Goal: Task Accomplishment & Management: Manage account settings

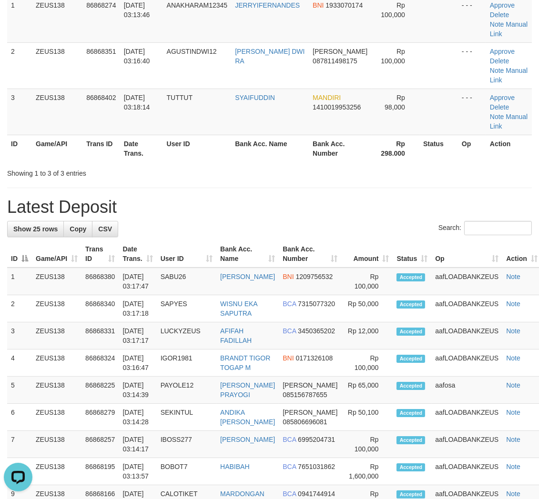
click at [345, 216] on div "**********" at bounding box center [269, 456] width 539 height 1108
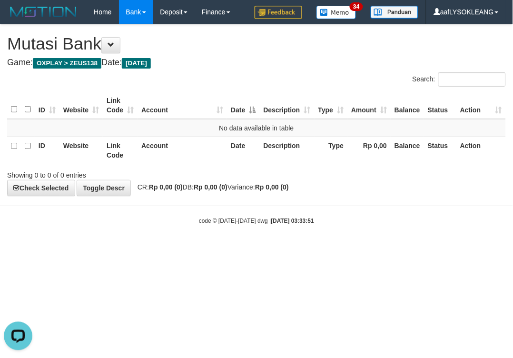
drag, startPoint x: 337, startPoint y: 292, endPoint x: 332, endPoint y: 287, distance: 6.4
click at [332, 249] on html "Toggle navigation Home Bank Account List Load By Website Group [OXPLAY] ZEUS138…" at bounding box center [256, 124] width 513 height 249
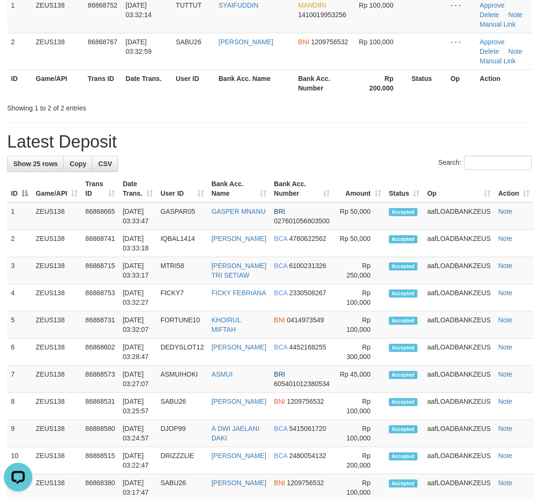
click at [24, 141] on h1 "Latest Deposit" at bounding box center [269, 141] width 524 height 19
drag, startPoint x: 236, startPoint y: 150, endPoint x: 543, endPoint y: 303, distance: 343.6
click at [250, 155] on div "**********" at bounding box center [269, 423] width 539 height 1043
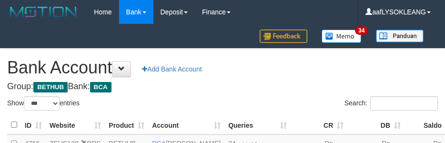
select select "***"
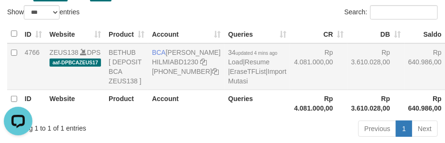
drag, startPoint x: 279, startPoint y: 63, endPoint x: 269, endPoint y: 64, distance: 10.0
click at [290, 64] on td "Rp 4.081.000,00" at bounding box center [318, 66] width 57 height 47
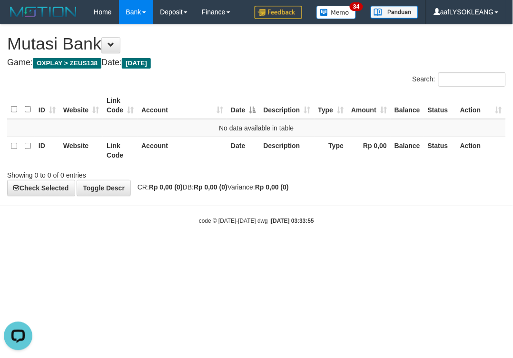
drag, startPoint x: 127, startPoint y: 259, endPoint x: 1, endPoint y: 192, distance: 142.3
click at [110, 249] on html "Toggle navigation Home Bank Account List Load By Website Group [OXPLAY] ZEUS138…" at bounding box center [256, 124] width 513 height 249
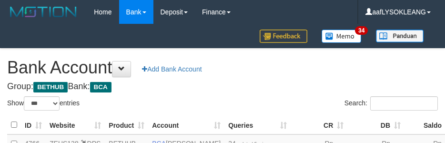
select select "***"
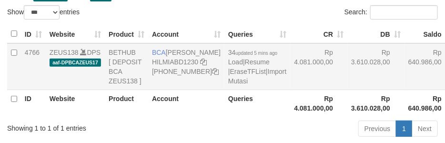
click at [292, 84] on td "Rp 4.081.000,00" at bounding box center [318, 66] width 57 height 47
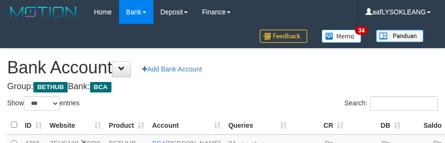
select select "***"
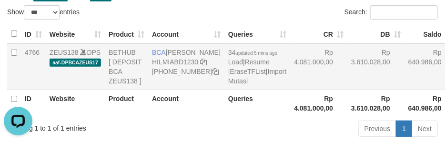
click at [290, 90] on td "Rp 4.081.000,00" at bounding box center [318, 66] width 57 height 47
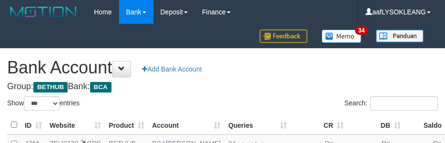
select select "***"
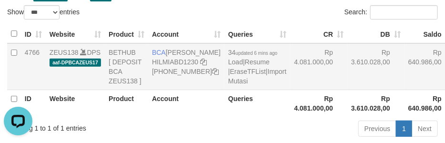
click at [347, 89] on td "Rp 3.610.028,00" at bounding box center [375, 66] width 57 height 47
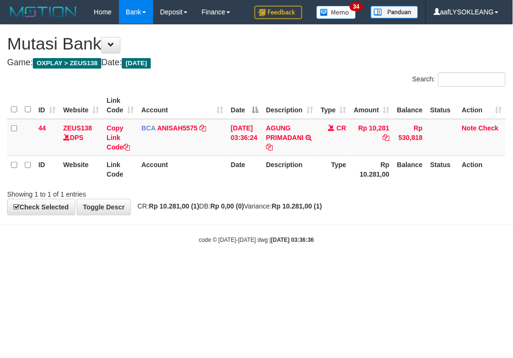
drag, startPoint x: 334, startPoint y: 254, endPoint x: 66, endPoint y: 233, distance: 269.0
click at [216, 258] on body "Toggle navigation Home Bank Account List Load By Website Group [OXPLAY] ZEUS138…" at bounding box center [256, 134] width 513 height 268
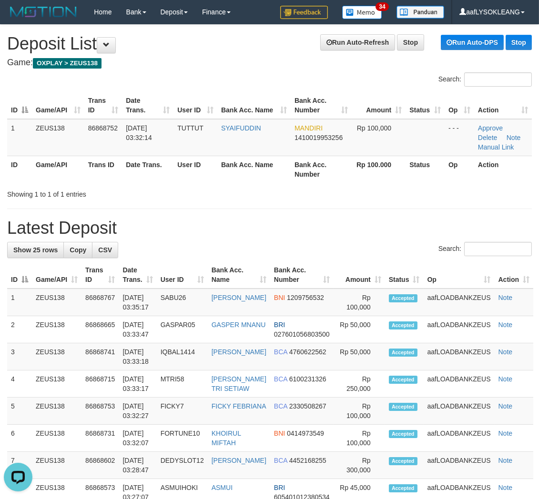
drag, startPoint x: 417, startPoint y: 212, endPoint x: 534, endPoint y: 257, distance: 125.9
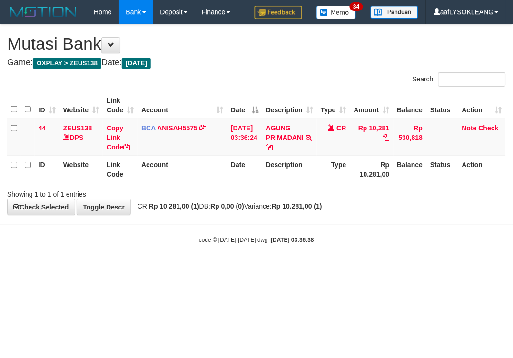
drag, startPoint x: 354, startPoint y: 246, endPoint x: 352, endPoint y: 234, distance: 11.7
click at [352, 241] on body "Toggle navigation Home Bank Account List Load By Website Group [OXPLAY] ZEUS138…" at bounding box center [256, 134] width 513 height 268
click at [335, 217] on body "Toggle navigation Home Bank Account List Load By Website Group [OXPLAY] ZEUS138…" at bounding box center [256, 134] width 513 height 268
drag, startPoint x: 218, startPoint y: 70, endPoint x: 1, endPoint y: 76, distance: 217.3
click at [198, 73] on div "Search:" at bounding box center [256, 80] width 513 height 17
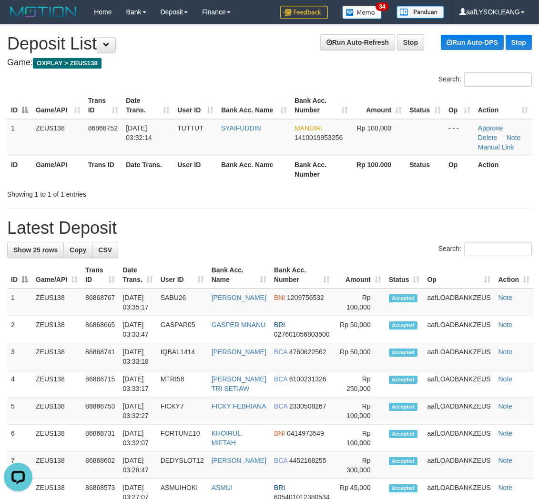
drag, startPoint x: 377, startPoint y: 210, endPoint x: 544, endPoint y: 217, distance: 166.9
drag, startPoint x: 372, startPoint y: 197, endPoint x: 394, endPoint y: 207, distance: 24.8
click at [410, 231] on h1 "Latest Deposit" at bounding box center [269, 228] width 524 height 19
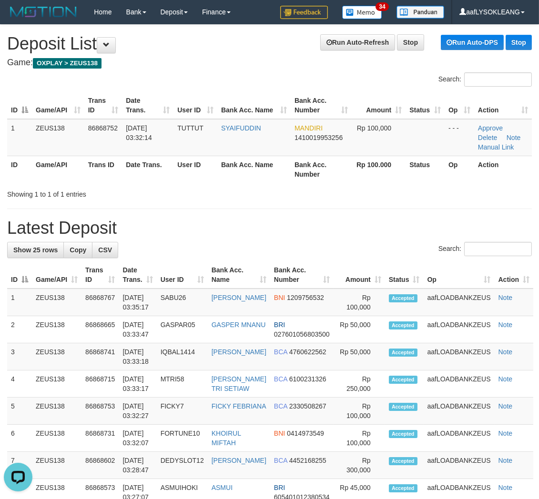
drag, startPoint x: 439, startPoint y: 225, endPoint x: 545, endPoint y: 234, distance: 106.6
click at [451, 224] on h1 "Latest Deposit" at bounding box center [269, 228] width 524 height 19
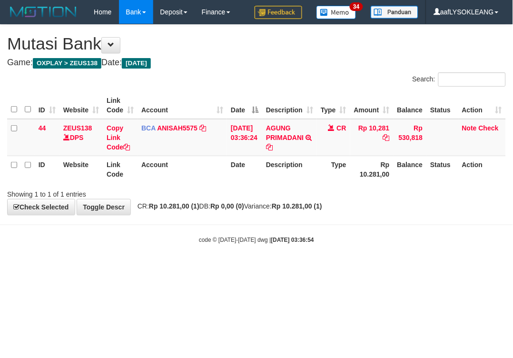
click at [284, 103] on th "Description" at bounding box center [289, 105] width 55 height 27
drag, startPoint x: 235, startPoint y: 70, endPoint x: 1, endPoint y: 74, distance: 233.9
click at [236, 70] on div "**********" at bounding box center [256, 120] width 513 height 190
drag, startPoint x: 279, startPoint y: 277, endPoint x: 219, endPoint y: 268, distance: 60.2
click at [272, 268] on html "Toggle navigation Home Bank Account List Load By Website Group [OXPLAY] ZEUS138…" at bounding box center [256, 134] width 513 height 268
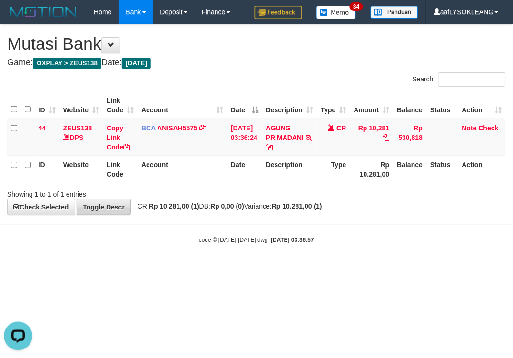
drag, startPoint x: 292, startPoint y: 277, endPoint x: 120, endPoint y: 213, distance: 183.4
click at [292, 268] on html "Toggle navigation Home Bank Account List Load By Website Group [OXPLAY] ZEUS138…" at bounding box center [256, 134] width 513 height 268
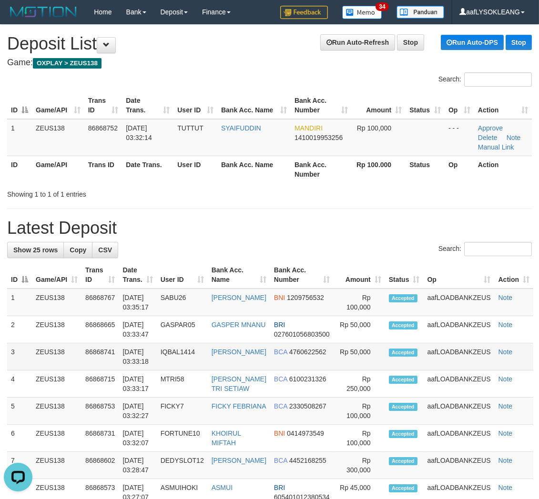
drag, startPoint x: 355, startPoint y: 320, endPoint x: 490, endPoint y: 353, distance: 138.4
click at [368, 322] on td "Rp 50,000" at bounding box center [358, 329] width 51 height 27
click at [370, 273] on th "Amount" at bounding box center [358, 275] width 51 height 27
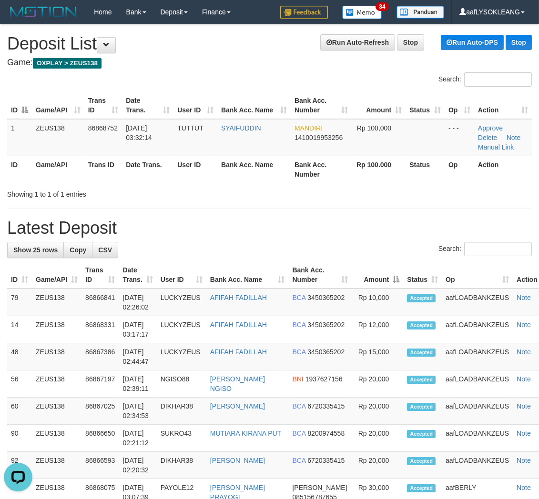
click at [309, 232] on h1 "Latest Deposit" at bounding box center [269, 228] width 524 height 19
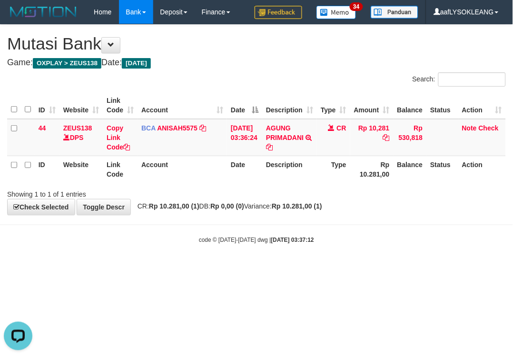
click at [368, 237] on div "code © [DATE]-[DATE] dwg | [DATE] 03:37:12" at bounding box center [256, 240] width 513 height 10
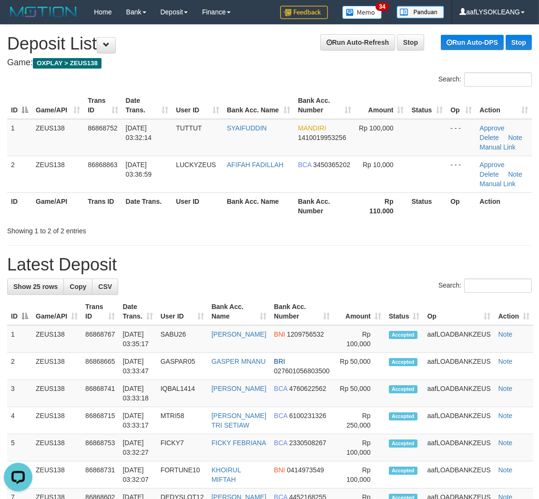
drag, startPoint x: 362, startPoint y: 265, endPoint x: 435, endPoint y: 278, distance: 74.6
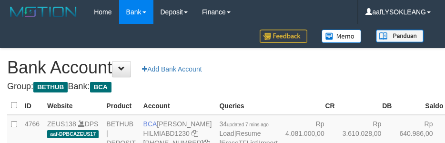
scroll to position [91, 0]
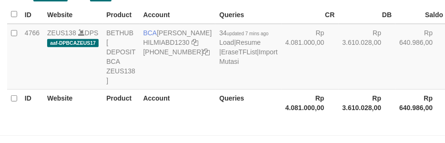
select select "***"
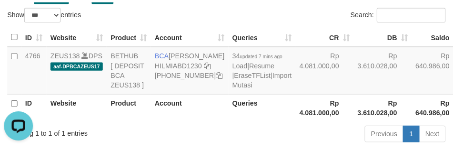
scroll to position [0, 0]
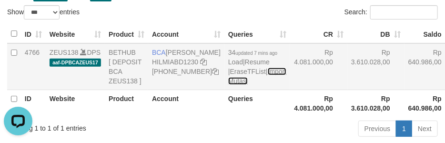
click at [228, 85] on link "Import Mutasi" at bounding box center [257, 76] width 58 height 17
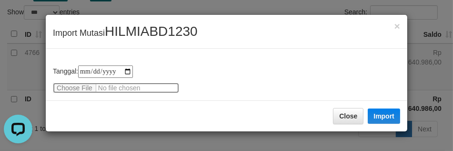
click at [68, 87] on input "file" at bounding box center [116, 87] width 126 height 10
type input "**********"
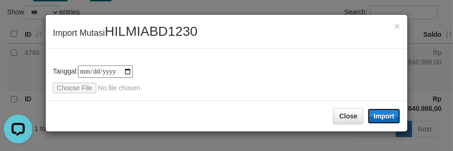
click at [382, 111] on button "Import" at bounding box center [384, 115] width 32 height 15
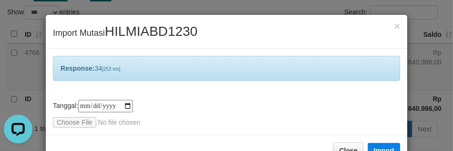
scroll to position [28, 0]
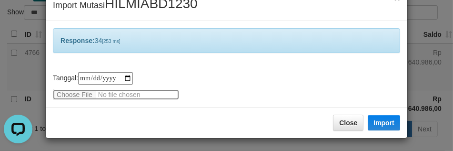
click at [161, 92] on input "file" at bounding box center [116, 94] width 126 height 10
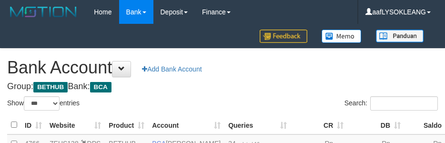
select select "***"
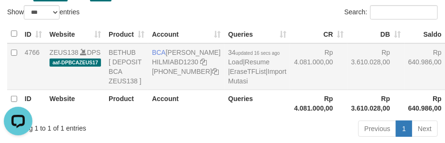
click at [292, 71] on td "Rp 4.081.000,00" at bounding box center [318, 66] width 57 height 47
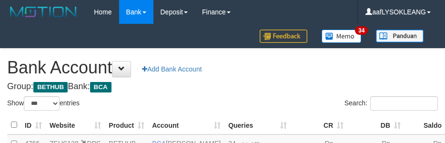
select select "***"
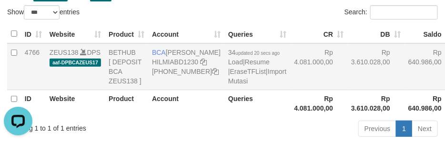
drag, startPoint x: 322, startPoint y: 88, endPoint x: 329, endPoint y: 96, distance: 10.1
click at [347, 90] on td "Rp 3.610.028,00" at bounding box center [375, 66] width 57 height 47
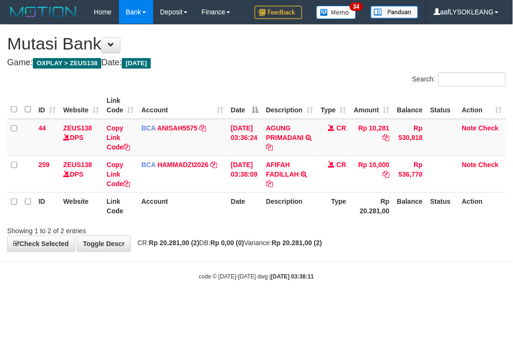
drag, startPoint x: 388, startPoint y: 261, endPoint x: 401, endPoint y: 255, distance: 13.9
click at [392, 256] on body "Toggle navigation Home Bank Account List Load By Website Group [OXPLAY] ZEUS138…" at bounding box center [256, 152] width 513 height 305
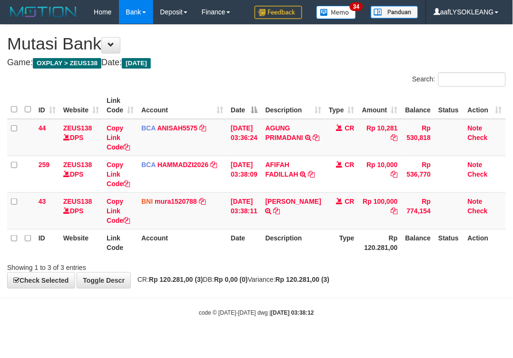
drag, startPoint x: 343, startPoint y: 270, endPoint x: 337, endPoint y: 263, distance: 8.4
click at [334, 264] on div "Showing 1 to 3 of 3 entries" at bounding box center [256, 265] width 513 height 13
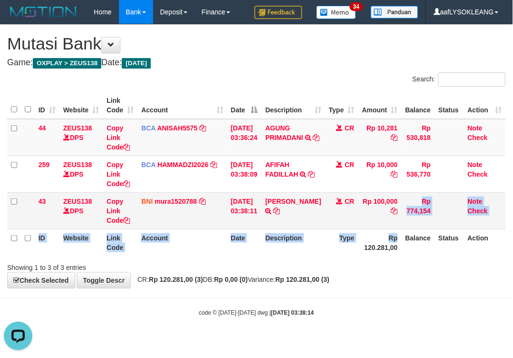
click at [379, 227] on table "ID Website Link Code Account Date Description Type Amount Balance Status Action…" at bounding box center [256, 174] width 499 height 164
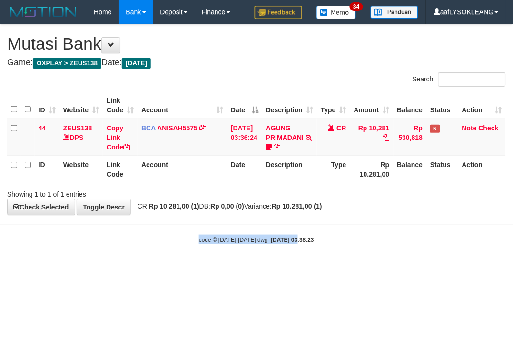
click at [275, 222] on body "Toggle navigation Home Bank Account List Load By Website Group [OXPLAY] ZEUS138…" at bounding box center [256, 134] width 513 height 268
drag, startPoint x: 413, startPoint y: 256, endPoint x: 82, endPoint y: 194, distance: 336.8
click at [401, 256] on body "Toggle navigation Home Bank Account List Load By Website Group [OXPLAY] ZEUS138…" at bounding box center [256, 134] width 513 height 268
click at [340, 245] on body "Toggle navigation Home Bank Account List Load By Website Group [OXPLAY] ZEUS138…" at bounding box center [256, 134] width 513 height 268
drag, startPoint x: 231, startPoint y: 211, endPoint x: 0, endPoint y: 131, distance: 243.9
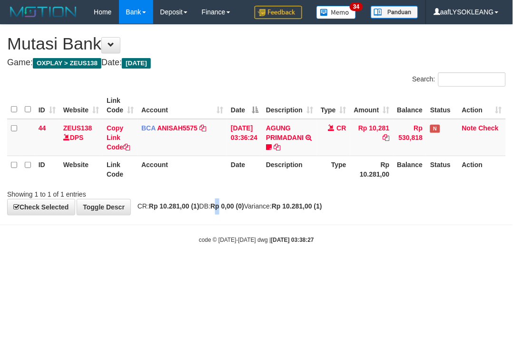
click at [223, 207] on div "**********" at bounding box center [256, 120] width 513 height 190
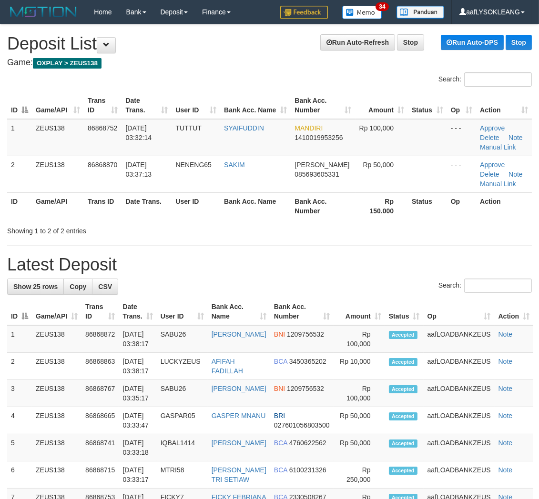
drag, startPoint x: 398, startPoint y: 232, endPoint x: 465, endPoint y: 255, distance: 71.6
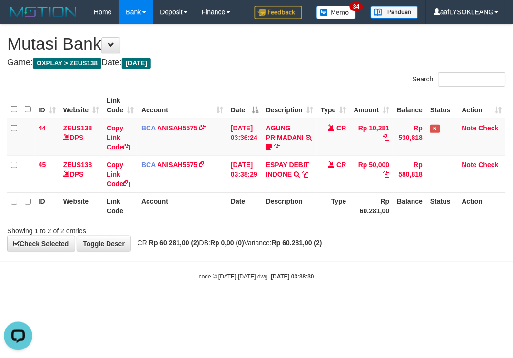
drag, startPoint x: 324, startPoint y: 267, endPoint x: 3, endPoint y: 236, distance: 323.1
click at [146, 251] on body "Toggle navigation Home Bank Account List Load By Website Group [OXPLAY] ZEUS138…" at bounding box center [256, 152] width 513 height 305
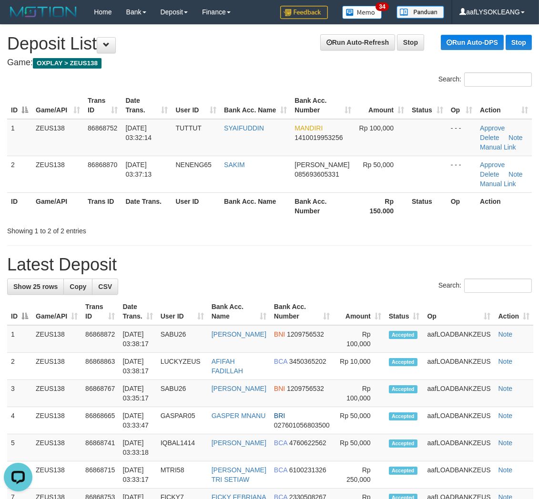
drag, startPoint x: 410, startPoint y: 287, endPoint x: 485, endPoint y: 294, distance: 75.6
click at [431, 286] on div "Search:" at bounding box center [269, 287] width 524 height 17
click at [272, 265] on h1 "Latest Deposit" at bounding box center [269, 264] width 524 height 19
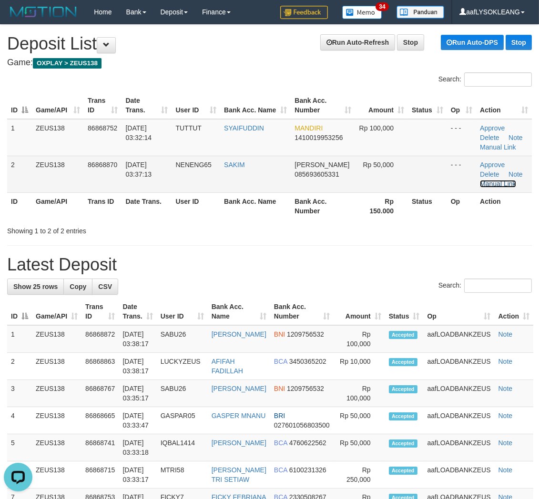
click at [506, 182] on link "Manual Link" at bounding box center [498, 184] width 36 height 8
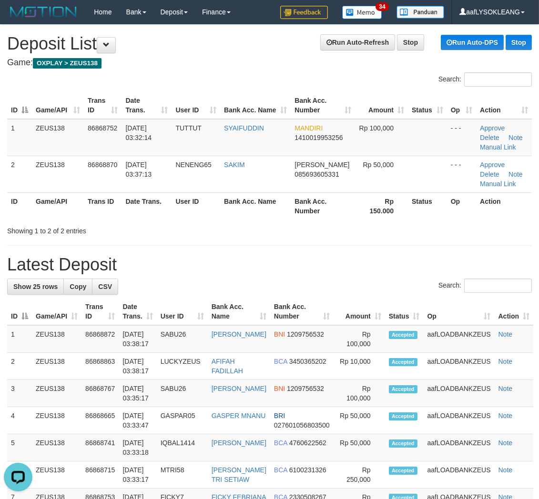
drag, startPoint x: 387, startPoint y: 268, endPoint x: 482, endPoint y: 296, distance: 99.2
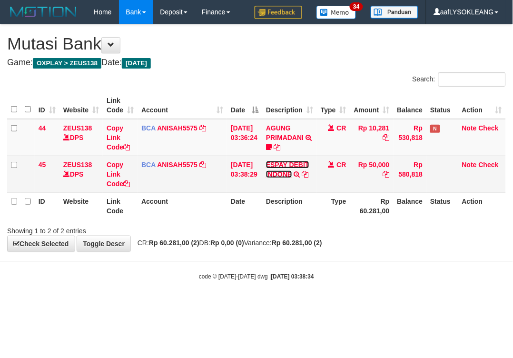
click at [291, 161] on link "ESPAY DEBIT INDONE" at bounding box center [287, 169] width 43 height 17
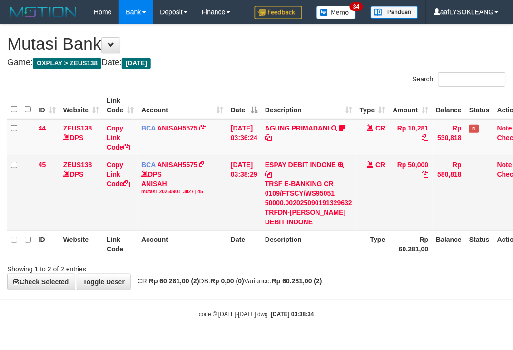
click at [301, 211] on div "TRSF E-BANKING CR 0109/FTSCY/WS95051 50000.002025090191329632 TRFDN-SAKIM ESPAY…" at bounding box center [308, 203] width 87 height 48
copy div "SAKIM"
drag, startPoint x: 301, startPoint y: 211, endPoint x: 239, endPoint y: 198, distance: 63.4
click at [301, 211] on div "TRSF E-BANKING CR 0109/FTSCY/WS95051 50000.002025090191329632 TRFDN-SAKIM ESPAY…" at bounding box center [308, 203] width 87 height 48
click at [111, 181] on link "Copy Link Code" at bounding box center [118, 174] width 23 height 27
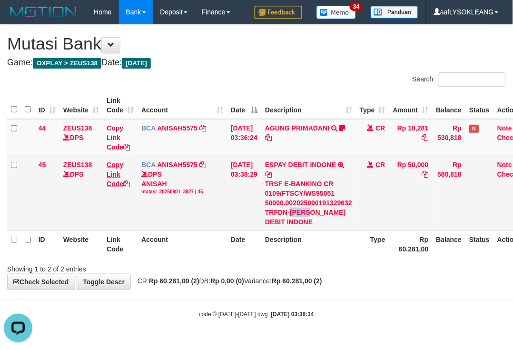
copy div "SAKIM"
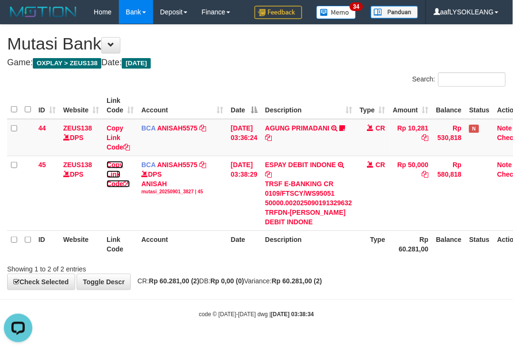
drag, startPoint x: 111, startPoint y: 181, endPoint x: 1, endPoint y: 153, distance: 113.1
click at [107, 181] on link "Copy Link Code" at bounding box center [118, 174] width 23 height 27
drag, startPoint x: 291, startPoint y: 264, endPoint x: 1, endPoint y: 158, distance: 308.9
click at [281, 261] on div "Showing 1 to 2 of 2 entries" at bounding box center [256, 267] width 513 height 13
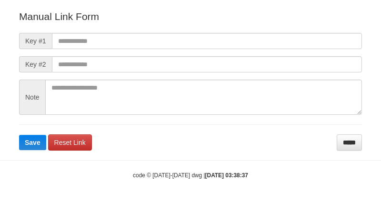
scroll to position [106, 0]
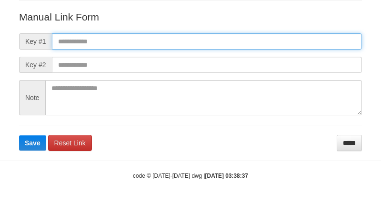
paste input "**********"
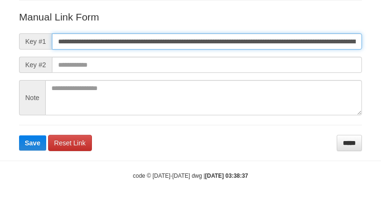
click at [248, 34] on input "**********" at bounding box center [207, 41] width 310 height 16
type input "**********"
click at [19, 135] on button "Save" at bounding box center [32, 142] width 27 height 15
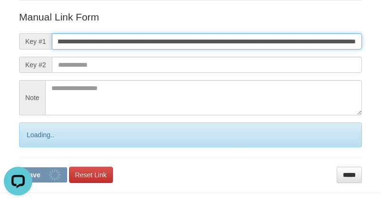
scroll to position [0, 0]
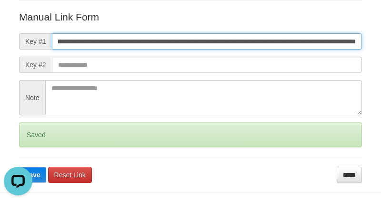
click at [19, 167] on button "Save" at bounding box center [32, 174] width 27 height 15
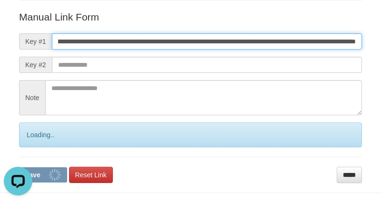
click at [19, 167] on button "Save" at bounding box center [43, 174] width 48 height 15
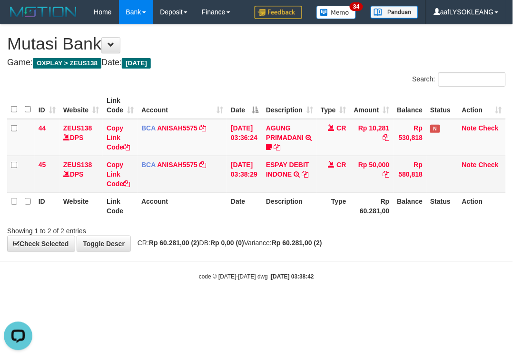
drag, startPoint x: 306, startPoint y: 203, endPoint x: 73, endPoint y: 172, distance: 234.5
click at [284, 203] on th "Description" at bounding box center [289, 205] width 55 height 27
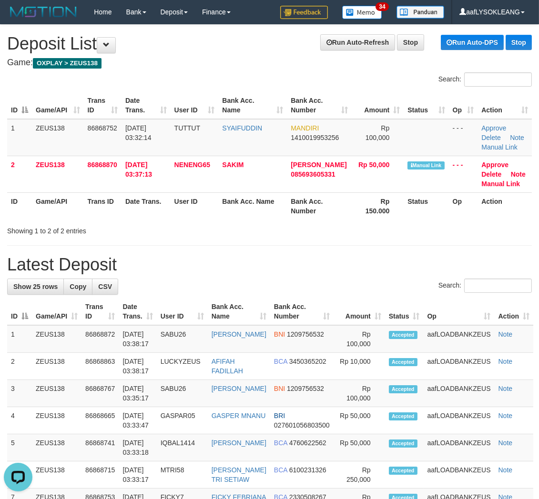
drag, startPoint x: 358, startPoint y: 256, endPoint x: 407, endPoint y: 262, distance: 50.0
click at [373, 255] on h1 "Latest Deposit" at bounding box center [269, 264] width 524 height 19
drag, startPoint x: 363, startPoint y: 251, endPoint x: 544, endPoint y: 278, distance: 182.6
click at [417, 263] on h1 "Latest Deposit" at bounding box center [269, 264] width 524 height 19
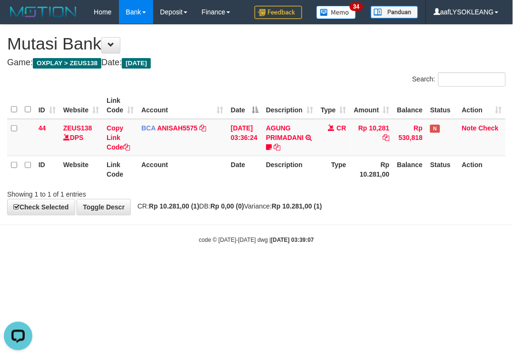
drag, startPoint x: 329, startPoint y: 189, endPoint x: 314, endPoint y: 185, distance: 15.4
click at [316, 186] on div "Showing 1 to 1 of 1 entries" at bounding box center [256, 192] width 513 height 13
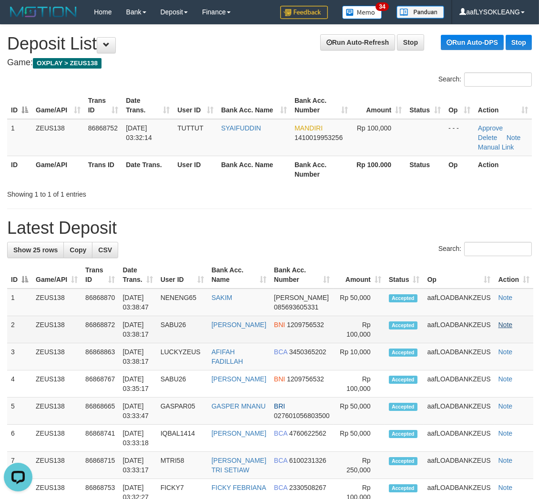
drag, startPoint x: 345, startPoint y: 255, endPoint x: 508, endPoint y: 322, distance: 176.4
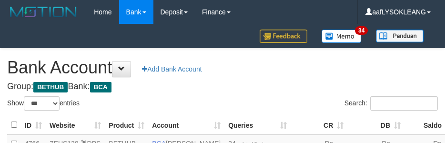
select select "***"
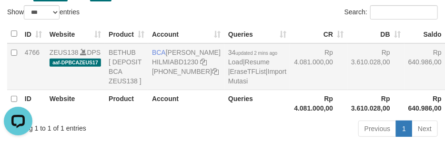
drag, startPoint x: 302, startPoint y: 91, endPoint x: 373, endPoint y: 91, distance: 71.0
click at [347, 89] on td "Rp 3.610.028,00" at bounding box center [375, 66] width 57 height 47
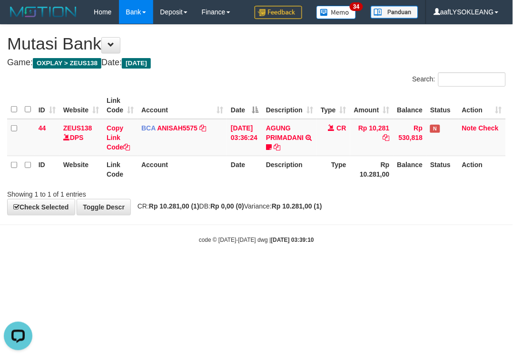
drag, startPoint x: 337, startPoint y: 264, endPoint x: 236, endPoint y: 246, distance: 102.6
click at [325, 264] on body "Toggle navigation Home Bank Account List Load By Website Group [OXPLAY] ZEUS138…" at bounding box center [256, 134] width 513 height 268
click at [412, 240] on body "Toggle navigation Home Bank Account List Load By Website Group [OXPLAY] ZEUS138…" at bounding box center [256, 134] width 513 height 268
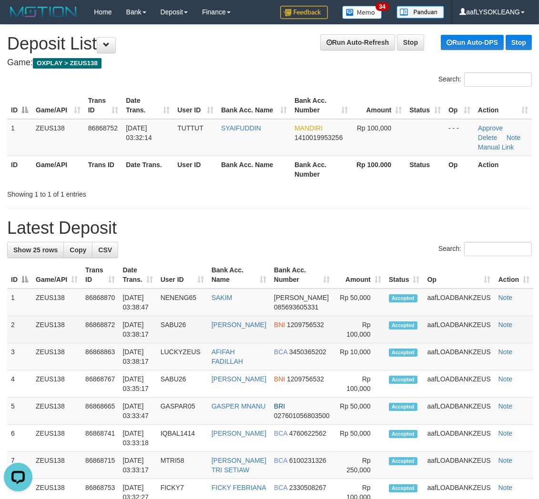
drag, startPoint x: 484, startPoint y: 324, endPoint x: 510, endPoint y: 329, distance: 26.6
click at [506, 328] on tr "2 ZEUS138 86868872 01/09/2025 03:38:17 SABU26 ACHMAD RIYANTO BNI 1209756532 Rp …" at bounding box center [270, 329] width 526 height 27
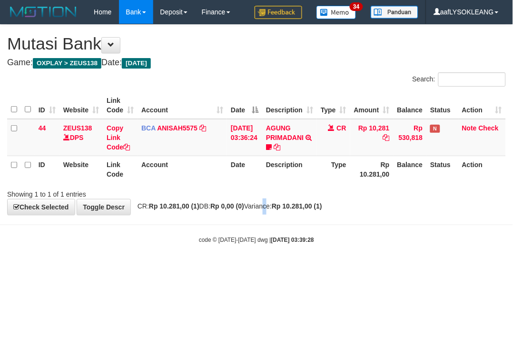
drag, startPoint x: 273, startPoint y: 206, endPoint x: 498, endPoint y: 114, distance: 242.9
click at [307, 201] on div "**********" at bounding box center [256, 120] width 513 height 190
drag, startPoint x: 356, startPoint y: 261, endPoint x: 231, endPoint y: 231, distance: 128.8
click at [332, 255] on body "Toggle navigation Home Bank Account List Load By Website Group [OXPLAY] ZEUS138…" at bounding box center [256, 134] width 513 height 268
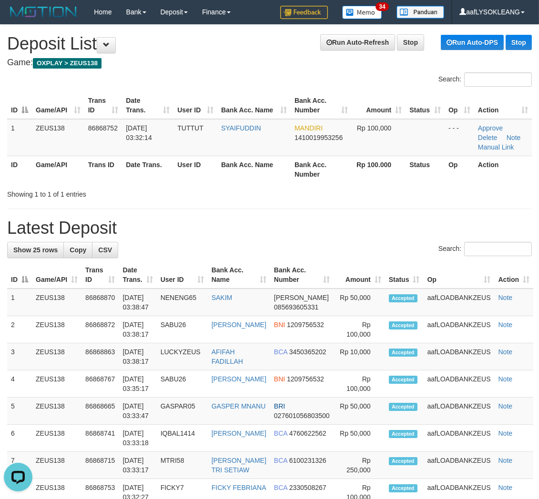
drag, startPoint x: 504, startPoint y: 313, endPoint x: 545, endPoint y: 323, distance: 42.6
click at [510, 314] on td "Note" at bounding box center [513, 303] width 39 height 28
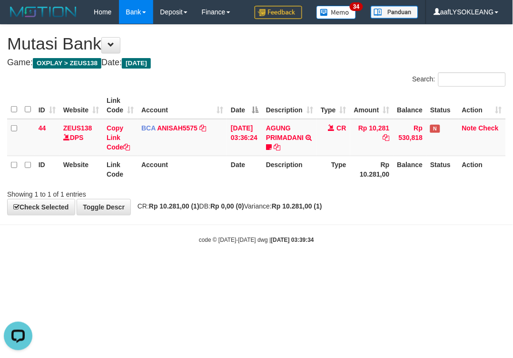
drag, startPoint x: 370, startPoint y: 221, endPoint x: 511, endPoint y: 163, distance: 152.1
click at [370, 221] on body "Toggle navigation Home Bank Account List Load By Website Group [OXPLAY] ZEUS138…" at bounding box center [256, 134] width 513 height 268
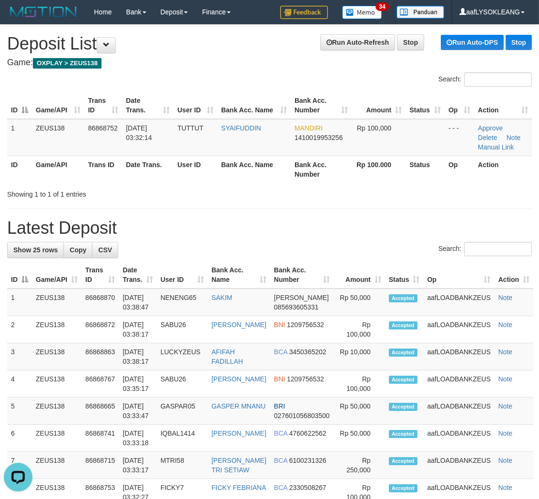
drag, startPoint x: 306, startPoint y: 200, endPoint x: 297, endPoint y: 208, distance: 11.8
click at [209, 160] on th "User ID" at bounding box center [195, 169] width 44 height 27
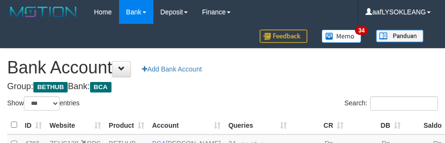
select select "***"
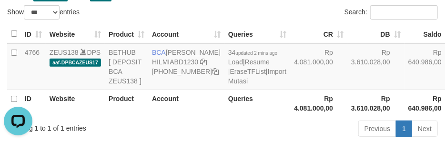
drag, startPoint x: 321, startPoint y: 77, endPoint x: 346, endPoint y: 149, distance: 76.4
click at [347, 78] on td "Rp 3.610.028,00" at bounding box center [375, 66] width 57 height 47
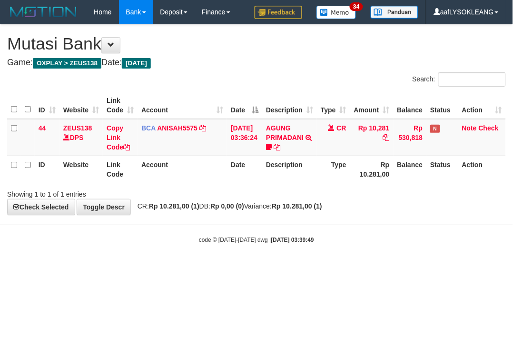
click at [426, 208] on div "**********" at bounding box center [256, 120] width 513 height 190
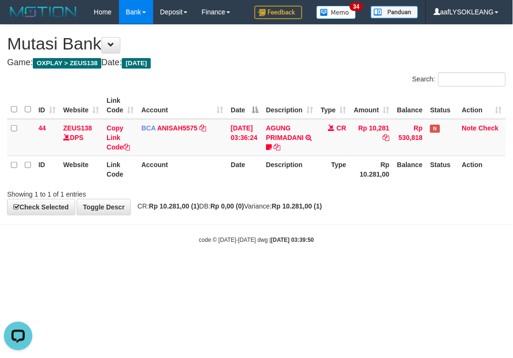
click at [334, 237] on div "code © 2012-2018 dwg | 2025/09/01 03:39:50" at bounding box center [256, 240] width 513 height 10
drag, startPoint x: 393, startPoint y: 232, endPoint x: 383, endPoint y: 226, distance: 11.8
click at [388, 230] on body "Toggle navigation Home Bank Account List Load By Website Group [OXPLAY] ZEUS138…" at bounding box center [256, 134] width 513 height 268
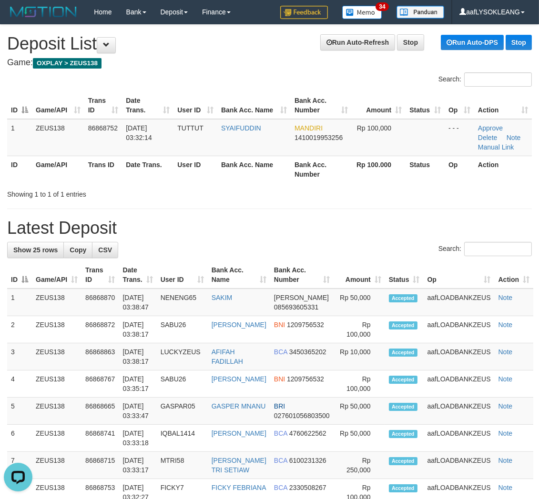
drag, startPoint x: 251, startPoint y: 207, endPoint x: 516, endPoint y: 261, distance: 270.3
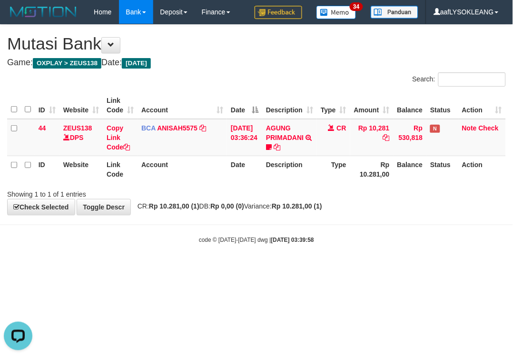
click at [432, 249] on body "Toggle navigation Home Bank Account List Load By Website Group [OXPLAY] ZEUS138…" at bounding box center [256, 134] width 513 height 268
click at [361, 243] on body "Toggle navigation Home Bank Account List Load By Website Group [OXPLAY] ZEUS138…" at bounding box center [256, 134] width 513 height 268
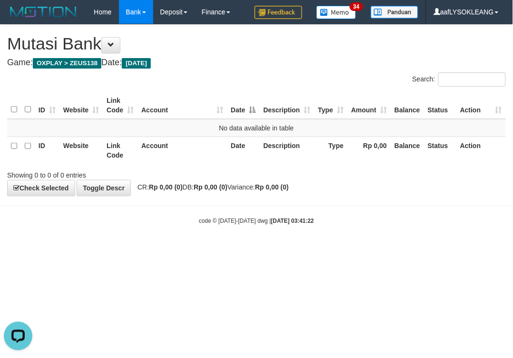
drag, startPoint x: 346, startPoint y: 307, endPoint x: 2, endPoint y: 282, distance: 344.8
click at [307, 249] on html "Toggle navigation Home Bank Account List Load By Website Group [OXPLAY] ZEUS138…" at bounding box center [256, 124] width 513 height 249
drag, startPoint x: 263, startPoint y: 255, endPoint x: 1, endPoint y: 198, distance: 267.8
click at [192, 241] on html "Toggle navigation Home Bank Account List Load By Website Group [OXPLAY] ZEUS138…" at bounding box center [256, 124] width 513 height 249
click at [401, 244] on body "Toggle navigation Home Bank Account List Load By Website Group [OXPLAY] ZEUS138…" at bounding box center [256, 124] width 513 height 249
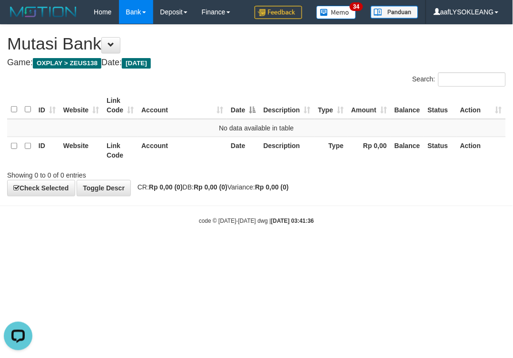
click at [193, 206] on body "Toggle navigation Home Bank Account List Load By Website Group [OXPLAY] ZEUS138…" at bounding box center [256, 124] width 513 height 249
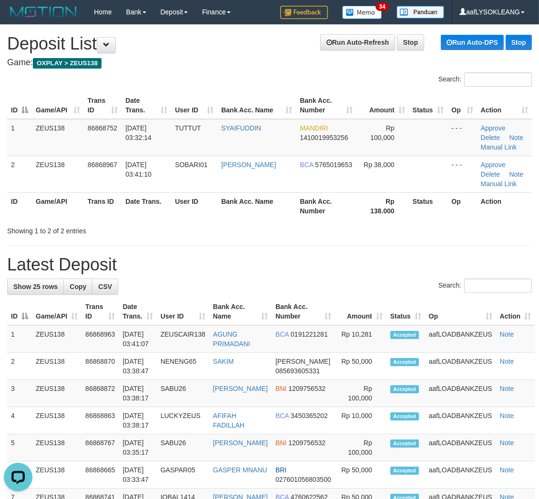
drag, startPoint x: 380, startPoint y: 248, endPoint x: 420, endPoint y: 247, distance: 39.5
drag, startPoint x: 287, startPoint y: 236, endPoint x: 318, endPoint y: 258, distance: 37.7
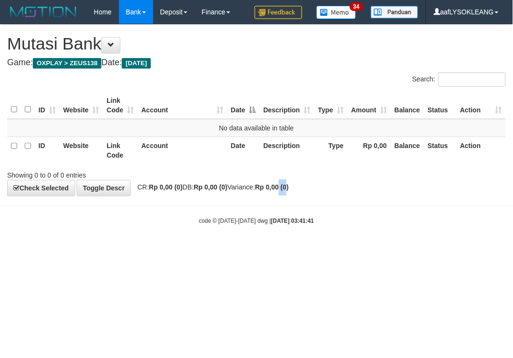
drag, startPoint x: 312, startPoint y: 184, endPoint x: 228, endPoint y: 156, distance: 89.2
click at [289, 175] on div "**********" at bounding box center [256, 110] width 513 height 171
drag, startPoint x: 363, startPoint y: 223, endPoint x: 124, endPoint y: 193, distance: 241.4
click at [352, 224] on body "Toggle navigation Home Bank Account List Load By Website Group [OXPLAY] ZEUS138…" at bounding box center [256, 124] width 513 height 249
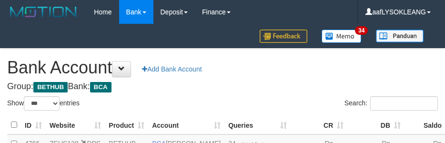
select select "***"
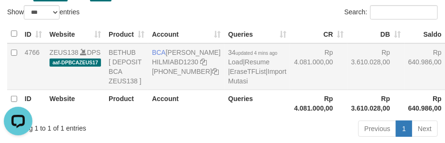
drag, startPoint x: 314, startPoint y: 86, endPoint x: 327, endPoint y: 103, distance: 21.2
click at [347, 86] on td "Rp 3.610.028,00" at bounding box center [375, 66] width 57 height 47
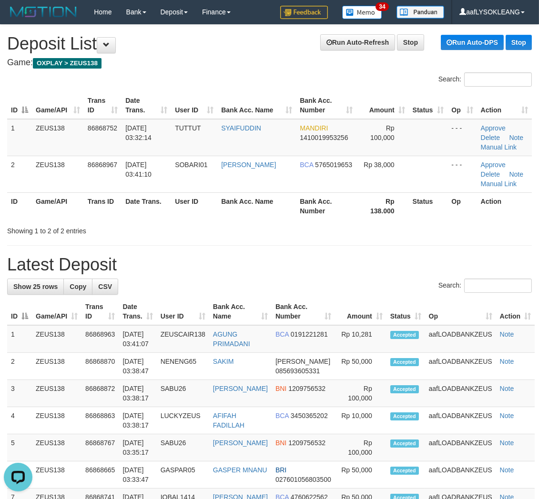
drag, startPoint x: 339, startPoint y: 241, endPoint x: 453, endPoint y: 268, distance: 117.5
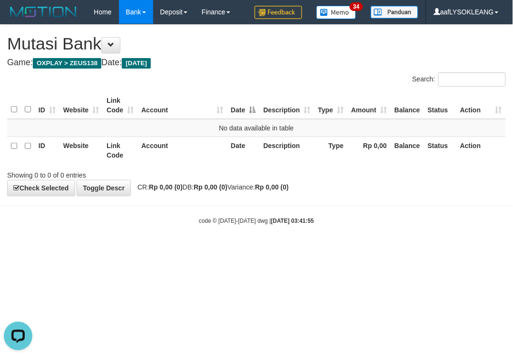
drag, startPoint x: 439, startPoint y: 267, endPoint x: 420, endPoint y: 260, distance: 20.5
click at [436, 249] on html "Toggle navigation Home Bank Account List Load By Website Group [OXPLAY] ZEUS138…" at bounding box center [256, 124] width 513 height 249
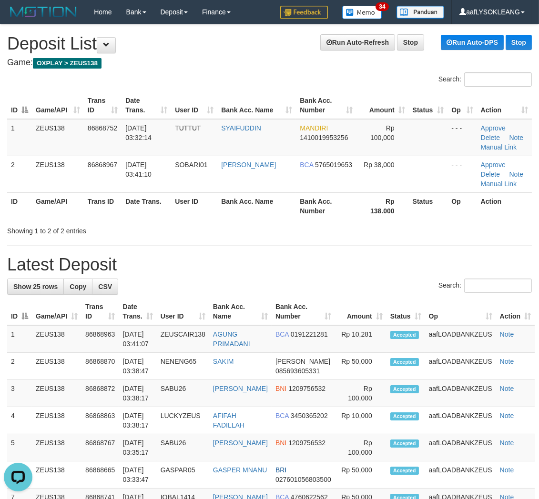
drag, startPoint x: 333, startPoint y: 242, endPoint x: 545, endPoint y: 349, distance: 237.3
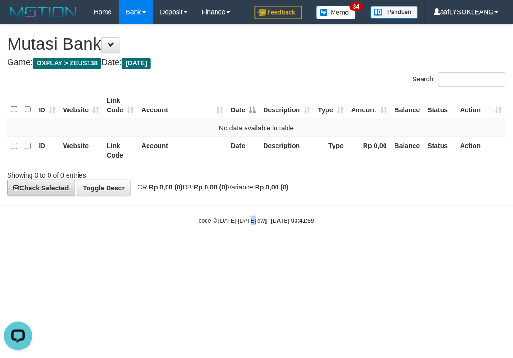
drag, startPoint x: 256, startPoint y: 234, endPoint x: 73, endPoint y: 189, distance: 188.3
click at [251, 234] on body "Toggle navigation Home Bank Account List Load By Website Group [OXPLAY] ZEUS138…" at bounding box center [256, 124] width 513 height 249
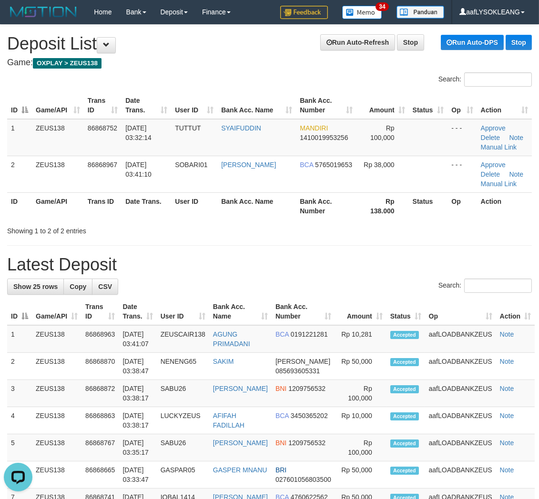
drag, startPoint x: 286, startPoint y: 282, endPoint x: 542, endPoint y: 354, distance: 266.0
click at [303, 284] on div "Search:" at bounding box center [269, 287] width 524 height 17
drag, startPoint x: 371, startPoint y: 279, endPoint x: 419, endPoint y: 283, distance: 48.8
click at [403, 282] on div "Search:" at bounding box center [269, 287] width 524 height 17
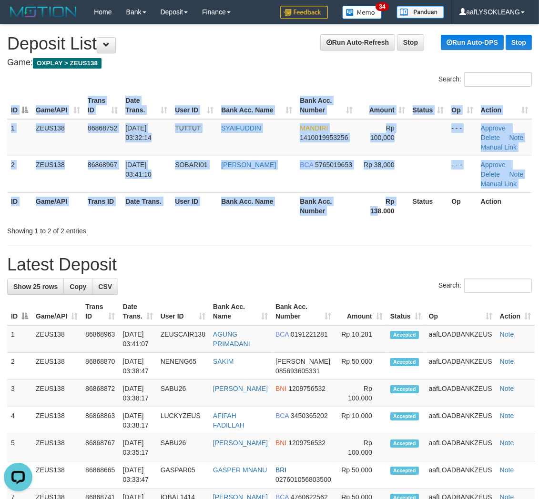
drag, startPoint x: 387, startPoint y: 213, endPoint x: 541, endPoint y: 278, distance: 166.9
click at [412, 222] on div "Search: ID Game/API Trans ID Date Trans. User ID Bank Acc. Name Bank Acc. Numbe…" at bounding box center [269, 153] width 524 height 163
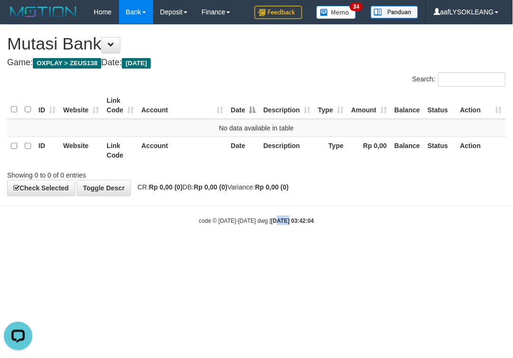
drag, startPoint x: 279, startPoint y: 276, endPoint x: 162, endPoint y: 242, distance: 121.6
click at [263, 249] on html "Toggle navigation Home Bank Account List Load By Website Group [OXPLAY] ZEUS138…" at bounding box center [256, 124] width 513 height 249
click at [241, 249] on html "Toggle navigation Home Bank Account List Load By Website Group [OXPLAY] ZEUS138…" at bounding box center [256, 124] width 513 height 249
drag, startPoint x: 416, startPoint y: 267, endPoint x: 391, endPoint y: 254, distance: 28.3
click at [414, 249] on html "Toggle navigation Home Bank Account List Load By Website Group [OXPLAY] ZEUS138…" at bounding box center [256, 124] width 513 height 249
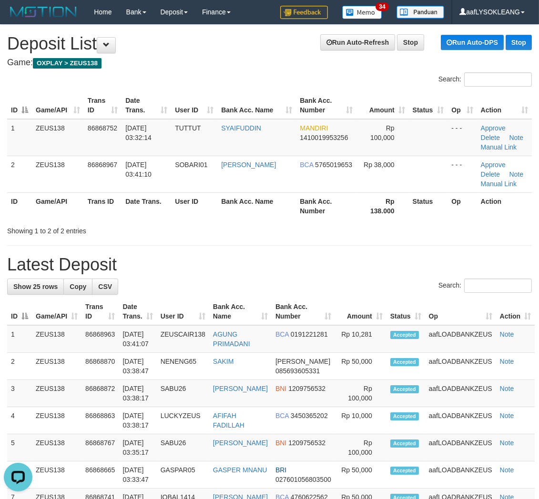
drag, startPoint x: 392, startPoint y: 271, endPoint x: 483, endPoint y: 290, distance: 93.0
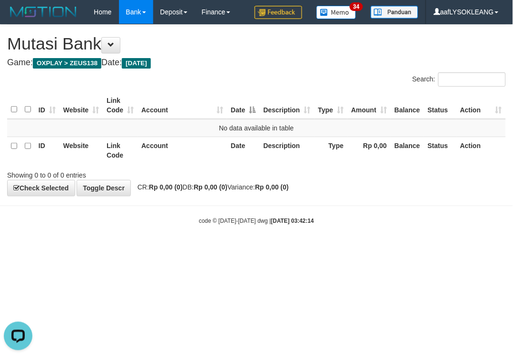
drag, startPoint x: 444, startPoint y: 270, endPoint x: 173, endPoint y: 218, distance: 276.5
click at [443, 249] on html "Toggle navigation Home Bank Account List Load By Website Group [OXPLAY] ZEUS138…" at bounding box center [256, 124] width 513 height 249
click at [149, 222] on body "Toggle navigation Home Bank Account List Load By Website Group [OXPLAY] ZEUS138…" at bounding box center [256, 124] width 513 height 249
drag, startPoint x: 272, startPoint y: 184, endPoint x: 138, endPoint y: 151, distance: 137.6
click at [252, 181] on div "**********" at bounding box center [256, 110] width 513 height 171
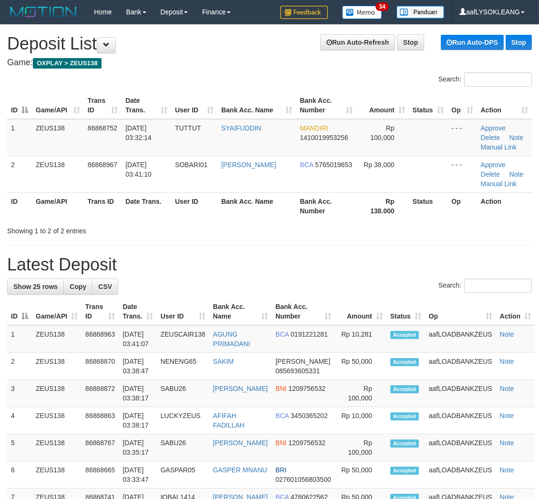
drag, startPoint x: 278, startPoint y: 227, endPoint x: 352, endPoint y: 261, distance: 81.4
click at [294, 234] on div "Showing 1 to 2 of 2 entries" at bounding box center [269, 228] width 539 height 13
drag, startPoint x: 370, startPoint y: 262, endPoint x: 546, endPoint y: 312, distance: 183.2
click at [392, 269] on h1 "Latest Deposit" at bounding box center [269, 264] width 524 height 19
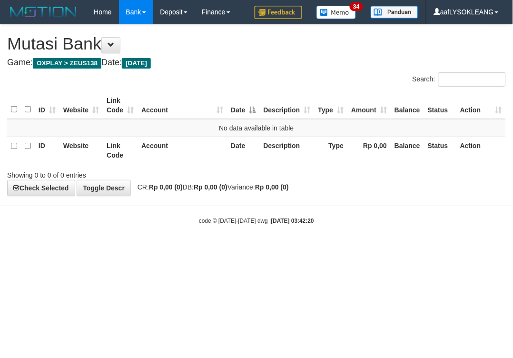
click at [230, 249] on html "Toggle navigation Home Bank Account List Load By Website Group [OXPLAY] ZEUS138…" at bounding box center [256, 124] width 513 height 249
drag, startPoint x: 212, startPoint y: 169, endPoint x: 1, endPoint y: 121, distance: 216.8
click at [208, 168] on div "Showing 0 to 0 of 0 entries" at bounding box center [107, 173] width 214 height 13
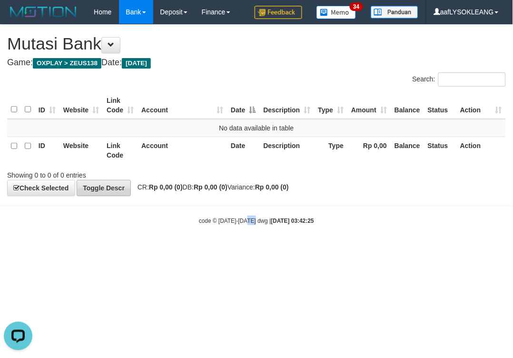
drag, startPoint x: 249, startPoint y: 218, endPoint x: 126, endPoint y: 193, distance: 125.5
click at [246, 217] on body "Toggle navigation Home Bank Account List Load By Website Group [OXPLAY] ZEUS138…" at bounding box center [256, 124] width 513 height 249
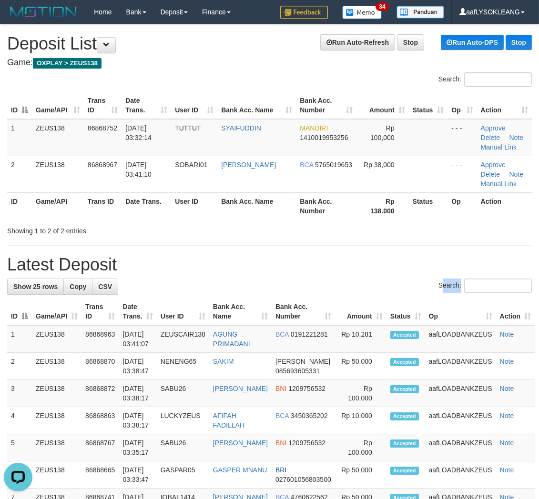
drag, startPoint x: 440, startPoint y: 297, endPoint x: 432, endPoint y: 292, distance: 9.8
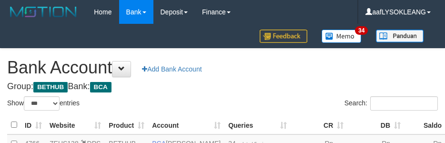
select select "***"
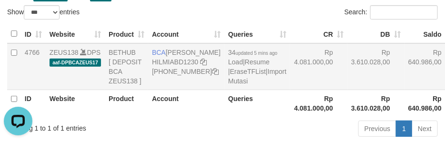
click at [293, 80] on td "Rp 4.081.000,00" at bounding box center [318, 66] width 57 height 47
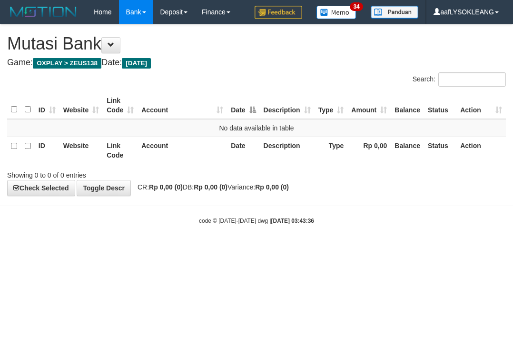
click at [274, 225] on body "Toggle navigation Home Bank Account List Load By Website Group [OXPLAY] ZEUS138…" at bounding box center [256, 124] width 513 height 249
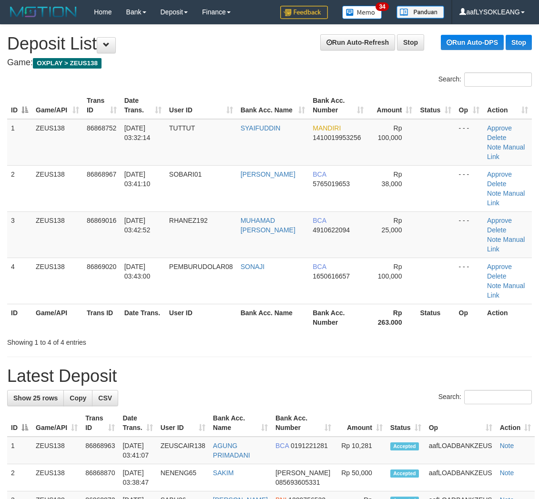
click at [397, 304] on th "Rp 263.000" at bounding box center [391, 317] width 49 height 27
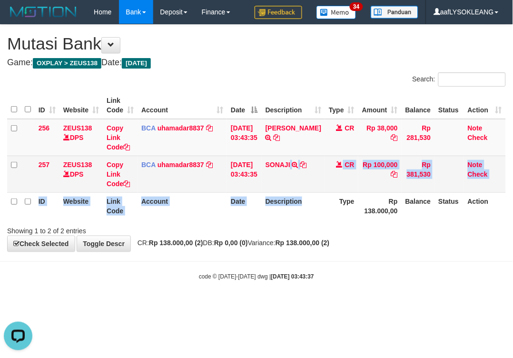
drag, startPoint x: 319, startPoint y: 194, endPoint x: 257, endPoint y: 173, distance: 65.2
click at [296, 180] on table "ID Website Link Code Account Date Description Type Amount Balance Status Action…" at bounding box center [256, 156] width 499 height 128
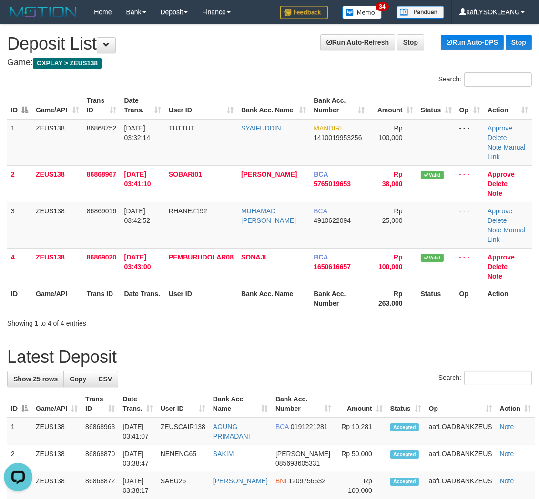
drag, startPoint x: 454, startPoint y: 298, endPoint x: 472, endPoint y: 299, distance: 17.2
click at [459, 315] on div "Showing 1 to 4 of 4 entries" at bounding box center [269, 321] width 539 height 13
click at [397, 285] on th "Rp 263.000" at bounding box center [392, 298] width 49 height 27
drag, startPoint x: 453, startPoint y: 270, endPoint x: 553, endPoint y: 291, distance: 101.3
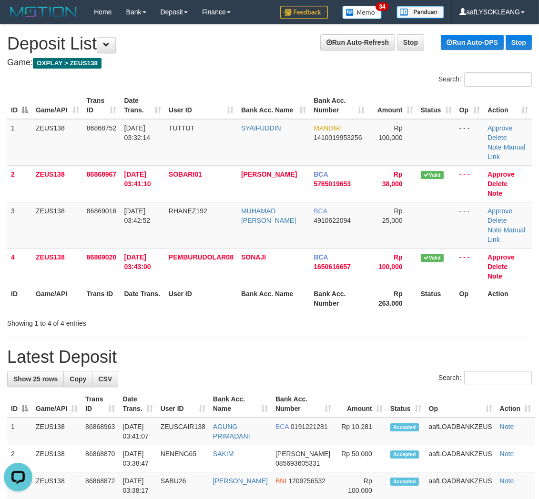
drag, startPoint x: 325, startPoint y: 298, endPoint x: 338, endPoint y: 305, distance: 15.4
click at [333, 315] on div "Showing 1 to 4 of 4 entries" at bounding box center [269, 321] width 539 height 13
drag, startPoint x: 339, startPoint y: 304, endPoint x: 425, endPoint y: 325, distance: 88.8
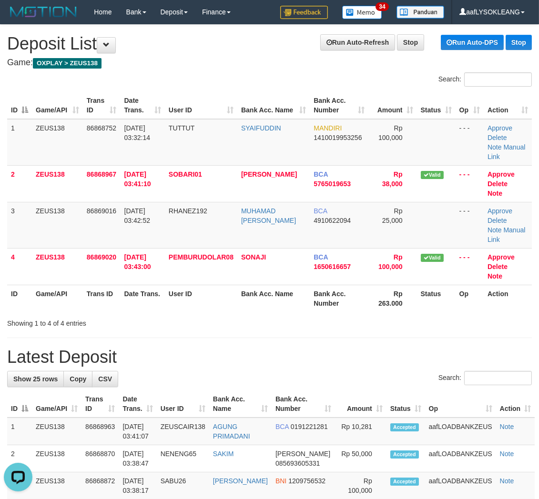
click at [235, 285] on th "User ID" at bounding box center [201, 298] width 72 height 27
click at [237, 285] on th "User ID" at bounding box center [201, 298] width 72 height 27
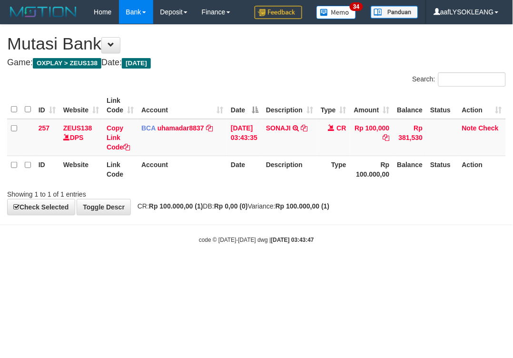
drag, startPoint x: 415, startPoint y: 222, endPoint x: 220, endPoint y: 203, distance: 196.2
click at [392, 221] on body "Toggle navigation Home Bank Account List Load By Website Group [OXPLAY] ZEUS138…" at bounding box center [256, 134] width 513 height 268
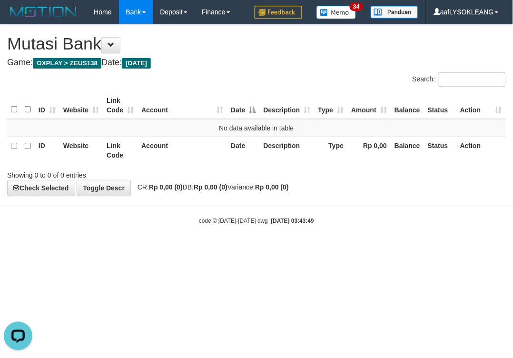
drag, startPoint x: 401, startPoint y: 261, endPoint x: 406, endPoint y: 257, distance: 6.5
click at [401, 249] on html "Toggle navigation Home Bank Account List Load By Website Group [OXPLAY] ZEUS138…" at bounding box center [256, 124] width 513 height 249
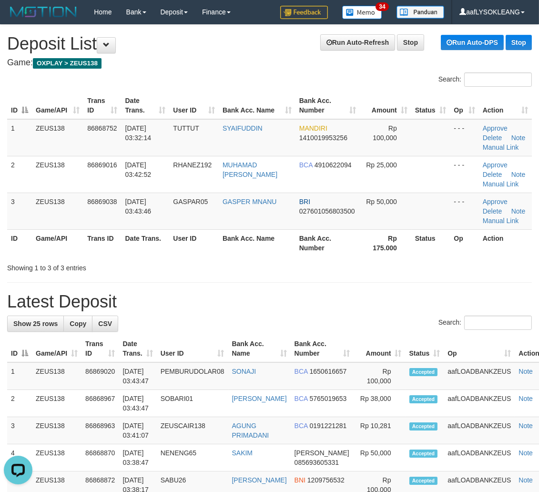
drag, startPoint x: 449, startPoint y: 270, endPoint x: 544, endPoint y: 287, distance: 96.2
click at [448, 269] on div "Showing 1 to 3 of 3 entries" at bounding box center [269, 265] width 539 height 13
drag, startPoint x: 287, startPoint y: 244, endPoint x: 456, endPoint y: 275, distance: 172.0
click at [297, 241] on tr "ID Game/API Trans ID Date Trans. User ID Bank Acc. Name Bank Acc. Number Rp 175…" at bounding box center [269, 242] width 524 height 27
drag, startPoint x: 360, startPoint y: 292, endPoint x: 387, endPoint y: 297, distance: 28.1
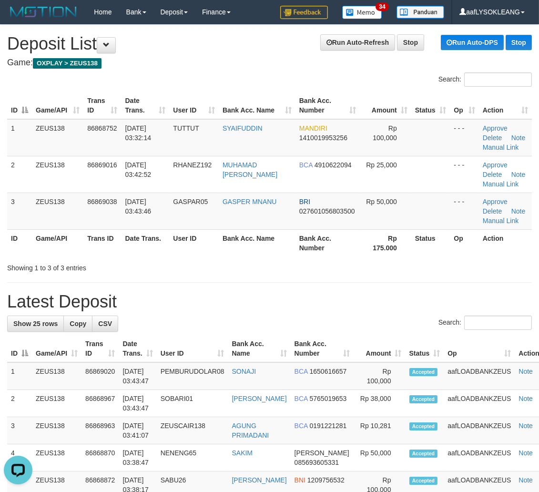
click at [365, 298] on h1 "Latest Deposit" at bounding box center [269, 301] width 524 height 19
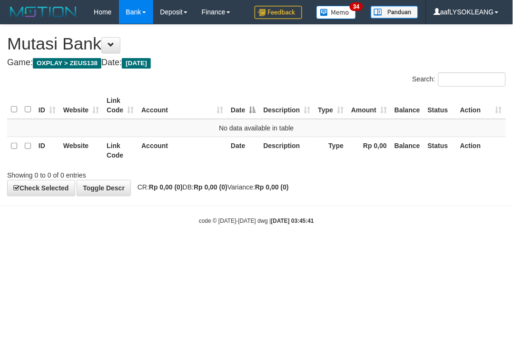
click at [287, 204] on body "Toggle navigation Home Bank Account List Load By Website Group [OXPLAY] ZEUS138…" at bounding box center [256, 124] width 513 height 249
click at [287, 245] on body "Toggle navigation Home Bank Account List Load By Website Group [OXPLAY] ZEUS138…" at bounding box center [256, 124] width 513 height 249
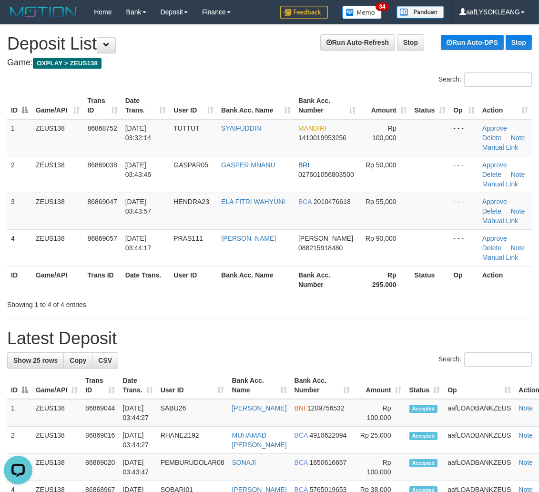
drag, startPoint x: 349, startPoint y: 315, endPoint x: 542, endPoint y: 332, distance: 193.2
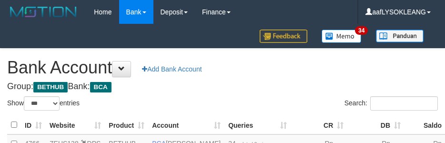
select select "***"
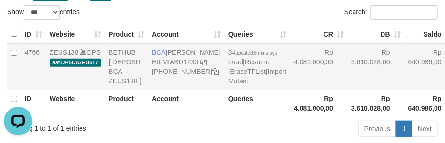
click at [347, 82] on td "Rp 3.610.028,00" at bounding box center [375, 66] width 57 height 47
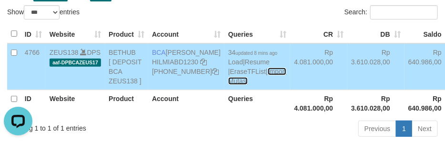
click at [228, 85] on link "Import Mutasi" at bounding box center [257, 76] width 58 height 17
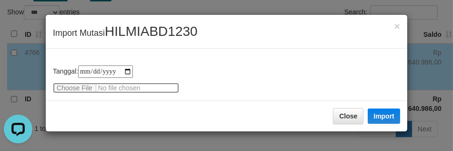
click at [81, 88] on input "file" at bounding box center [116, 87] width 126 height 10
type input "**********"
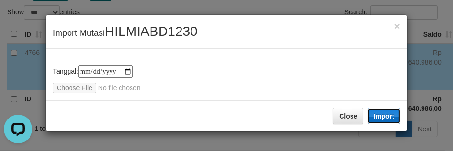
click at [387, 116] on button "Import" at bounding box center [384, 115] width 32 height 15
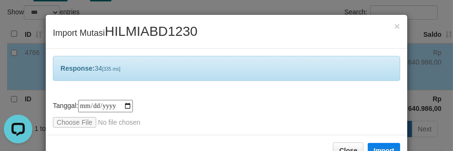
scroll to position [28, 0]
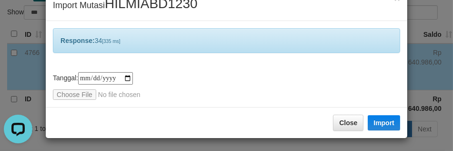
click at [287, 94] on div "**********" at bounding box center [226, 86] width 347 height 28
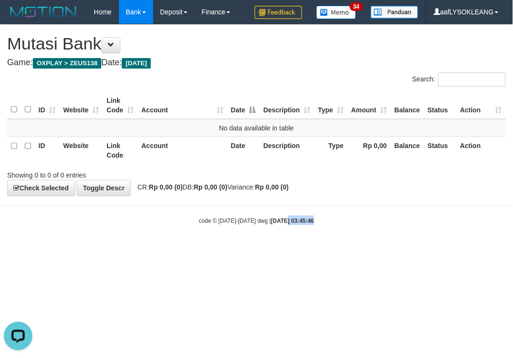
drag, startPoint x: 295, startPoint y: 216, endPoint x: 274, endPoint y: 213, distance: 21.1
click at [275, 214] on body "Toggle navigation Home Bank Account List Load By Website Group [OXPLAY] ZEUS138…" at bounding box center [256, 124] width 513 height 249
drag, startPoint x: 273, startPoint y: 203, endPoint x: 27, endPoint y: 183, distance: 247.0
click at [260, 205] on body "Toggle navigation Home Bank Account List Load By Website Group [OXPLAY] ZEUS138…" at bounding box center [256, 124] width 513 height 249
drag, startPoint x: 268, startPoint y: 234, endPoint x: 251, endPoint y: 233, distance: 17.2
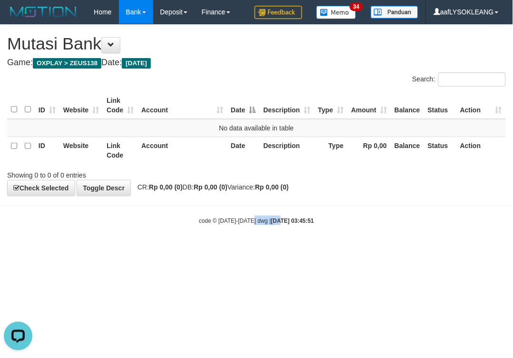
click at [254, 234] on body "Toggle navigation Home Bank Account List Load By Website Group [OXPLAY] ZEUS138…" at bounding box center [256, 124] width 513 height 249
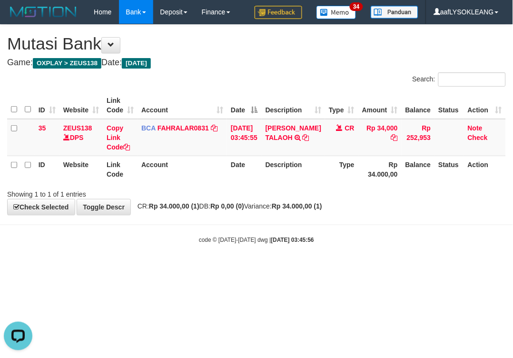
drag, startPoint x: 324, startPoint y: 252, endPoint x: 275, endPoint y: 245, distance: 49.5
click at [301, 250] on html "Toggle navigation Home Bank Account List Load By Website Group [OXPLAY] ZEUS138…" at bounding box center [256, 134] width 513 height 268
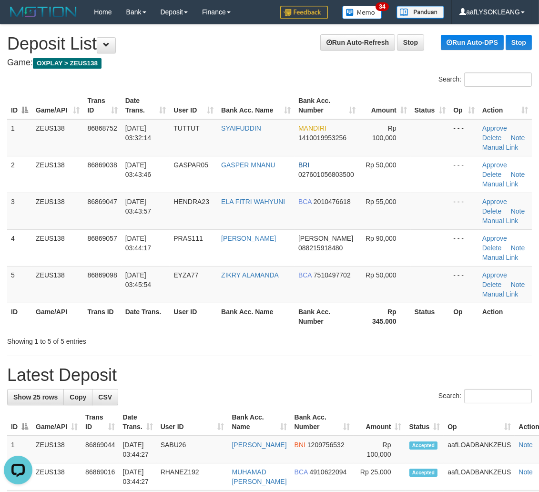
drag, startPoint x: 453, startPoint y: 339, endPoint x: 494, endPoint y: 345, distance: 41.4
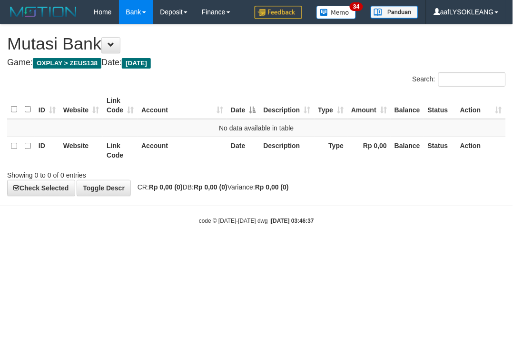
click at [27, 207] on body "Toggle navigation Home Bank Account List Load By Website Group [OXPLAY] ZEUS138…" at bounding box center [256, 124] width 513 height 249
drag, startPoint x: 316, startPoint y: 263, endPoint x: 312, endPoint y: 260, distance: 5.4
click at [314, 249] on html "Toggle navigation Home Bank Account List Load By Website Group [OXPLAY] ZEUS138…" at bounding box center [256, 124] width 513 height 249
drag, startPoint x: 10, startPoint y: 178, endPoint x: 199, endPoint y: 201, distance: 190.0
click at [51, 180] on div "**********" at bounding box center [256, 110] width 513 height 171
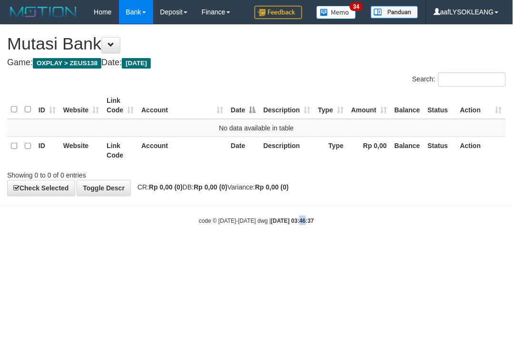
click at [302, 213] on body "Toggle navigation Home Bank Account List Load By Website Group [OXPLAY] ZEUS138…" at bounding box center [256, 124] width 513 height 249
drag, startPoint x: 399, startPoint y: 287, endPoint x: 383, endPoint y: 288, distance: 15.7
click at [383, 249] on html "Toggle navigation Home Bank Account List Load By Website Group [OXPLAY] ZEUS138…" at bounding box center [256, 124] width 513 height 249
drag, startPoint x: 248, startPoint y: 237, endPoint x: 495, endPoint y: 257, distance: 248.5
click at [250, 237] on body "Toggle navigation Home Bank Account List Load By Website Group [OXPLAY] ZEUS138…" at bounding box center [256, 124] width 513 height 249
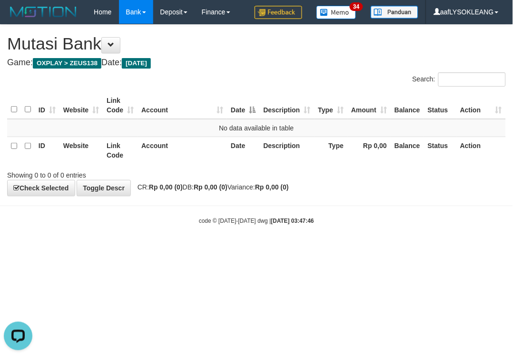
drag, startPoint x: 312, startPoint y: 211, endPoint x: 307, endPoint y: 203, distance: 8.9
click at [307, 203] on body "Toggle navigation Home Bank Account List Load By Website Group [OXPLAY] ZEUS138…" at bounding box center [256, 124] width 513 height 249
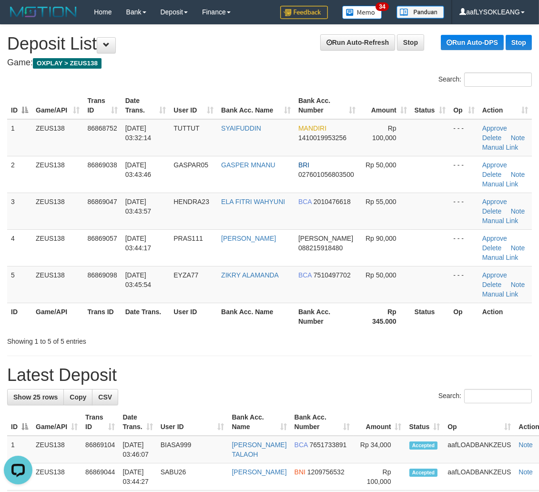
drag, startPoint x: 408, startPoint y: 268, endPoint x: 544, endPoint y: 275, distance: 136.9
click at [412, 267] on td at bounding box center [430, 284] width 39 height 37
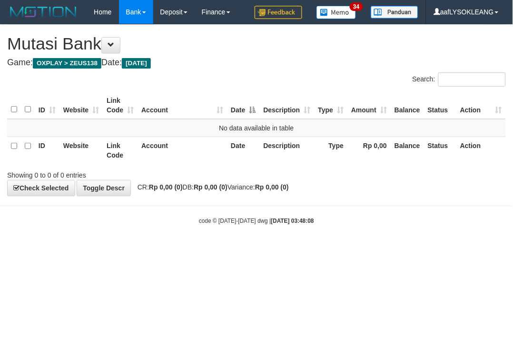
click at [238, 62] on div "**********" at bounding box center [256, 110] width 513 height 171
drag, startPoint x: 382, startPoint y: 228, endPoint x: 293, endPoint y: 216, distance: 88.9
click at [332, 224] on body "Toggle navigation Home Bank Account List Load By Website Group [OXPLAY] ZEUS138…" at bounding box center [256, 124] width 513 height 249
click at [259, 187] on div "**********" at bounding box center [256, 110] width 513 height 171
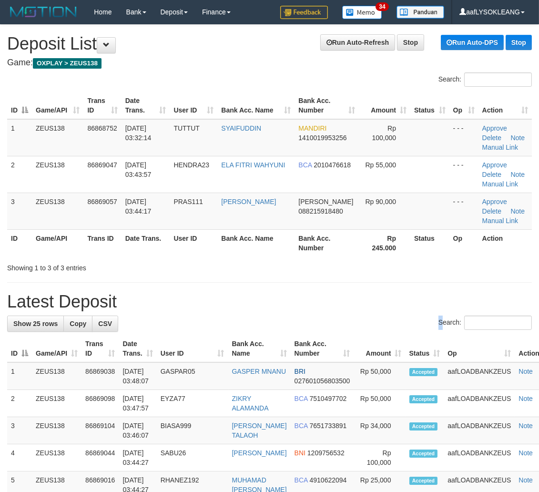
click at [438, 324] on label "Search:" at bounding box center [484, 322] width 93 height 14
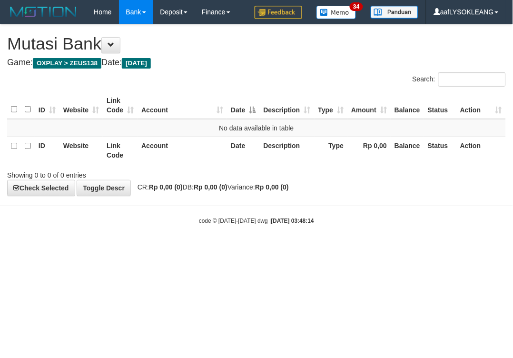
drag, startPoint x: 253, startPoint y: 149, endPoint x: 235, endPoint y: 149, distance: 17.6
click at [244, 149] on tr "ID Website Link Code Account Date Description Type Rp 0,00 Balance Status Action" at bounding box center [256, 150] width 499 height 27
drag, startPoint x: 317, startPoint y: 171, endPoint x: 512, endPoint y: 153, distance: 196.1
click at [319, 170] on div "Showing 0 to 0 of 0 entries" at bounding box center [256, 173] width 513 height 13
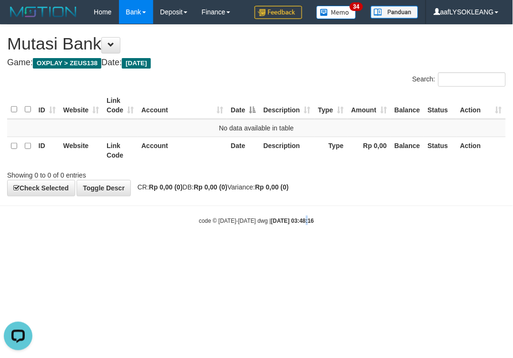
drag, startPoint x: 298, startPoint y: 216, endPoint x: 185, endPoint y: 201, distance: 114.3
click at [278, 212] on body "Toggle navigation Home Bank Account List Load By Website Group [OXPLAY] ZEUS138…" at bounding box center [256, 124] width 513 height 249
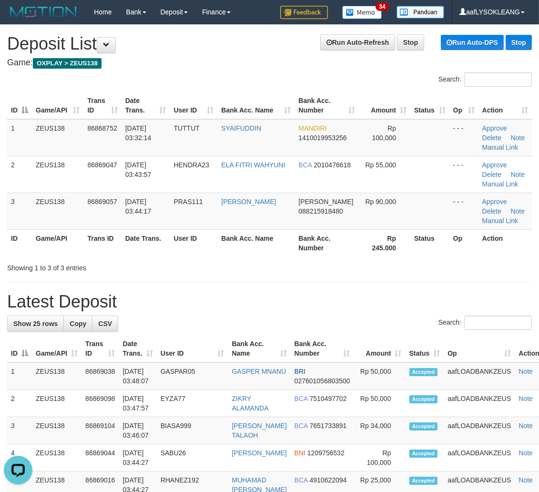
drag, startPoint x: 362, startPoint y: 275, endPoint x: 542, endPoint y: 291, distance: 180.3
drag, startPoint x: 365, startPoint y: 239, endPoint x: 545, endPoint y: 270, distance: 183.1
click at [429, 250] on tr "ID Game/API Trans ID Date Trans. User ID Bank Acc. Name Bank Acc. Number Rp 245…" at bounding box center [269, 242] width 524 height 27
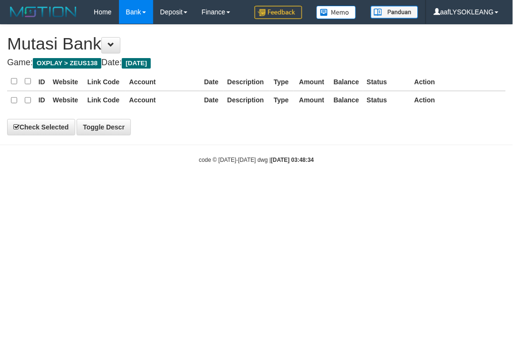
drag, startPoint x: 346, startPoint y: 205, endPoint x: 327, endPoint y: 205, distance: 19.1
click at [345, 188] on body "Toggle navigation Home Bank Account List Load By Website Group [OXPLAY] ZEUS138…" at bounding box center [256, 94] width 513 height 188
drag, startPoint x: 463, startPoint y: 237, endPoint x: 134, endPoint y: 194, distance: 331.5
click at [455, 188] on html "Toggle navigation Home Bank Account List Load By Website Group [OXPLAY] ZEUS138…" at bounding box center [256, 94] width 513 height 188
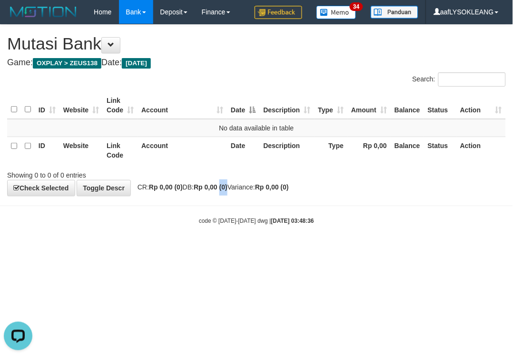
click at [233, 188] on div "**********" at bounding box center [256, 110] width 513 height 171
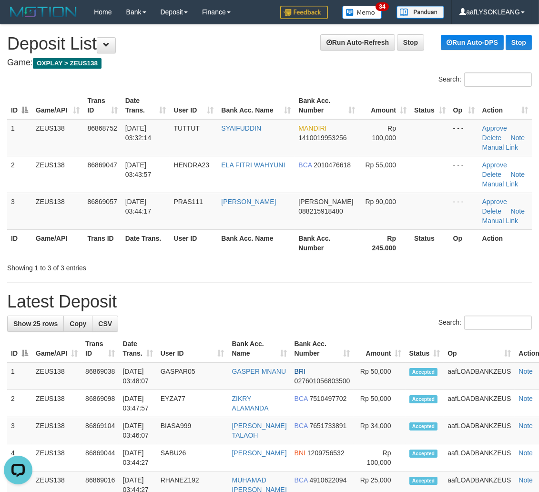
drag, startPoint x: 515, startPoint y: 334, endPoint x: 545, endPoint y: 335, distance: 30.5
click at [518, 336] on th "Action" at bounding box center [533, 348] width 39 height 27
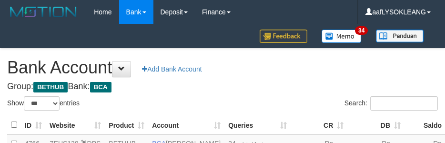
select select "***"
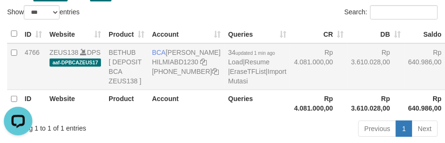
click at [295, 73] on td "Rp 4.081.000,00" at bounding box center [318, 66] width 57 height 47
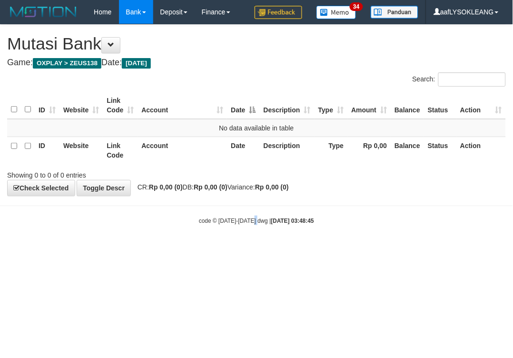
drag, startPoint x: 260, startPoint y: 225, endPoint x: 253, endPoint y: 228, distance: 6.6
click at [253, 228] on body "Toggle navigation Home Bank Account List Load By Website Group [OXPLAY] ZEUS138…" at bounding box center [256, 124] width 513 height 249
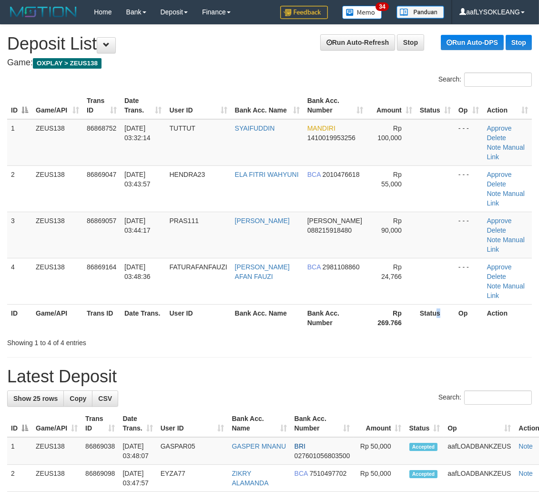
drag, startPoint x: 433, startPoint y: 278, endPoint x: 447, endPoint y: 284, distance: 15.8
click at [441, 304] on th "Status" at bounding box center [435, 317] width 39 height 27
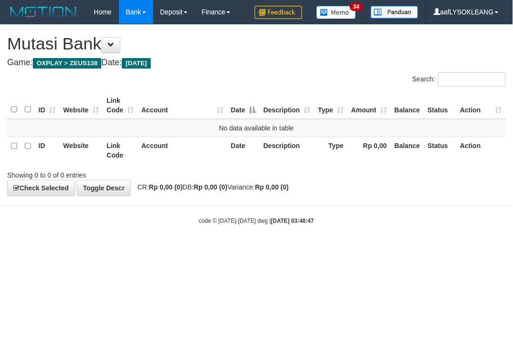
drag, startPoint x: 358, startPoint y: 220, endPoint x: 189, endPoint y: 172, distance: 175.6
click at [355, 217] on div "code © 2012-2018 dwg | 2025/09/01 03:48:47" at bounding box center [256, 221] width 513 height 10
drag, startPoint x: 406, startPoint y: 232, endPoint x: 2, endPoint y: 154, distance: 411.9
click at [339, 222] on body "Toggle navigation Home Bank Account List Load By Website Group [OXPLAY] ZEUS138…" at bounding box center [256, 124] width 513 height 249
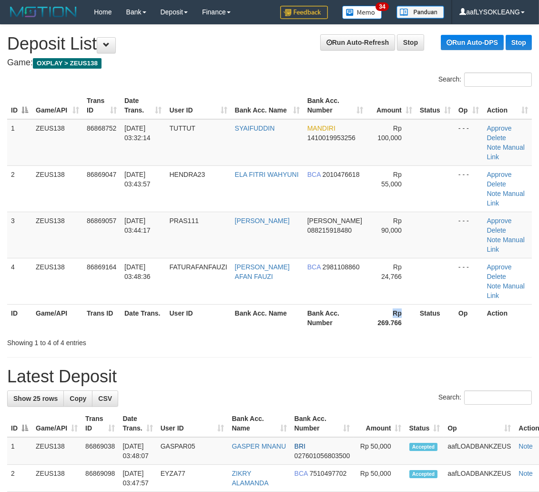
drag, startPoint x: 394, startPoint y: 278, endPoint x: 545, endPoint y: 282, distance: 151.0
click at [431, 304] on tr "ID Game/API Trans ID Date Trans. User ID Bank Acc. Name Bank Acc. Number Rp 269…" at bounding box center [269, 317] width 524 height 27
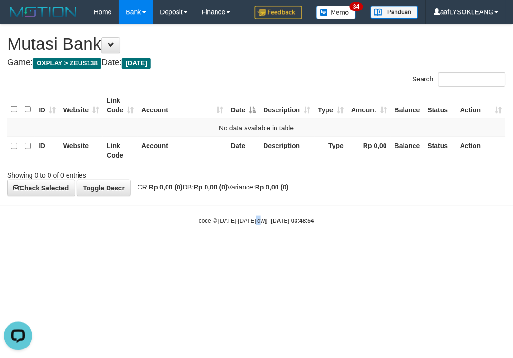
click at [261, 232] on body "Toggle navigation Home Bank Account List Load By Website Group [OXPLAY] ZEUS138…" at bounding box center [256, 124] width 513 height 249
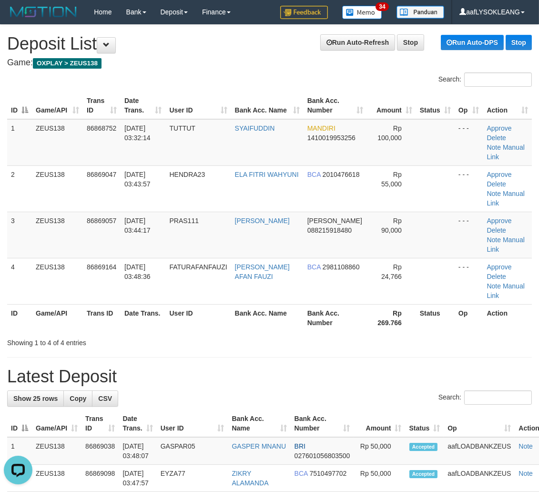
click at [434, 367] on h1 "Latest Deposit" at bounding box center [269, 376] width 524 height 19
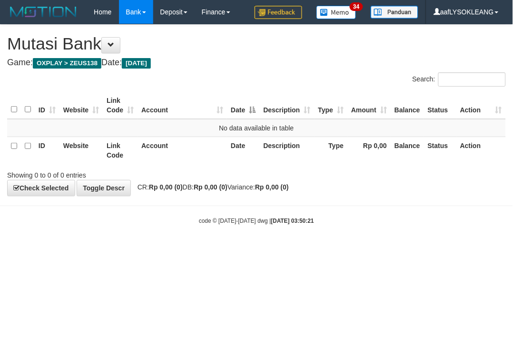
drag, startPoint x: 341, startPoint y: 269, endPoint x: 331, endPoint y: 270, distance: 10.5
click at [337, 249] on html "Toggle navigation Home Bank Account List Load By Website Group [OXPLAY] ZEUS138…" at bounding box center [256, 124] width 513 height 249
drag, startPoint x: 164, startPoint y: 177, endPoint x: 3, endPoint y: 129, distance: 168.0
click at [148, 179] on div "Showing 0 to 0 of 0 entries" at bounding box center [107, 173] width 200 height 13
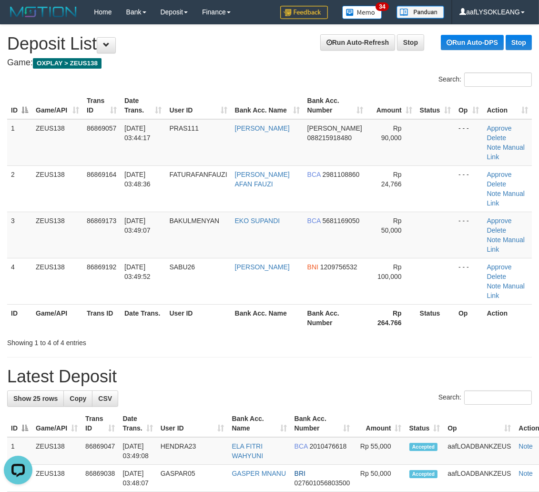
drag, startPoint x: 334, startPoint y: 299, endPoint x: 230, endPoint y: 268, distance: 108.7
click at [334, 334] on div "Showing 1 to 4 of 4 entries" at bounding box center [269, 340] width 539 height 13
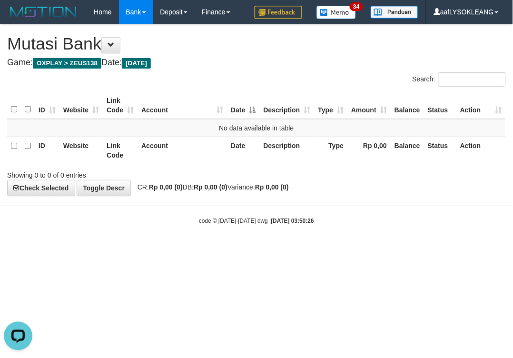
drag, startPoint x: 356, startPoint y: 234, endPoint x: 282, endPoint y: 226, distance: 73.8
click at [346, 231] on body "Toggle navigation Home Bank Account List Load By Website Group [OXPLAY] ZEUS138…" at bounding box center [256, 124] width 513 height 249
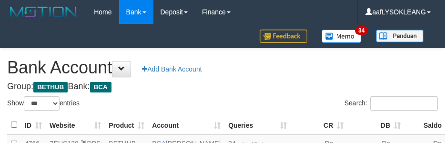
select select "***"
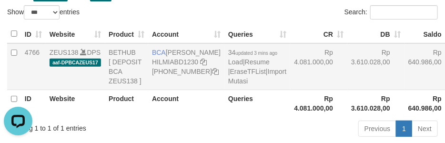
drag, startPoint x: 310, startPoint y: 96, endPoint x: 304, endPoint y: 96, distance: 6.2
click at [347, 90] on td "Rp 3.610.028,00" at bounding box center [375, 66] width 57 height 47
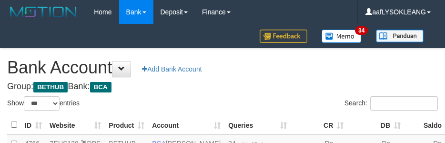
select select "***"
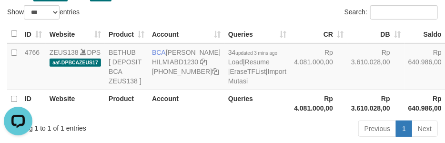
drag, startPoint x: 310, startPoint y: 80, endPoint x: 340, endPoint y: 150, distance: 75.7
click at [347, 84] on td "Rp 3.610.028,00" at bounding box center [375, 66] width 57 height 47
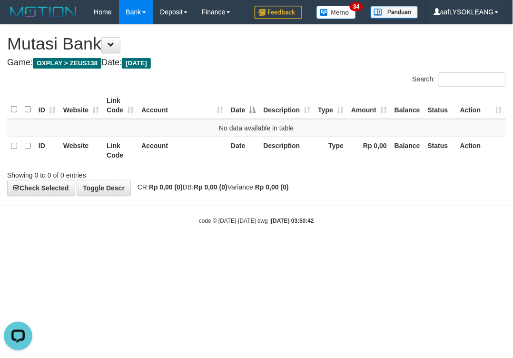
drag, startPoint x: 320, startPoint y: 268, endPoint x: 316, endPoint y: 264, distance: 5.4
click at [321, 249] on html "Toggle navigation Home Bank Account List Load By Website Group [OXPLAY] ZEUS138…" at bounding box center [256, 124] width 513 height 249
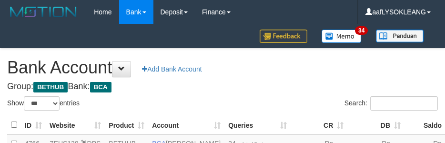
select select "***"
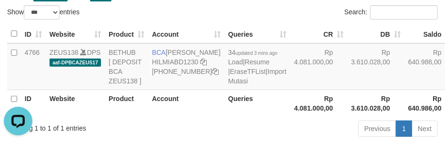
drag, startPoint x: 308, startPoint y: 84, endPoint x: 292, endPoint y: 148, distance: 65.6
click at [347, 90] on td "Rp 3.610.028,00" at bounding box center [375, 66] width 57 height 47
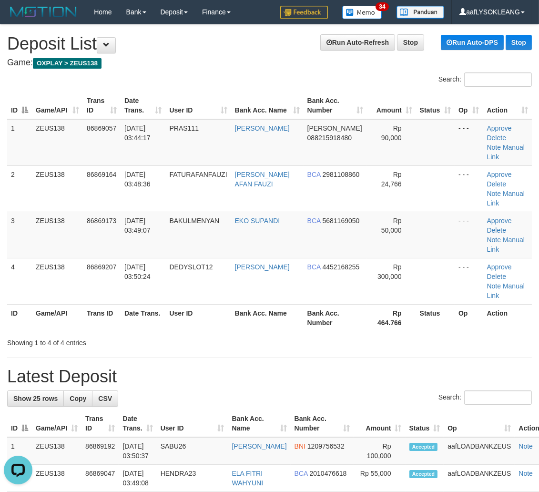
drag, startPoint x: 348, startPoint y: 297, endPoint x: 396, endPoint y: 308, distance: 48.9
click at [348, 334] on div "Showing 1 to 4 of 4 entries" at bounding box center [269, 340] width 539 height 13
drag, startPoint x: 367, startPoint y: 315, endPoint x: 546, endPoint y: 332, distance: 179.9
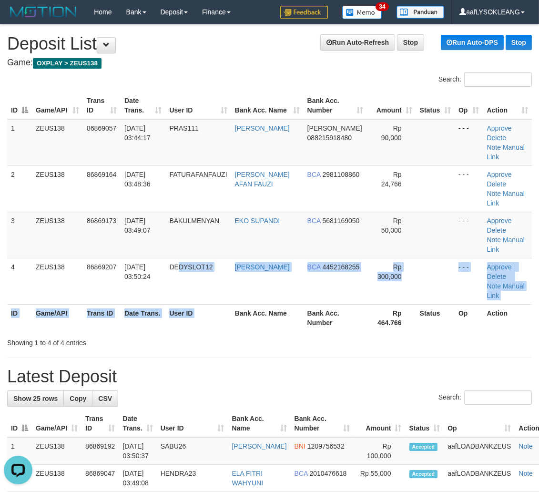
drag, startPoint x: 183, startPoint y: 258, endPoint x: 240, endPoint y: 268, distance: 57.1
click at [241, 271] on table "ID Game/API Trans ID Date Trans. User ID Bank Acc. Name Bank Acc. Number Amount…" at bounding box center [269, 211] width 524 height 239
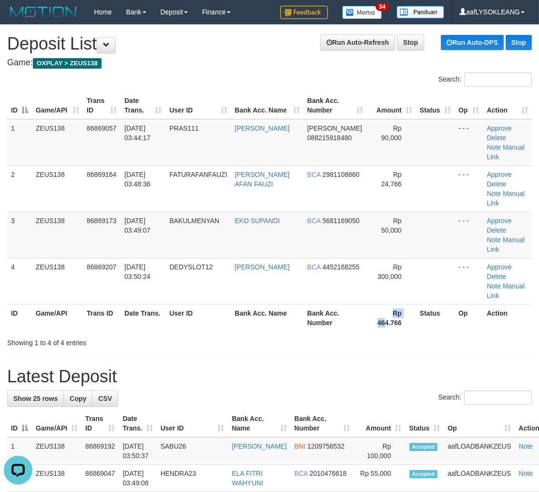
drag, startPoint x: 373, startPoint y: 280, endPoint x: 542, endPoint y: 315, distance: 172.2
click at [388, 304] on th "Rp 464.766" at bounding box center [391, 317] width 49 height 27
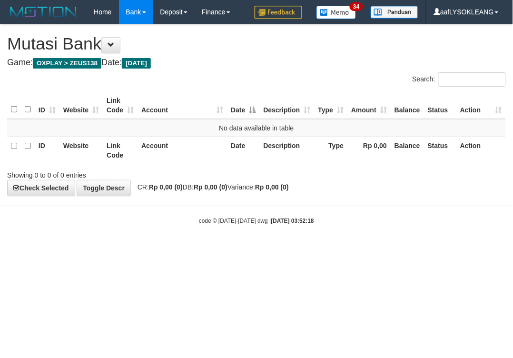
drag, startPoint x: 0, startPoint y: 0, endPoint x: 159, endPoint y: 224, distance: 274.7
click at [353, 249] on html "Toggle navigation Home Bank Account List Load By Website Group [OXPLAY] ZEUS138…" at bounding box center [256, 124] width 513 height 249
drag, startPoint x: 258, startPoint y: 227, endPoint x: 21, endPoint y: 186, distance: 240.3
click at [170, 212] on body "Toggle navigation Home Bank Account List Load By Website Group [OXPLAY] ZEUS138…" at bounding box center [256, 124] width 513 height 249
drag, startPoint x: 311, startPoint y: 230, endPoint x: 306, endPoint y: 229, distance: 4.9
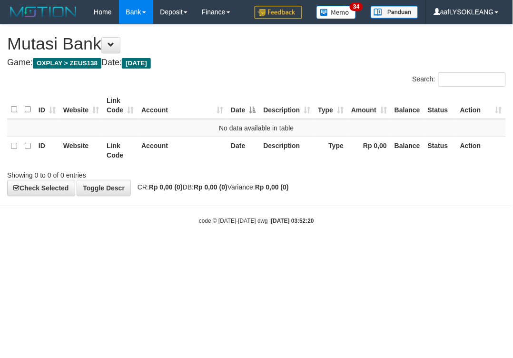
click at [307, 230] on body "Toggle navigation Home Bank Account List Load By Website Group [OXPLAY] ZEUS138…" at bounding box center [256, 124] width 513 height 249
drag, startPoint x: 321, startPoint y: 242, endPoint x: 184, endPoint y: 225, distance: 138.3
click at [312, 241] on html "Toggle navigation Home Bank Account List Load By Website Group [OXPLAY] ZEUS138…" at bounding box center [256, 124] width 513 height 249
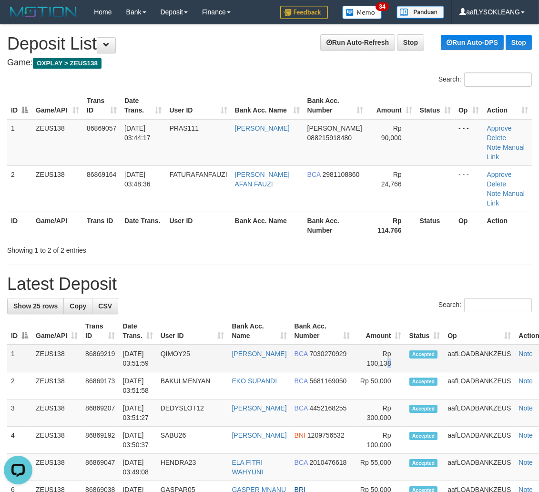
drag, startPoint x: 383, startPoint y: 353, endPoint x: 394, endPoint y: 358, distance: 11.7
click at [391, 357] on td "Rp 100,138" at bounding box center [378, 358] width 51 height 28
drag, startPoint x: 372, startPoint y: 345, endPoint x: 543, endPoint y: 356, distance: 171.9
click at [415, 351] on tr "1 ZEUS138 86869219 01/09/2025 03:51:59 QIMOY25 MIFTAHUL HILMI BCA 7030270929 Rp…" at bounding box center [280, 358] width 546 height 28
drag, startPoint x: 393, startPoint y: 312, endPoint x: 464, endPoint y: 322, distance: 72.7
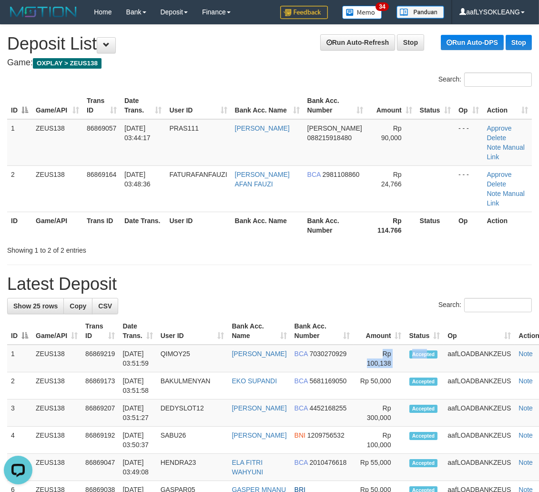
click at [439, 322] on tr "ID Game/API Trans ID Date Trans. User ID Bank Acc. Name Bank Acc. Number Amount…" at bounding box center [280, 330] width 546 height 27
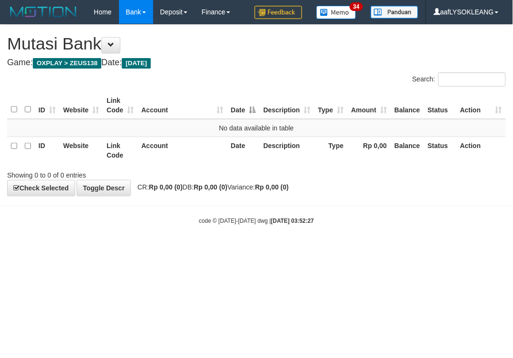
drag, startPoint x: 226, startPoint y: 212, endPoint x: 237, endPoint y: 208, distance: 11.9
click at [227, 212] on body "Toggle navigation Home Bank Account List Load By Website Group [OXPLAY] ZEUS138…" at bounding box center [256, 124] width 513 height 249
drag, startPoint x: 303, startPoint y: 222, endPoint x: 459, endPoint y: 86, distance: 206.9
click at [299, 214] on body "Toggle navigation Home Bank Account List Load By Website Group [OXPLAY] ZEUS138…" at bounding box center [256, 124] width 513 height 249
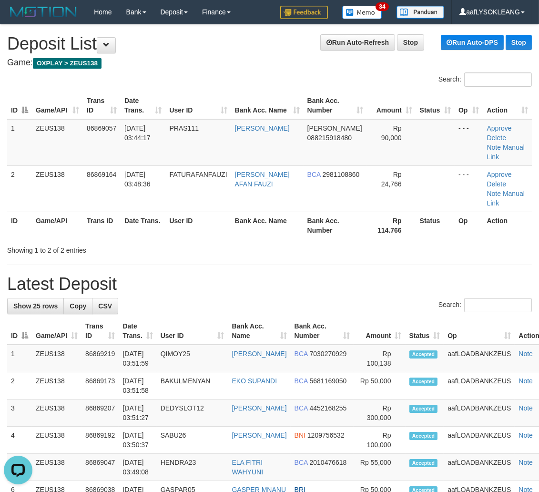
drag, startPoint x: 321, startPoint y: 238, endPoint x: 434, endPoint y: 264, distance: 115.9
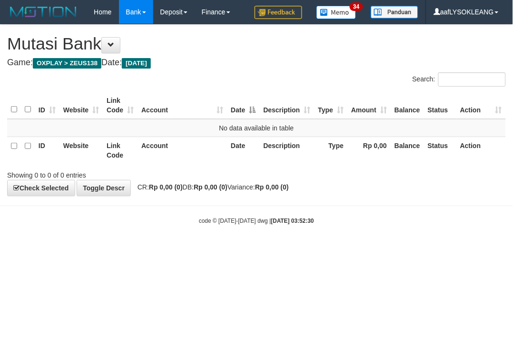
click at [301, 145] on th "Description" at bounding box center [287, 150] width 55 height 27
click at [377, 249] on html "Toggle navigation Home Bank Account List Load By Website Group [OXPLAY] ZEUS138…" at bounding box center [256, 124] width 513 height 249
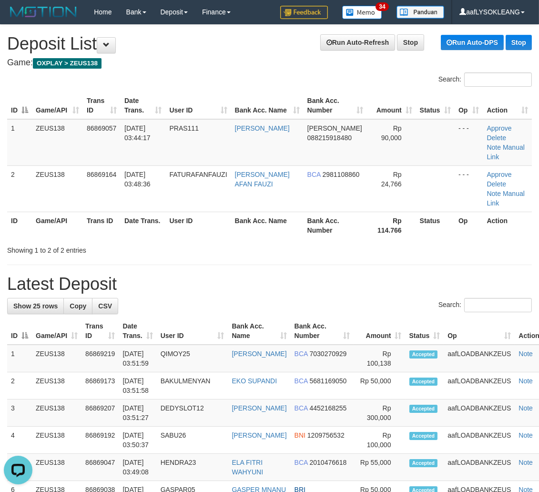
scroll to position [88, 0]
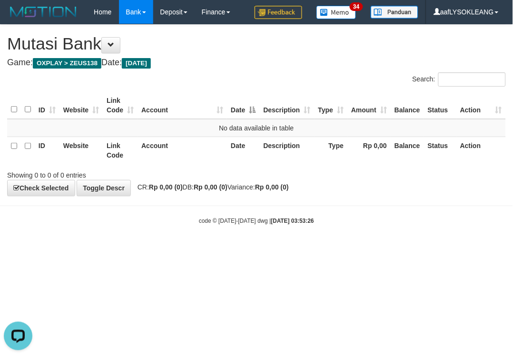
drag, startPoint x: 59, startPoint y: 225, endPoint x: 60, endPoint y: 231, distance: 5.3
click at [60, 231] on body "Toggle navigation Home Bank Account List Load By Website Group [OXPLAY] ZEUS138…" at bounding box center [256, 124] width 513 height 249
drag, startPoint x: 279, startPoint y: 164, endPoint x: 272, endPoint y: 163, distance: 7.6
click at [272, 163] on div "ID Website Link Code Account Date Description Type Amount Balance Status Action…" at bounding box center [256, 128] width 513 height 78
drag, startPoint x: 153, startPoint y: 155, endPoint x: 161, endPoint y: 155, distance: 7.2
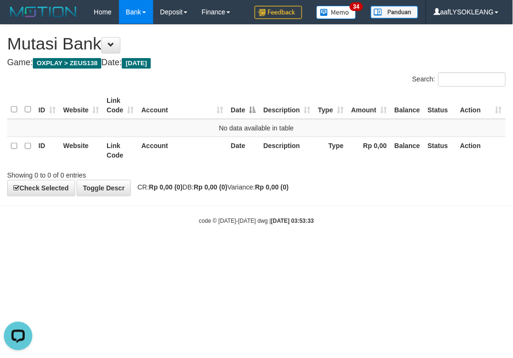
click at [156, 155] on th "Account" at bounding box center [183, 150] width 90 height 27
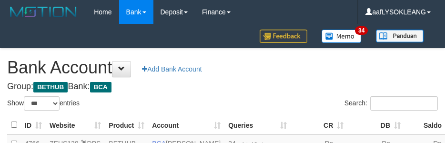
select select "***"
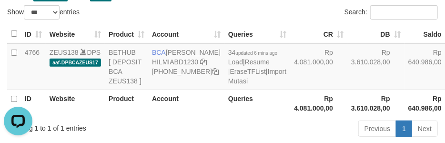
drag, startPoint x: 306, startPoint y: 74, endPoint x: 272, endPoint y: 150, distance: 83.3
click at [347, 75] on td "Rp 3.610.028,00" at bounding box center [375, 66] width 57 height 47
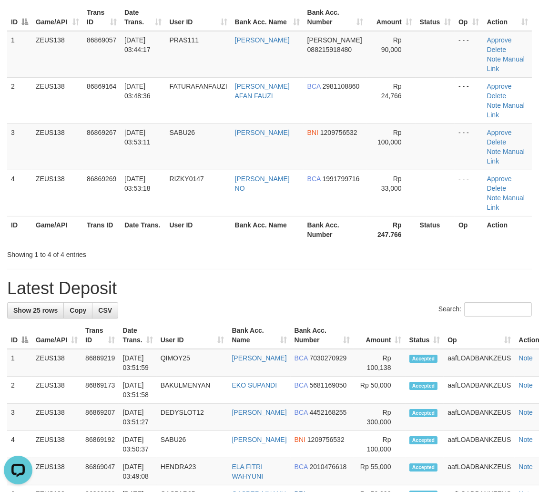
drag, startPoint x: 293, startPoint y: 240, endPoint x: 355, endPoint y: 250, distance: 62.7
click at [303, 279] on h1 "Latest Deposit" at bounding box center [269, 288] width 524 height 19
drag, startPoint x: 418, startPoint y: 268, endPoint x: 454, endPoint y: 267, distance: 35.7
click at [434, 302] on div "Search:" at bounding box center [269, 310] width 524 height 17
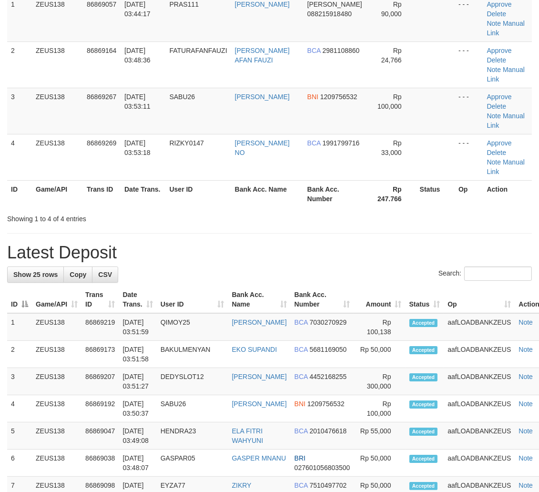
scroll to position [88, 0]
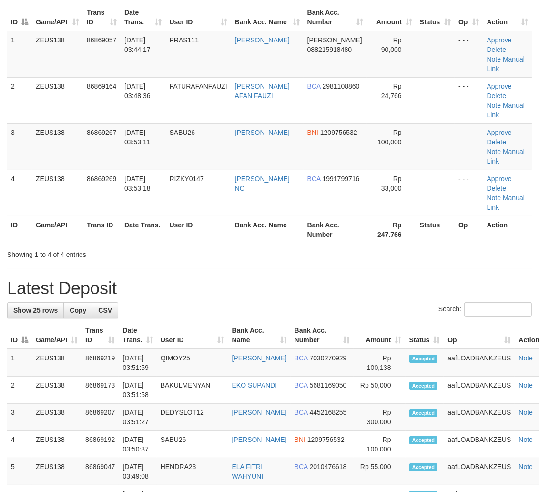
drag, startPoint x: 341, startPoint y: 257, endPoint x: 383, endPoint y: 269, distance: 44.0
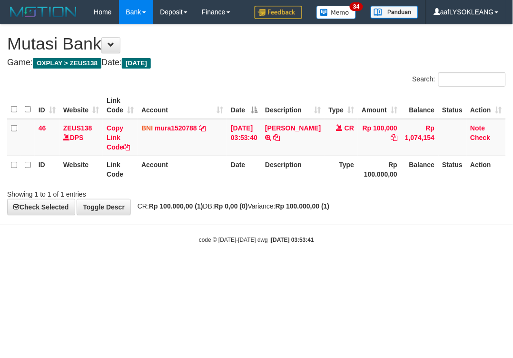
drag, startPoint x: 388, startPoint y: 231, endPoint x: 348, endPoint y: 201, distance: 49.3
click at [372, 215] on body "Toggle navigation Home Bank Account List Load By Website Group [OXPLAY] ZEUS138…" at bounding box center [256, 134] width 513 height 268
click at [433, 253] on html "Toggle navigation Home Bank Account List Load By Website Group [OXPLAY] ZEUS138…" at bounding box center [256, 134] width 513 height 268
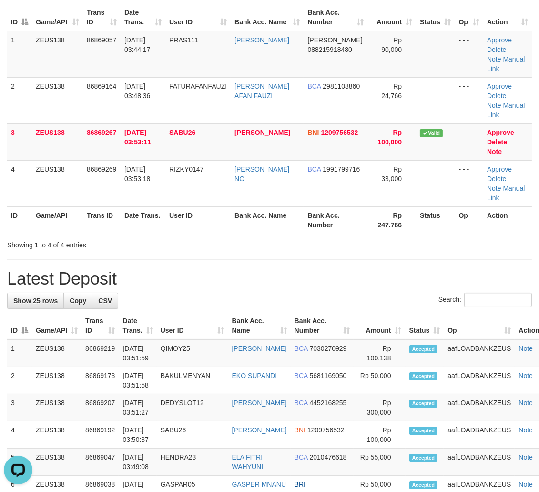
drag, startPoint x: 211, startPoint y: 198, endPoint x: 241, endPoint y: 206, distance: 30.8
click at [230, 236] on div "Showing 1 to 4 of 4 entries" at bounding box center [269, 242] width 539 height 13
drag, startPoint x: 308, startPoint y: 216, endPoint x: 318, endPoint y: 217, distance: 10.5
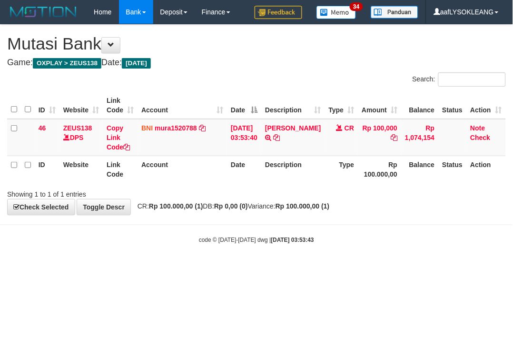
click at [367, 268] on html "Toggle navigation Home Bank Account List Load By Website Group [OXPLAY] ZEUS138…" at bounding box center [256, 134] width 513 height 268
drag, startPoint x: 380, startPoint y: 248, endPoint x: 5, endPoint y: 177, distance: 381.0
click at [378, 248] on body "Toggle navigation Home Bank Account List Load By Website Group [OXPLAY] ZEUS138…" at bounding box center [256, 134] width 513 height 268
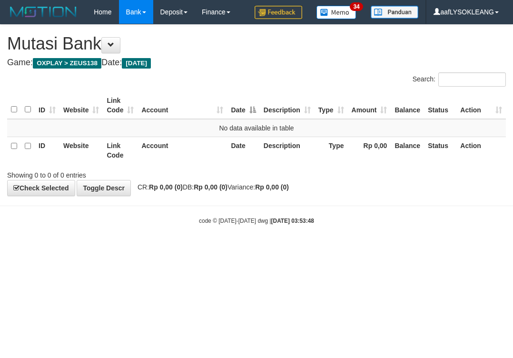
click at [374, 201] on body "Toggle navigation Home Bank Account List Load By Website Group [OXPLAY] ZEUS138…" at bounding box center [256, 124] width 513 height 249
drag, startPoint x: 308, startPoint y: 183, endPoint x: 268, endPoint y: 149, distance: 52.3
click at [302, 175] on div "**********" at bounding box center [256, 110] width 513 height 171
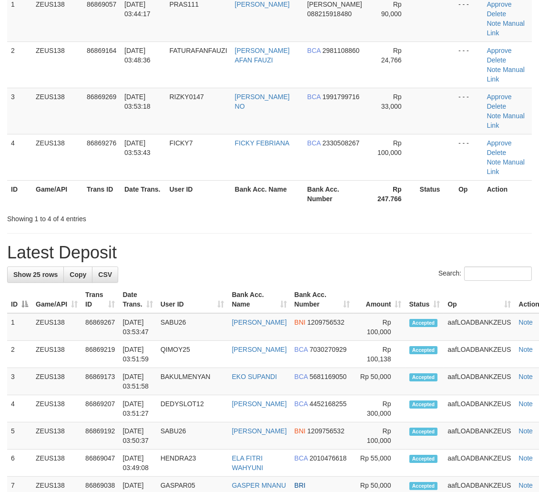
scroll to position [88, 0]
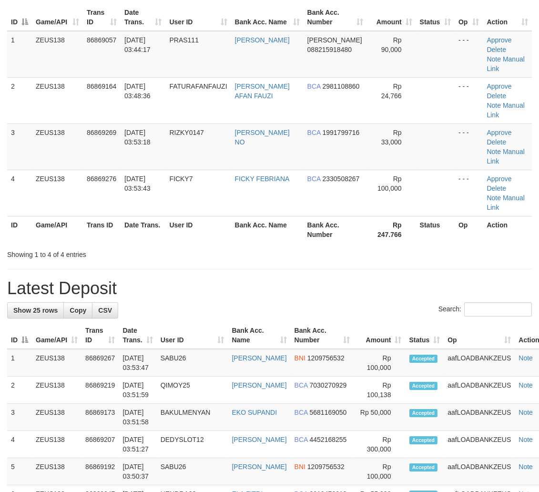
drag, startPoint x: 446, startPoint y: 225, endPoint x: 519, endPoint y: 239, distance: 74.6
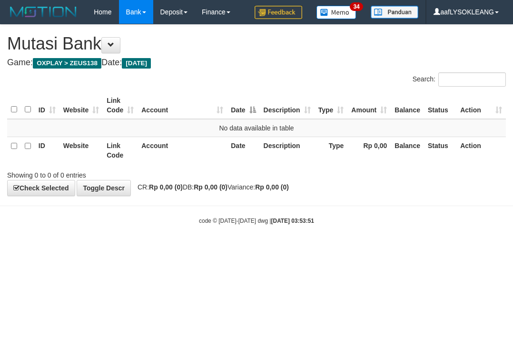
click at [372, 212] on body "Toggle navigation Home Bank Account List Load By Website Group [OXPLAY] ZEUS138…" at bounding box center [256, 124] width 513 height 249
drag, startPoint x: 277, startPoint y: 171, endPoint x: 230, endPoint y: 168, distance: 47.3
click at [268, 171] on div "Showing 0 to 0 of 0 entries" at bounding box center [256, 173] width 513 height 13
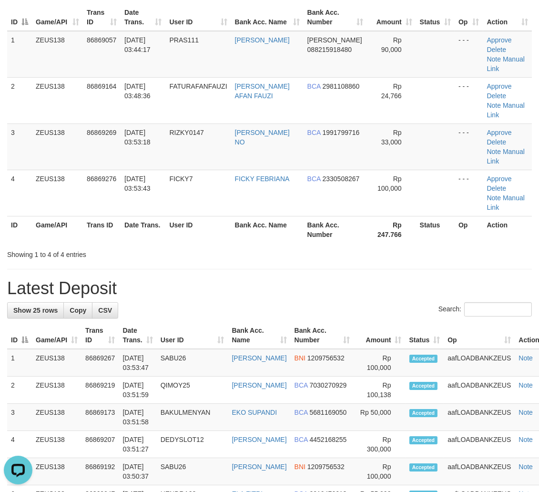
drag, startPoint x: 507, startPoint y: 335, endPoint x: 544, endPoint y: 344, distance: 37.9
click at [502, 349] on tr "1 ZEUS138 86869267 01/09/2025 03:53:47 SABU26 ACHMAD RIYANTO BNI 1209756532 Rp …" at bounding box center [280, 363] width 546 height 28
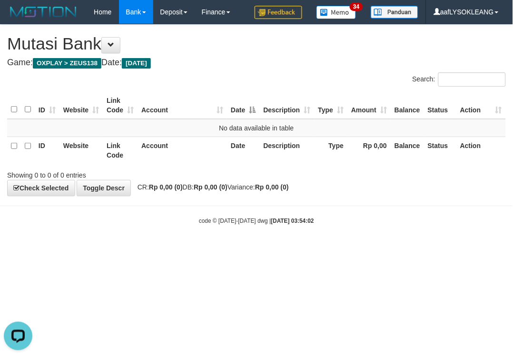
drag, startPoint x: 415, startPoint y: 277, endPoint x: 381, endPoint y: 276, distance: 34.3
click at [385, 249] on html "Toggle navigation Home Bank Account List Load By Website Group [OXPLAY] ZEUS138…" at bounding box center [256, 124] width 513 height 249
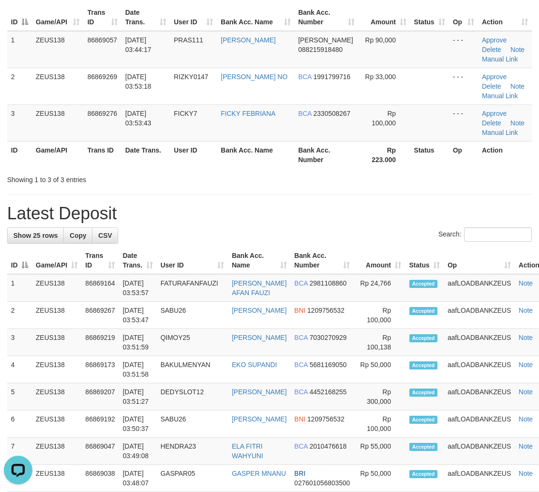
drag, startPoint x: 315, startPoint y: 239, endPoint x: 473, endPoint y: 286, distance: 164.6
click at [320, 239] on div "Search:" at bounding box center [269, 235] width 524 height 17
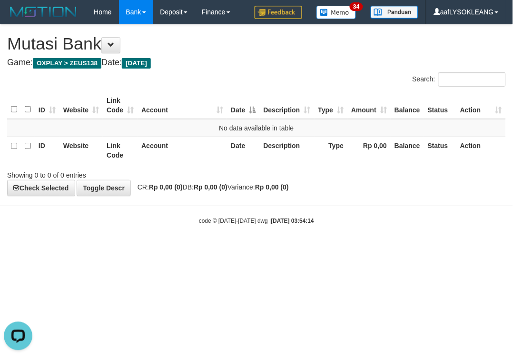
click at [301, 249] on html "Toggle navigation Home Bank Account List Load By Website Group [OXPLAY] ZEUS138…" at bounding box center [256, 124] width 513 height 249
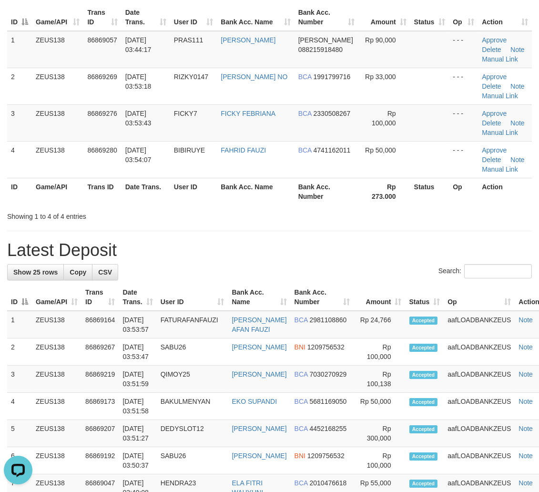
drag, startPoint x: 294, startPoint y: 299, endPoint x: 311, endPoint y: 303, distance: 16.8
click at [307, 305] on th "Bank Acc. Number" at bounding box center [322, 296] width 63 height 27
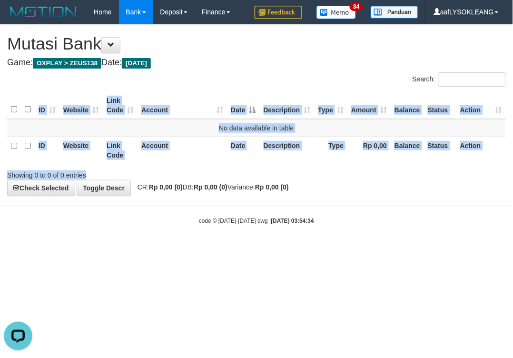
drag, startPoint x: 91, startPoint y: 178, endPoint x: 71, endPoint y: 163, distance: 23.8
click at [72, 164] on div "Search: ID Website Link Code Account Date Description Type Amount Balance Statu…" at bounding box center [256, 126] width 499 height 108
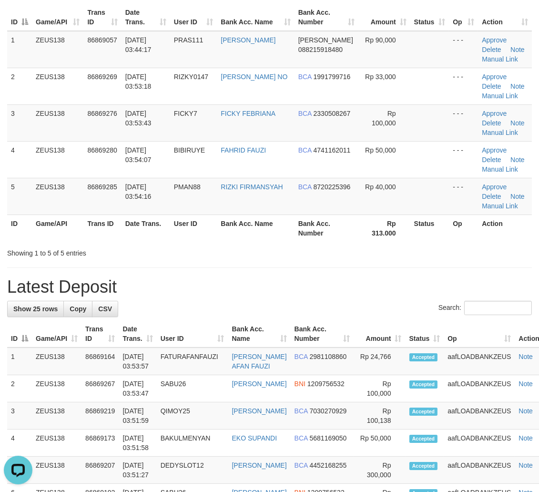
drag, startPoint x: 383, startPoint y: 324, endPoint x: 494, endPoint y: 322, distance: 110.5
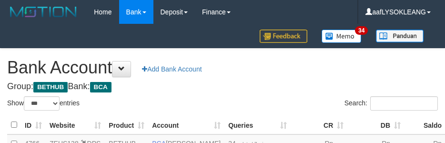
select select "***"
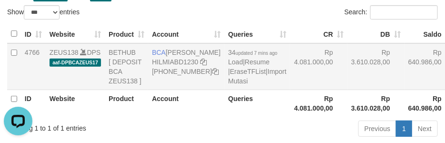
drag, startPoint x: 259, startPoint y: 91, endPoint x: 280, endPoint y: 103, distance: 24.6
click at [290, 90] on td "Rp 4.081.000,00" at bounding box center [318, 66] width 57 height 47
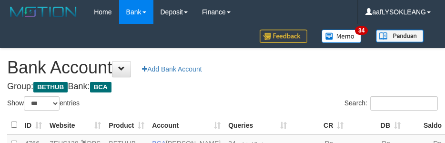
select select "***"
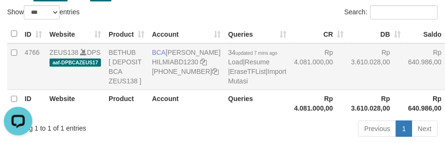
drag, startPoint x: 333, startPoint y: 89, endPoint x: 255, endPoint y: 96, distance: 78.4
click at [347, 90] on td "Rp 3.610.028,00" at bounding box center [375, 66] width 57 height 47
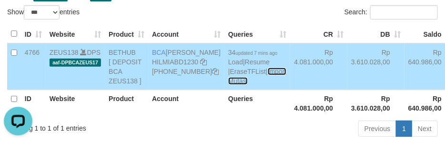
click at [228, 85] on link "Import Mutasi" at bounding box center [257, 76] width 58 height 17
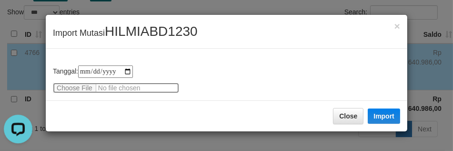
click at [73, 87] on input "file" at bounding box center [116, 87] width 126 height 10
type input "**********"
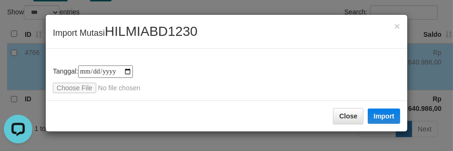
click at [382, 106] on div "Close Import" at bounding box center [227, 115] width 362 height 31
click at [380, 113] on button "Import" at bounding box center [384, 115] width 32 height 15
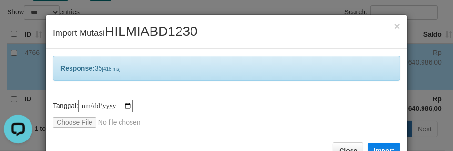
drag, startPoint x: 211, startPoint y: 86, endPoint x: 206, endPoint y: 91, distance: 7.1
click at [210, 87] on div "**********" at bounding box center [227, 92] width 362 height 86
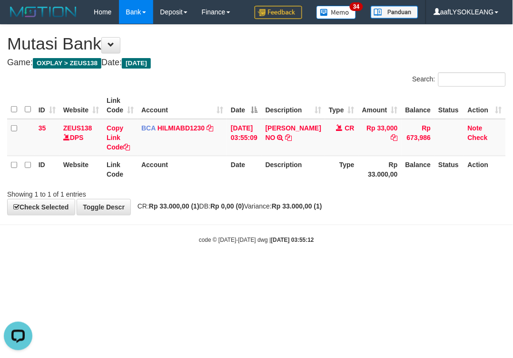
drag, startPoint x: 305, startPoint y: 256, endPoint x: 120, endPoint y: 229, distance: 187.3
click at [294, 252] on body "Toggle navigation Home Bank Account List Load By Website Group [OXPLAY] ZEUS138…" at bounding box center [256, 134] width 513 height 268
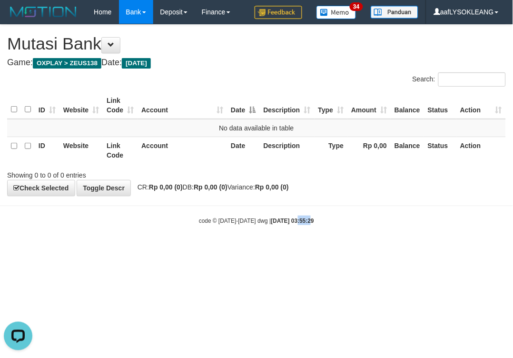
drag, startPoint x: 297, startPoint y: 219, endPoint x: 285, endPoint y: 215, distance: 13.1
click at [286, 216] on div "code © 2012-2018 dwg | 2025/09/01 03:55:29" at bounding box center [256, 221] width 513 height 10
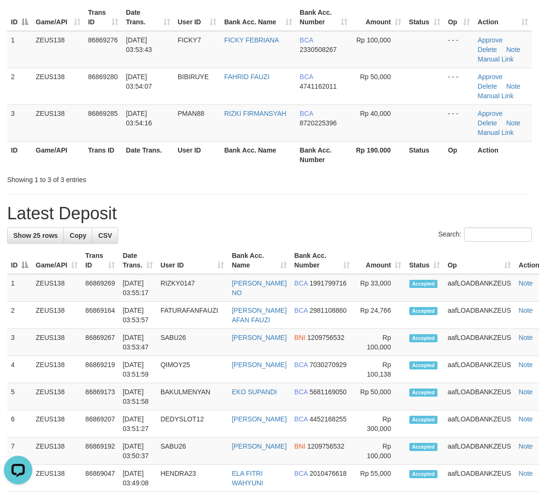
drag, startPoint x: 258, startPoint y: 260, endPoint x: 545, endPoint y: 320, distance: 292.9
click at [263, 260] on th "Bank Acc. Name" at bounding box center [259, 260] width 62 height 27
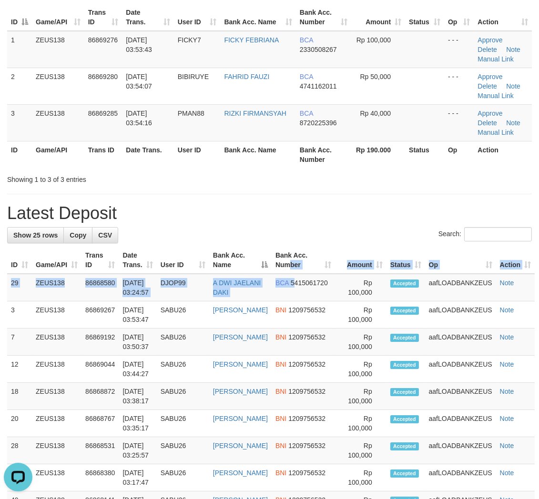
drag, startPoint x: 282, startPoint y: 270, endPoint x: 317, endPoint y: 270, distance: 35.3
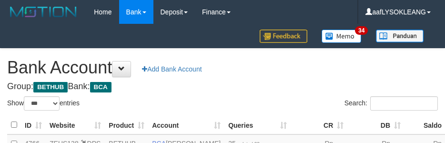
select select "***"
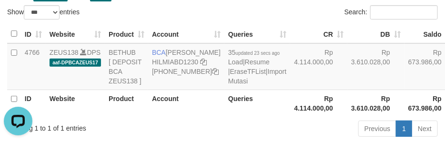
drag, startPoint x: 296, startPoint y: 93, endPoint x: 367, endPoint y: 122, distance: 76.3
click at [298, 90] on td "Rp 4.114.000,00" at bounding box center [318, 66] width 57 height 47
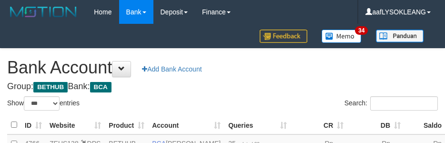
select select "***"
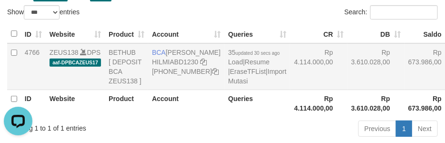
click at [292, 90] on td "Rp 4.114.000,00" at bounding box center [318, 66] width 57 height 47
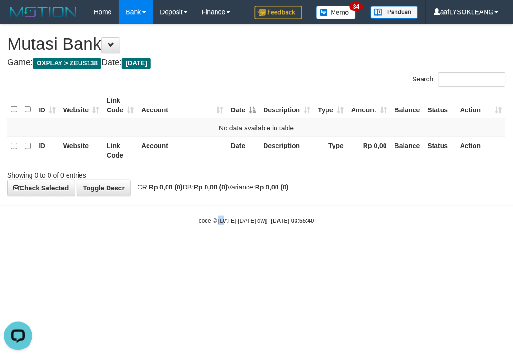
drag, startPoint x: 224, startPoint y: 241, endPoint x: 188, endPoint y: 232, distance: 37.1
click at [191, 232] on body "Toggle navigation Home Bank Account List Load By Website Group [OXPLAY] ZEUS138…" at bounding box center [256, 124] width 513 height 249
drag, startPoint x: 284, startPoint y: 251, endPoint x: 304, endPoint y: 249, distance: 20.1
click at [287, 249] on html "Toggle navigation Home Bank Account List Load By Website Group [OXPLAY] ZEUS138…" at bounding box center [256, 124] width 513 height 249
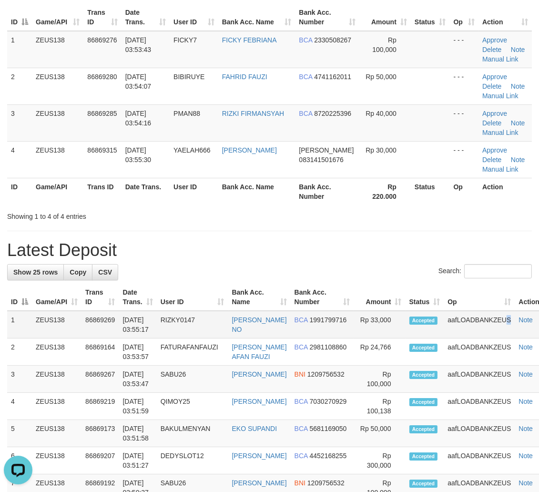
click at [467, 335] on td "aafLOADBANKZEUS" at bounding box center [478, 325] width 71 height 28
drag, startPoint x: 419, startPoint y: 321, endPoint x: 543, endPoint y: 310, distance: 124.3
click at [425, 322] on td "Accepted" at bounding box center [424, 325] width 39 height 28
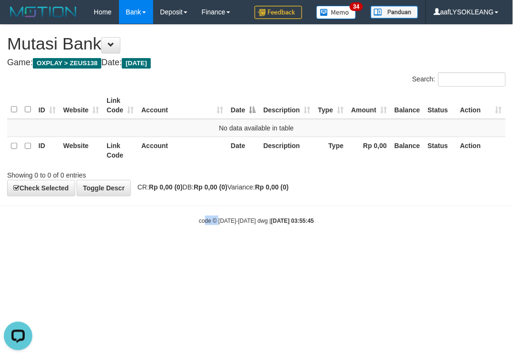
drag, startPoint x: 218, startPoint y: 232, endPoint x: 0, endPoint y: 192, distance: 221.0
click at [197, 226] on body "Toggle navigation Home Bank Account List Load By Website Group [OXPLAY] ZEUS138…" at bounding box center [256, 124] width 513 height 249
drag, startPoint x: 439, startPoint y: 250, endPoint x: 412, endPoint y: 248, distance: 27.2
click at [427, 249] on html "Toggle navigation Home Bank Account List Load By Website Group [OXPLAY] ZEUS138…" at bounding box center [256, 124] width 513 height 249
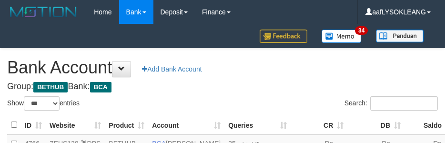
select select "***"
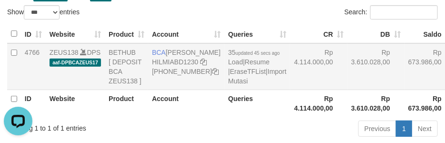
click at [353, 90] on td "Rp 3.610.028,00" at bounding box center [375, 66] width 57 height 47
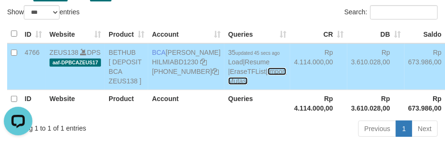
click at [228, 85] on link "Import Mutasi" at bounding box center [257, 76] width 58 height 17
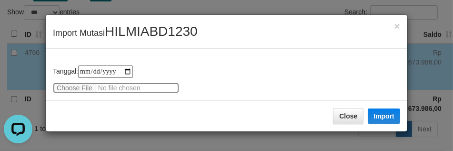
click at [70, 82] on input "file" at bounding box center [116, 87] width 126 height 10
type input "**********"
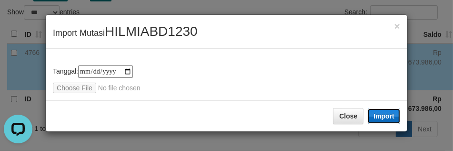
click at [378, 110] on button "Import" at bounding box center [384, 115] width 32 height 15
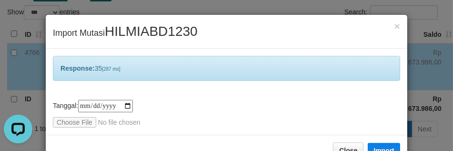
scroll to position [28, 0]
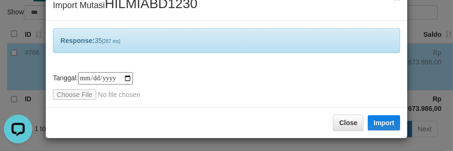
drag, startPoint x: 240, startPoint y: 84, endPoint x: 230, endPoint y: 84, distance: 10.5
click at [230, 84] on div "**********" at bounding box center [226, 86] width 347 height 28
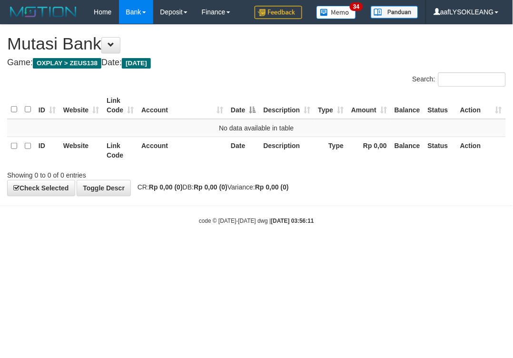
drag, startPoint x: 372, startPoint y: 256, endPoint x: 336, endPoint y: 243, distance: 38.1
click at [342, 244] on html "Toggle navigation Home Bank Account List Load By Website Group [OXPLAY] ZEUS138…" at bounding box center [256, 124] width 513 height 249
drag, startPoint x: 308, startPoint y: 227, endPoint x: 309, endPoint y: 222, distance: 5.3
click at [307, 227] on body "Toggle navigation Home Bank Account List Load By Website Group [OXPLAY] ZEUS138…" at bounding box center [256, 124] width 513 height 249
drag, startPoint x: 417, startPoint y: 224, endPoint x: 482, endPoint y: 196, distance: 70.0
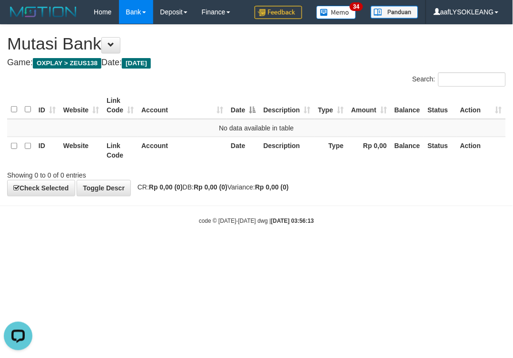
click at [418, 225] on body "Toggle navigation Home Bank Account List Load By Website Group [OXPLAY] ZEUS138…" at bounding box center [256, 124] width 513 height 249
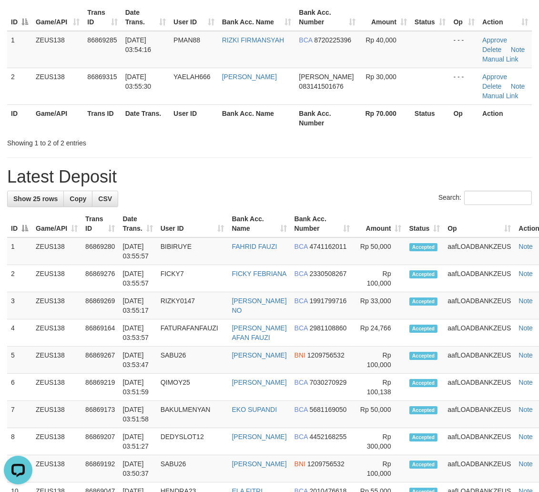
drag, startPoint x: 354, startPoint y: 181, endPoint x: 359, endPoint y: 192, distance: 11.5
click at [349, 183] on h1 "Latest Deposit" at bounding box center [269, 176] width 524 height 19
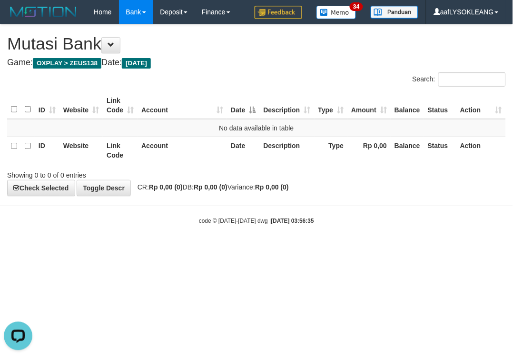
drag, startPoint x: 350, startPoint y: 154, endPoint x: 263, endPoint y: 151, distance: 86.8
click at [341, 156] on tr "ID Website Link Code Account Date Description Type Rp 0,00 Balance Status Action" at bounding box center [256, 150] width 499 height 27
drag, startPoint x: 318, startPoint y: 211, endPoint x: 306, endPoint y: 208, distance: 11.8
click at [316, 210] on body "Toggle navigation Home Bank Account List Load By Website Group [OXPLAY] ZEUS138…" at bounding box center [256, 124] width 513 height 249
click at [228, 187] on strong "Rp 0,00 (0)" at bounding box center [211, 187] width 34 height 8
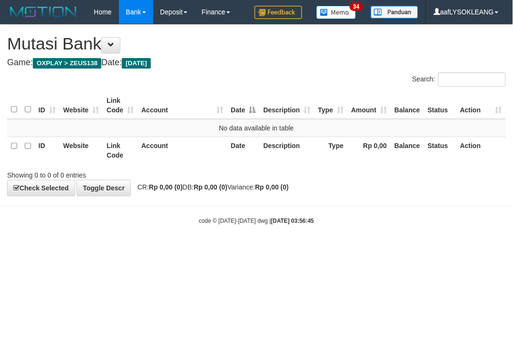
click at [249, 189] on span "CR: Rp 0,00 (0) DB: Rp 0,00 (0) Variance: Rp 0,00 (0)" at bounding box center [211, 187] width 156 height 8
drag, startPoint x: 252, startPoint y: 190, endPoint x: 249, endPoint y: 186, distance: 5.1
click at [249, 186] on span "CR: Rp 0,00 (0) DB: Rp 0,00 (0) Variance: Rp 0,00 (0)" at bounding box center [211, 187] width 156 height 8
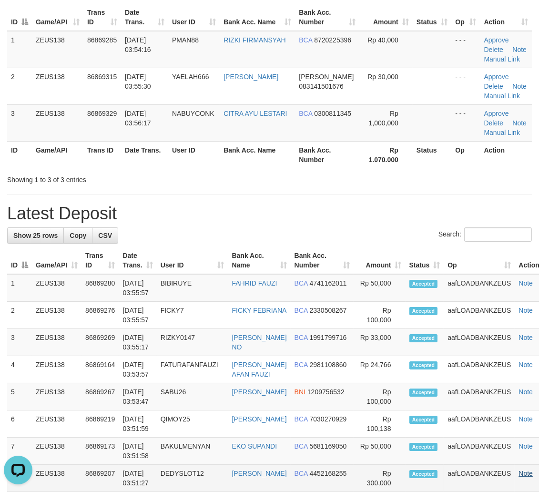
scroll to position [194, 0]
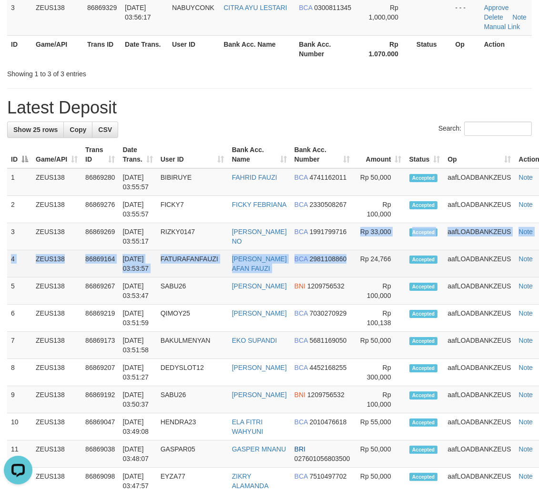
drag, startPoint x: 335, startPoint y: 264, endPoint x: 494, endPoint y: 280, distance: 159.9
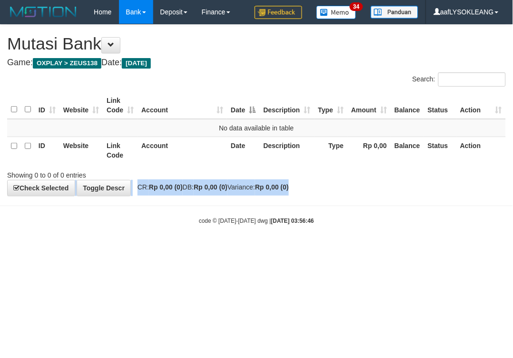
drag, startPoint x: 415, startPoint y: 180, endPoint x: 391, endPoint y: 172, distance: 25.5
click at [403, 177] on div "**********" at bounding box center [256, 110] width 513 height 171
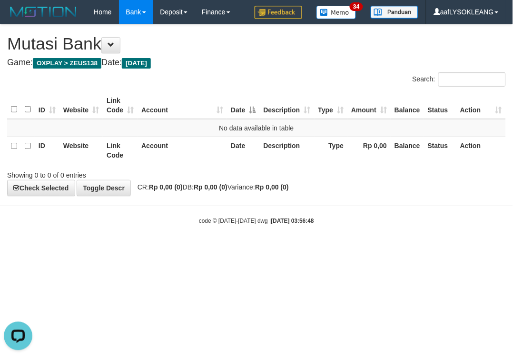
drag, startPoint x: 350, startPoint y: 215, endPoint x: 355, endPoint y: 211, distance: 6.5
click at [355, 211] on body "Toggle navigation Home Bank Account List Load By Website Group [OXPLAY] ZEUS138…" at bounding box center [256, 124] width 513 height 249
click at [365, 225] on body "Toggle navigation Home Bank Account List Load By Website Group [OXPLAY] ZEUS138…" at bounding box center [256, 124] width 513 height 249
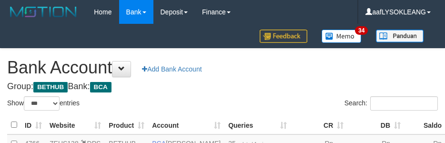
select select "***"
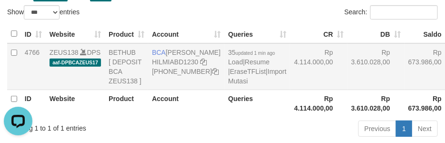
click at [347, 77] on td "Rp 3.610.028,00" at bounding box center [375, 66] width 57 height 47
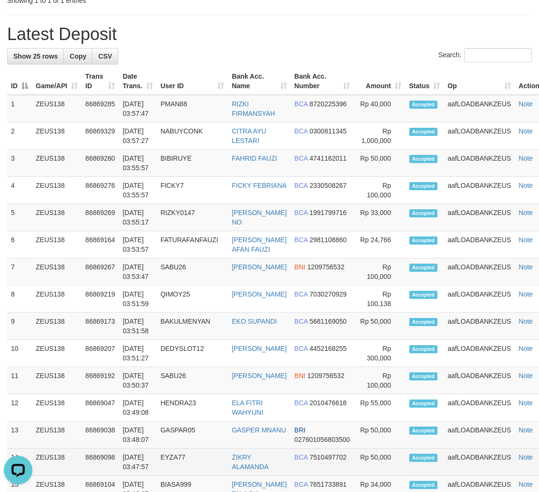
scroll to position [300, 0]
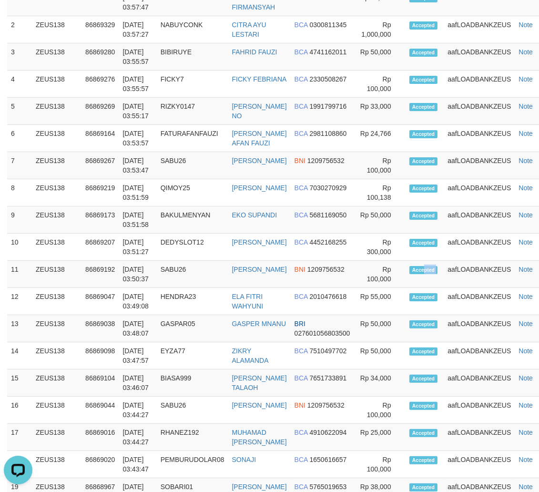
drag, startPoint x: 427, startPoint y: 271, endPoint x: 544, endPoint y: 260, distance: 117.7
click at [444, 272] on tr "11 ZEUS138 86869192 01/09/2025 03:50:37 SABU26 ACHMAD RIYANTO BNI 1209756532 Rp…" at bounding box center [280, 274] width 546 height 27
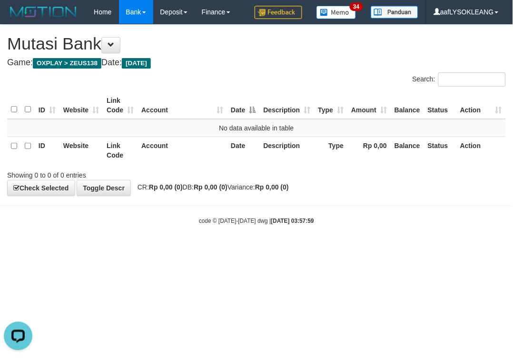
drag, startPoint x: 368, startPoint y: 188, endPoint x: 355, endPoint y: 191, distance: 13.5
click at [365, 191] on div "**********" at bounding box center [256, 110] width 513 height 171
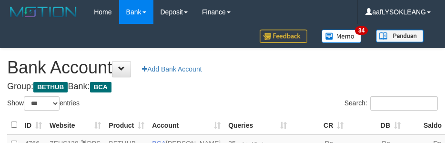
select select "***"
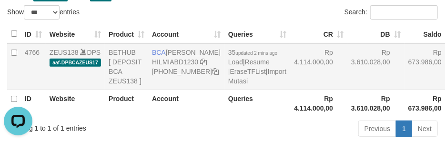
drag, startPoint x: 270, startPoint y: 74, endPoint x: 279, endPoint y: 81, distance: 11.6
click at [290, 80] on td "Rp 4.114.000,00" at bounding box center [318, 66] width 57 height 47
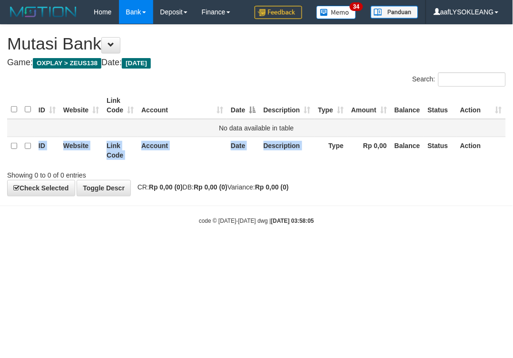
drag, startPoint x: 324, startPoint y: 140, endPoint x: 303, endPoint y: 120, distance: 28.6
click at [305, 125] on table "ID Website Link Code Account Date Description Type Amount Balance Status Action…" at bounding box center [256, 128] width 499 height 72
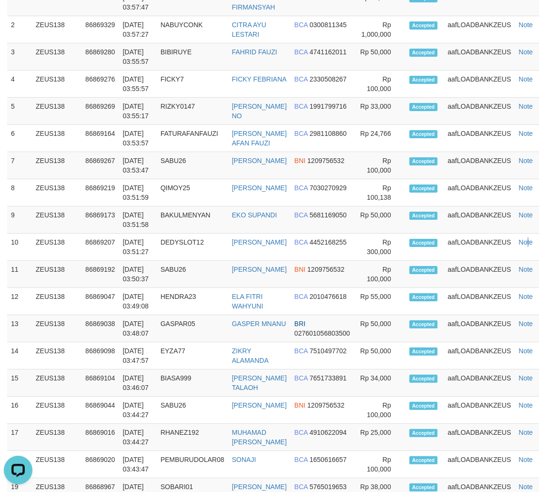
drag, startPoint x: 521, startPoint y: 253, endPoint x: 546, endPoint y: 255, distance: 25.3
click at [532, 255] on td "Note" at bounding box center [533, 246] width 39 height 27
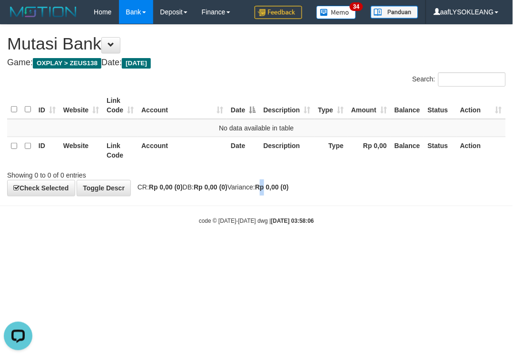
drag, startPoint x: 286, startPoint y: 190, endPoint x: 267, endPoint y: 191, distance: 19.1
click at [279, 191] on div "**********" at bounding box center [256, 110] width 513 height 171
drag, startPoint x: 422, startPoint y: 203, endPoint x: 279, endPoint y: 145, distance: 154.5
click at [410, 203] on body "Toggle navigation Home Bank Account List Load By Website Group [OXPLAY] ZEUS138…" at bounding box center [256, 124] width 513 height 249
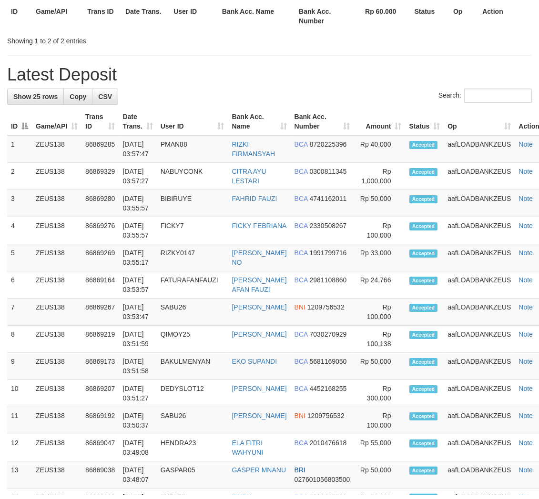
scroll to position [70, 0]
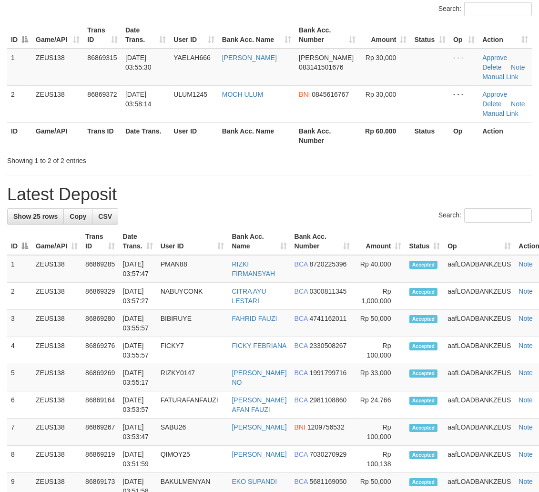
drag, startPoint x: 323, startPoint y: 244, endPoint x: 315, endPoint y: 240, distance: 8.7
click at [315, 242] on th "Bank Acc. Number" at bounding box center [322, 241] width 63 height 27
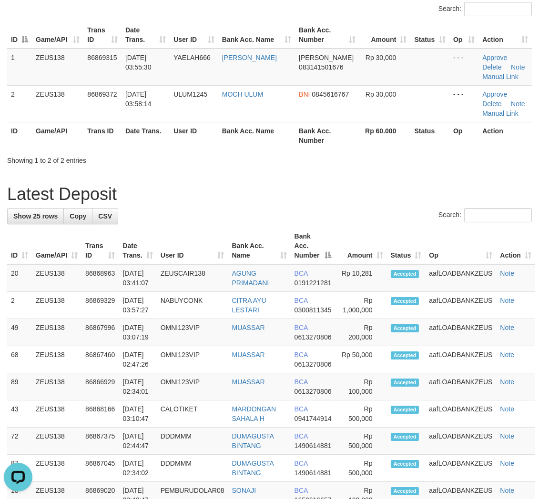
scroll to position [0, 0]
click at [373, 193] on h1 "Latest Deposit" at bounding box center [269, 194] width 524 height 19
drag, startPoint x: 373, startPoint y: 194, endPoint x: 545, endPoint y: 250, distance: 180.9
click at [374, 194] on h1 "Latest Deposit" at bounding box center [269, 194] width 524 height 19
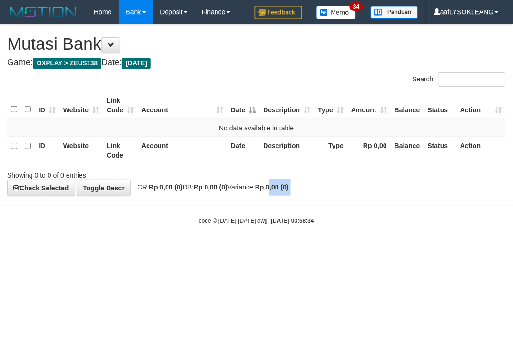
drag, startPoint x: 340, startPoint y: 205, endPoint x: 267, endPoint y: 172, distance: 80.4
click at [267, 175] on body "Toggle navigation Home Bank Account List Load By Website Group [OXPLAY] ZEUS138…" at bounding box center [256, 124] width 513 height 249
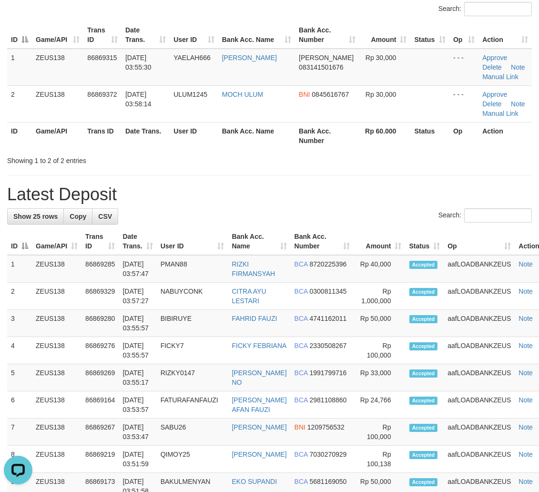
drag, startPoint x: 369, startPoint y: 198, endPoint x: 437, endPoint y: 201, distance: 68.7
click at [373, 201] on h1 "Latest Deposit" at bounding box center [269, 194] width 524 height 19
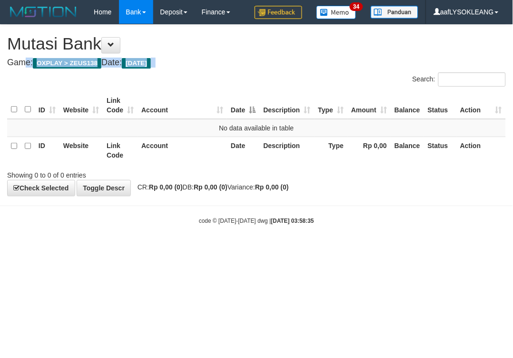
drag, startPoint x: 293, startPoint y: 52, endPoint x: 266, endPoint y: 61, distance: 28.5
click at [280, 59] on div "**********" at bounding box center [256, 110] width 513 height 171
drag, startPoint x: 263, startPoint y: 55, endPoint x: 349, endPoint y: 49, distance: 86.0
click at [264, 55] on div "**********" at bounding box center [256, 110] width 513 height 171
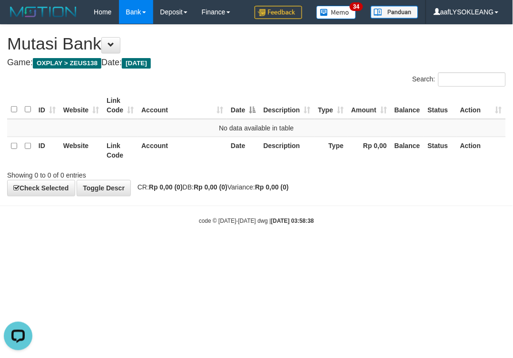
drag, startPoint x: 200, startPoint y: 174, endPoint x: 371, endPoint y: 168, distance: 170.6
click at [212, 174] on div "Showing 0 to 0 of 0 entries" at bounding box center [107, 173] width 214 height 13
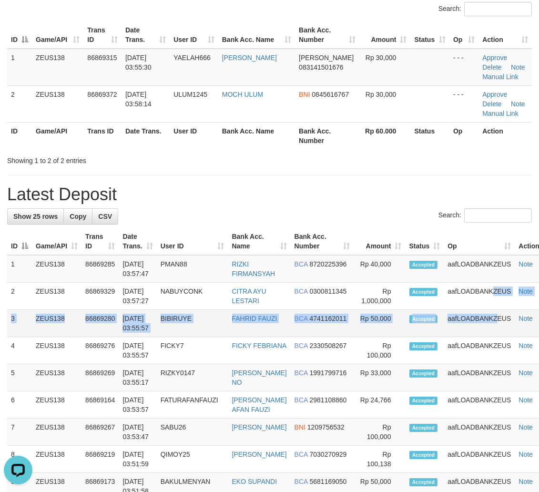
drag, startPoint x: 457, startPoint y: 307, endPoint x: 537, endPoint y: 311, distance: 80.1
click at [464, 310] on td "aafLOADBANKZEUS" at bounding box center [478, 323] width 71 height 27
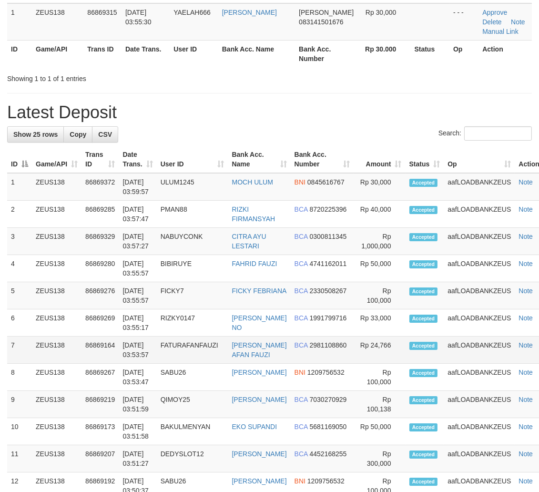
scroll to position [186, 0]
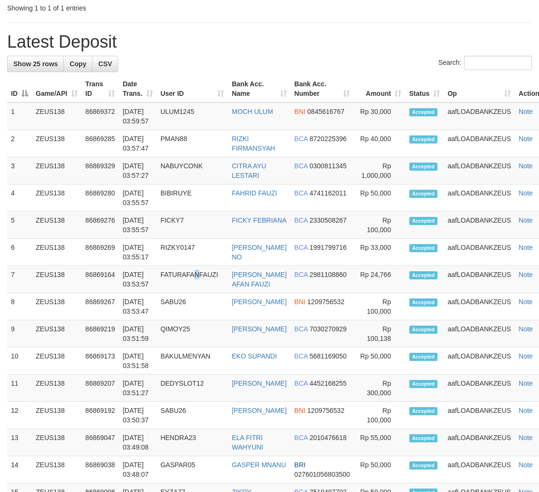
drag, startPoint x: 202, startPoint y: 289, endPoint x: 0, endPoint y: 205, distance: 218.5
click at [159, 259] on tbody "1 ZEUS138 86869372 01/09/2025 03:59:57 ULUM1245 MOCH ULUM BNI 0845616767 Rp 30,…" at bounding box center [280, 441] width 546 height 679
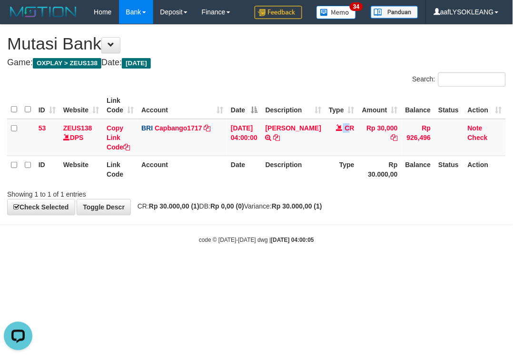
drag, startPoint x: 337, startPoint y: 141, endPoint x: 478, endPoint y: 72, distance: 157.2
click at [337, 139] on td "CR" at bounding box center [341, 137] width 33 height 37
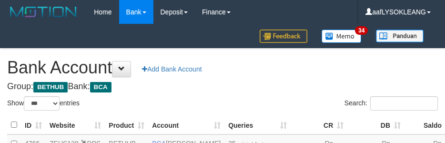
select select "***"
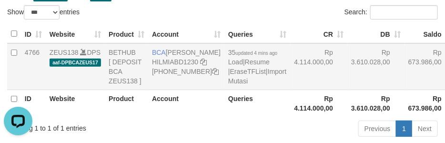
click at [290, 79] on td "Rp 4.114.000,00" at bounding box center [318, 66] width 57 height 47
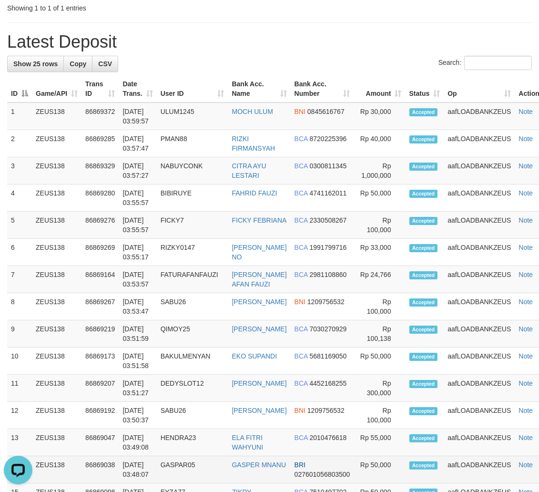
scroll to position [310, 0]
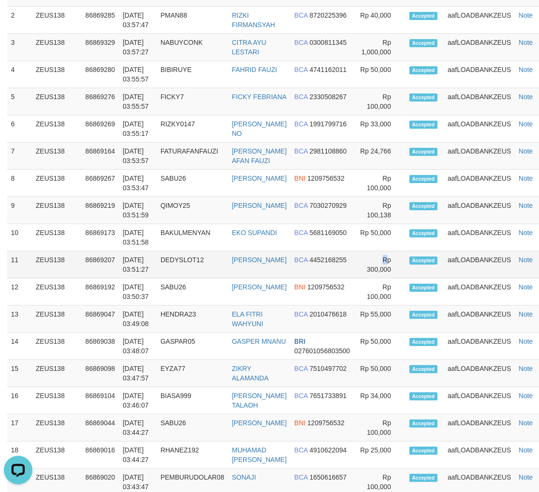
drag, startPoint x: 375, startPoint y: 251, endPoint x: 398, endPoint y: 253, distance: 23.0
click at [374, 251] on td "Rp 300,000" at bounding box center [378, 264] width 51 height 27
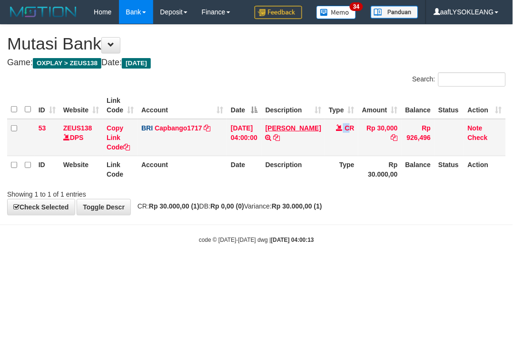
drag, startPoint x: 340, startPoint y: 130, endPoint x: 302, endPoint y: 127, distance: 37.7
click at [339, 130] on td "CR" at bounding box center [341, 137] width 33 height 37
drag, startPoint x: 437, startPoint y: 242, endPoint x: 370, endPoint y: 234, distance: 67.6
click at [406, 239] on div "code © 2012-2018 dwg | 2025/09/01 04:00:15" at bounding box center [256, 240] width 513 height 10
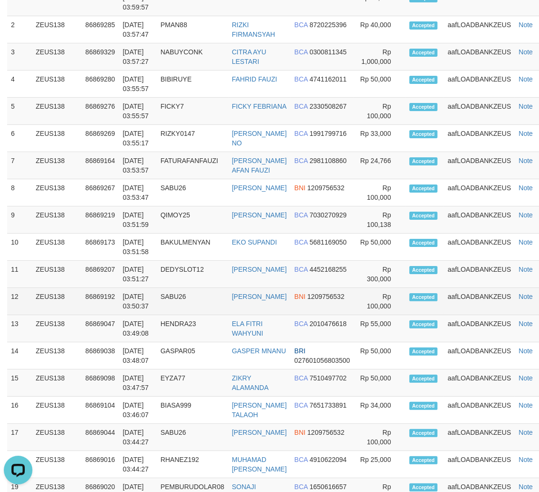
click at [332, 296] on td "BNI 1209756532" at bounding box center [322, 301] width 63 height 27
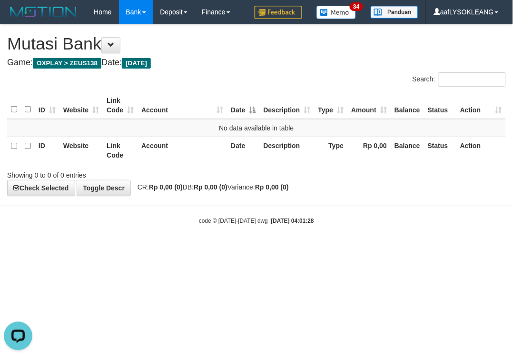
click at [329, 249] on html "Toggle navigation Home Bank Account List Load By Website Group [OXPLAY] ZEUS138…" at bounding box center [256, 124] width 513 height 249
click at [101, 243] on body "Toggle navigation Home Bank Account List Load By Website Group [OXPLAY] ZEUS138…" at bounding box center [256, 124] width 513 height 249
drag, startPoint x: 203, startPoint y: 233, endPoint x: 2, endPoint y: 196, distance: 204.9
click at [188, 234] on body "Toggle navigation Home Bank Account List Load By Website Group [OXPLAY] ZEUS138…" at bounding box center [256, 124] width 513 height 249
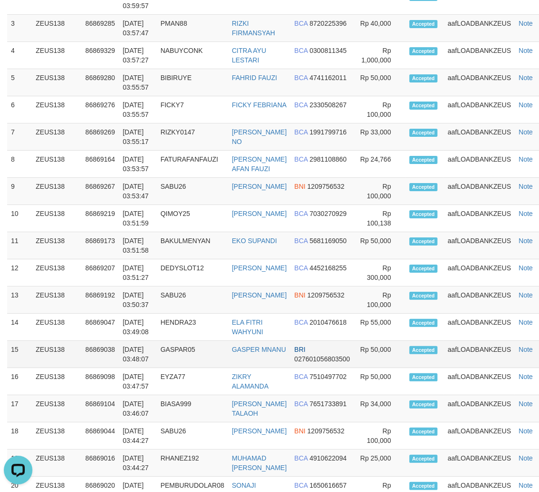
drag, startPoint x: 279, startPoint y: 329, endPoint x: 535, endPoint y: 362, distance: 257.9
click at [365, 344] on tbody "1 ZEUS138 86869315 01/09/2025 04:00:17 YAELAH666 AHMAD AL GHAJALI DANA 08314150…" at bounding box center [280, 299] width 546 height 679
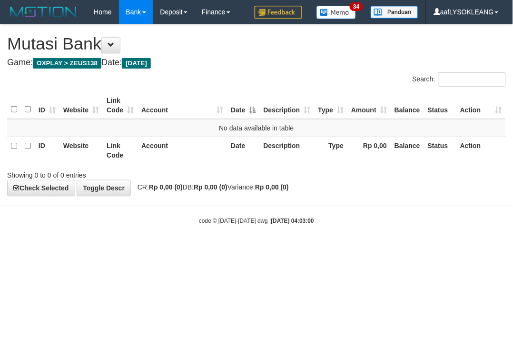
drag, startPoint x: 321, startPoint y: 275, endPoint x: 312, endPoint y: 272, distance: 9.4
click at [312, 249] on html "Toggle navigation Home Bank Account List Load By Website Group [OXPLAY] ZEUS138…" at bounding box center [256, 124] width 513 height 249
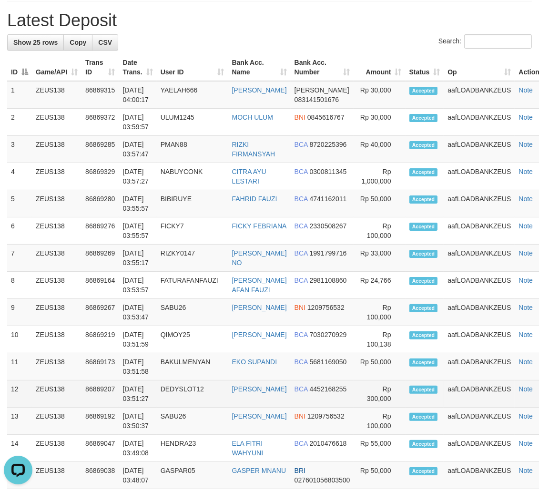
drag, startPoint x: 151, startPoint y: 345, endPoint x: 490, endPoint y: 372, distance: 339.7
click at [221, 352] on tbody "1 ZEUS138 86869315 01/09/2025 04:00:17 YAELAH666 AHMAD AL GHAJALI DANA 08314150…" at bounding box center [280, 420] width 546 height 679
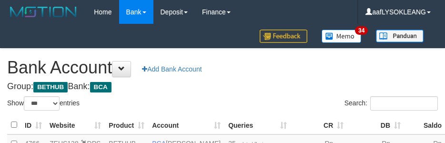
select select "***"
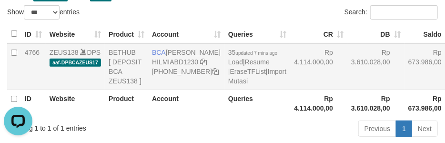
drag, startPoint x: 299, startPoint y: 94, endPoint x: 250, endPoint y: 101, distance: 49.0
click at [298, 90] on td "Rp 4.114.000,00" at bounding box center [318, 66] width 57 height 47
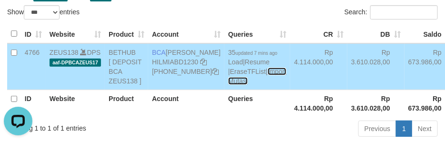
click at [228, 85] on link "Import Mutasi" at bounding box center [257, 76] width 58 height 17
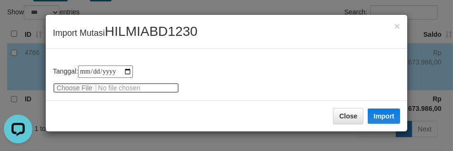
click at [79, 88] on input "file" at bounding box center [116, 87] width 126 height 10
type input "**********"
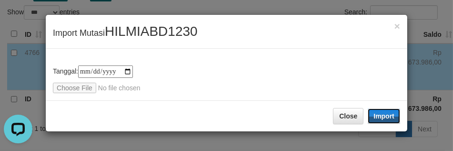
drag, startPoint x: 379, startPoint y: 111, endPoint x: 451, endPoint y: 135, distance: 75.3
click at [380, 111] on button "Import" at bounding box center [384, 115] width 32 height 15
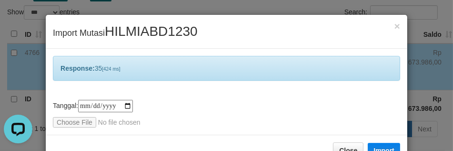
scroll to position [28, 0]
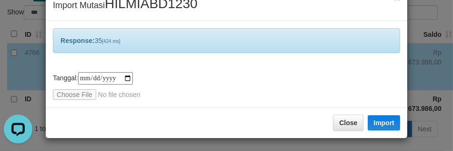
click at [270, 67] on div "**********" at bounding box center [227, 64] width 362 height 86
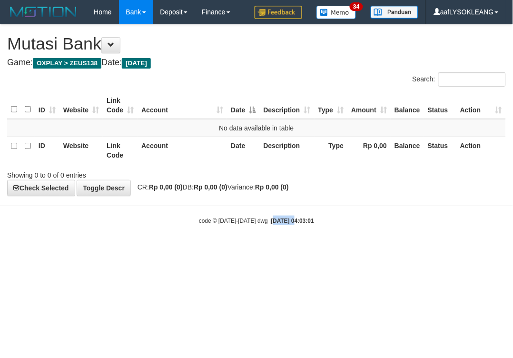
drag, startPoint x: 264, startPoint y: 245, endPoint x: 233, endPoint y: 242, distance: 31.1
click at [261, 245] on html "Toggle navigation Home Bank Account List Load By Website Group [OXPLAY] ZEUS138…" at bounding box center [256, 124] width 513 height 249
click at [146, 239] on body "Toggle navigation Home Bank Account List Load By Website Group [OXPLAY] ZEUS138…" at bounding box center [256, 124] width 513 height 249
drag, startPoint x: 437, startPoint y: 243, endPoint x: 398, endPoint y: 243, distance: 39.1
click at [430, 247] on body "Toggle navigation Home Bank Account List Load By Website Group [OXPLAY] ZEUS138…" at bounding box center [256, 124] width 513 height 249
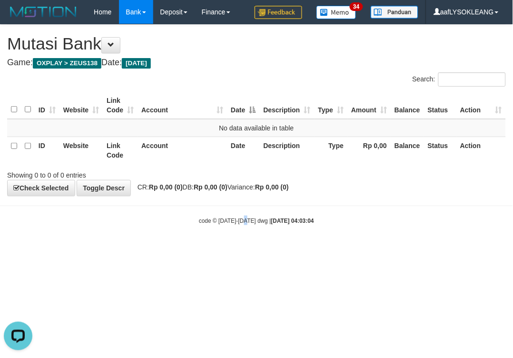
click at [249, 226] on body "Toggle navigation Home Bank Account List Load By Website Group [OXPLAY] ZEUS138…" at bounding box center [256, 124] width 513 height 249
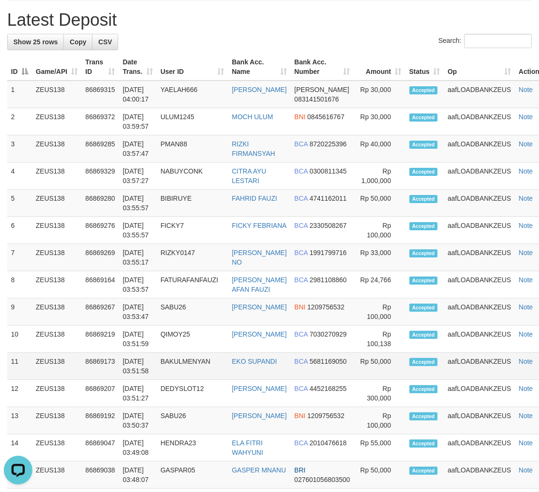
drag, startPoint x: 391, startPoint y: 315, endPoint x: 458, endPoint y: 330, distance: 69.2
click at [413, 325] on tr "10 ZEUS138 86869219 01/09/2025 03:51:59 QIMOY25 MIFTAHUL HILMI BCA 7030270929 R…" at bounding box center [280, 338] width 546 height 27
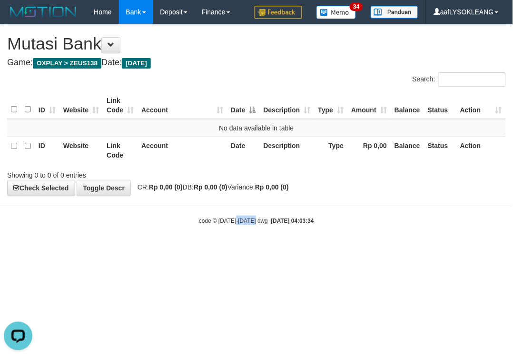
drag, startPoint x: 235, startPoint y: 232, endPoint x: 217, endPoint y: 235, distance: 18.4
click at [234, 231] on body "Toggle navigation Home Bank Account List Load By Website Group [OXPLAY] ZEUS138…" at bounding box center [256, 124] width 513 height 249
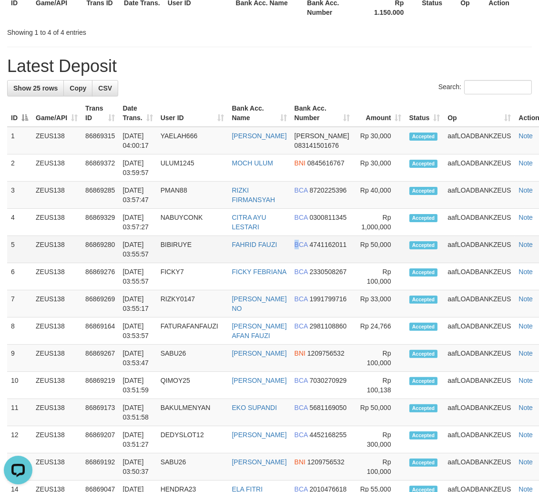
drag, startPoint x: 278, startPoint y: 249, endPoint x: 287, endPoint y: 251, distance: 9.7
click at [289, 251] on tr "5 ZEUS138 86869280 01/09/2025 03:55:57 BIBIRUYE FAHRID FAUZI BCA 4741162011 Rp …" at bounding box center [280, 249] width 546 height 27
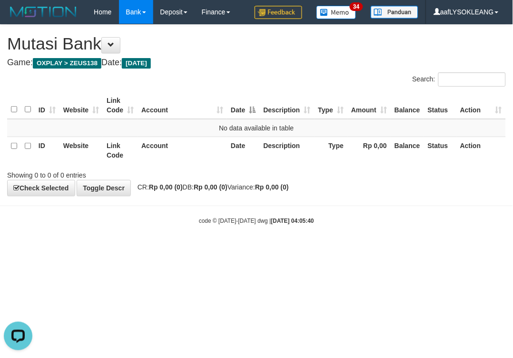
drag, startPoint x: 412, startPoint y: 168, endPoint x: 423, endPoint y: 169, distance: 11.0
click at [416, 168] on div "Showing 0 to 0 of 0 entries" at bounding box center [256, 173] width 513 height 13
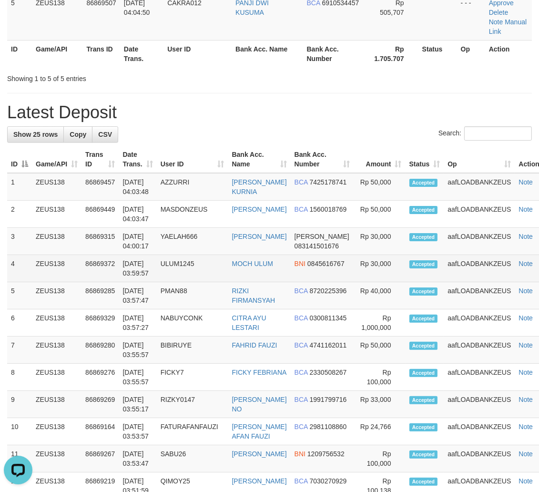
scroll to position [240, 0]
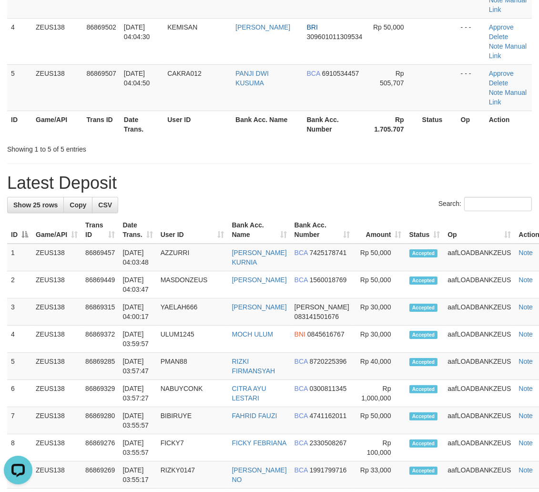
drag, startPoint x: 326, startPoint y: 187, endPoint x: 543, endPoint y: 255, distance: 227.5
click at [355, 191] on div "**********" at bounding box center [269, 385] width 539 height 1201
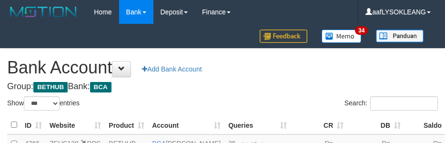
select select "***"
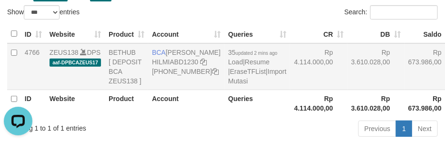
click at [347, 90] on td "Rp 3.610.028,00" at bounding box center [375, 66] width 57 height 47
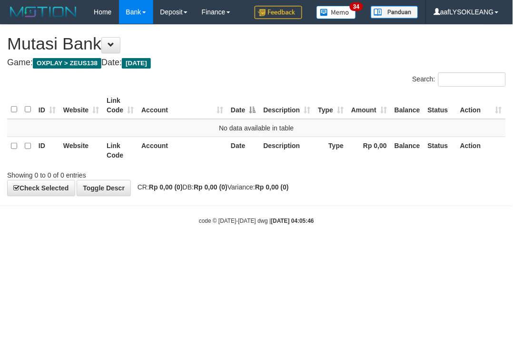
click at [325, 236] on body "Toggle navigation Home Bank Account List Load By Website Group [OXPLAY] ZEUS138…" at bounding box center [256, 124] width 513 height 249
drag, startPoint x: 302, startPoint y: 253, endPoint x: 277, endPoint y: 241, distance: 27.3
click at [297, 249] on html "Toggle navigation Home Bank Account List Load By Website Group [OXPLAY] ZEUS138…" at bounding box center [256, 124] width 513 height 249
drag, startPoint x: 348, startPoint y: 273, endPoint x: 344, endPoint y: 268, distance: 6.2
click at [344, 249] on html "Toggle navigation Home Bank Account List Load By Website Group [OXPLAY] ZEUS138…" at bounding box center [256, 124] width 513 height 249
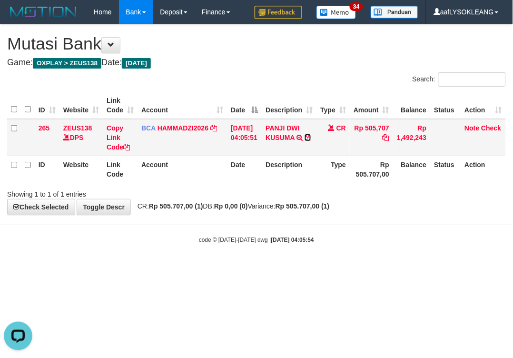
click at [312, 136] on icon at bounding box center [308, 137] width 7 height 7
drag, startPoint x: 130, startPoint y: 186, endPoint x: 81, endPoint y: 166, distance: 52.5
click at [117, 182] on div "Search: ID Website Link Code Account Date Description Type Amount Balance Statu…" at bounding box center [256, 135] width 499 height 127
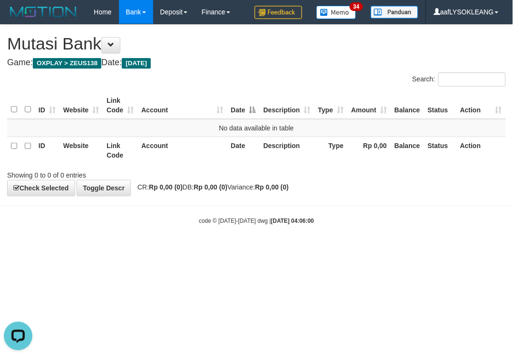
drag, startPoint x: 341, startPoint y: 243, endPoint x: 299, endPoint y: 236, distance: 42.4
click at [331, 239] on body "Toggle navigation Home Bank Account List Load By Website Group [OXPLAY] ZEUS138…" at bounding box center [256, 124] width 513 height 249
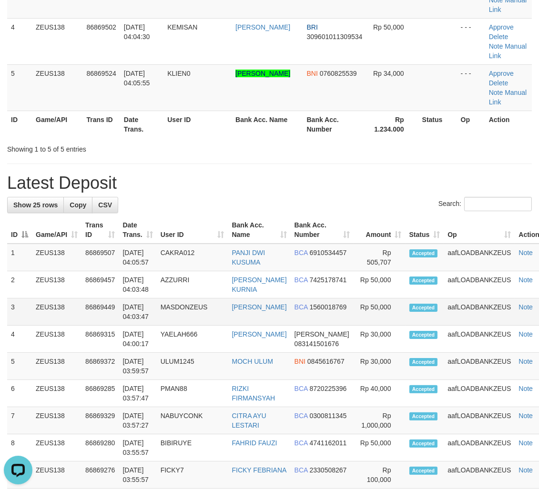
drag, startPoint x: 354, startPoint y: 312, endPoint x: 437, endPoint y: 316, distance: 82.5
click at [360, 312] on td "Rp 50,000" at bounding box center [378, 311] width 51 height 27
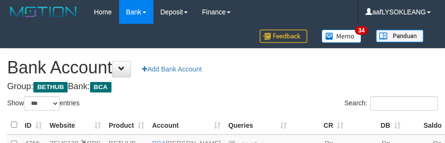
select select "***"
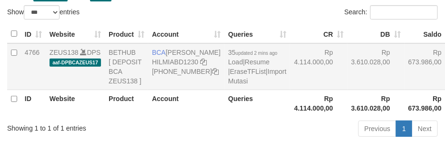
drag, startPoint x: 329, startPoint y: 95, endPoint x: 325, endPoint y: 114, distance: 19.3
click at [347, 90] on td "Rp 3.610.028,00" at bounding box center [375, 66] width 57 height 47
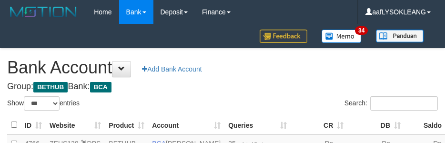
select select "***"
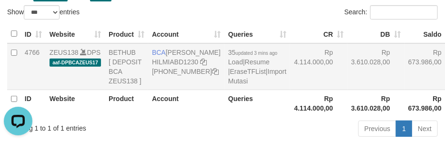
click at [347, 89] on td "Rp 3.610.028,00" at bounding box center [375, 66] width 57 height 47
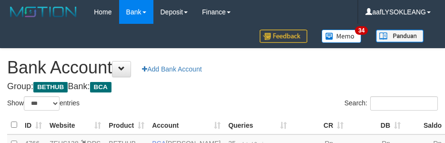
select select "***"
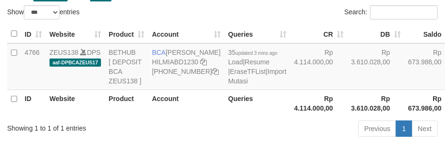
click at [347, 90] on td "Rp 3.610.028,00" at bounding box center [375, 66] width 57 height 47
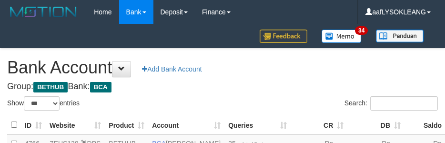
select select "***"
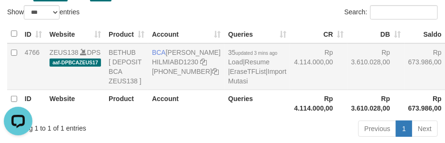
drag, startPoint x: 315, startPoint y: 75, endPoint x: 320, endPoint y: 85, distance: 11.1
click at [347, 75] on td "Rp 3.610.028,00" at bounding box center [375, 66] width 57 height 47
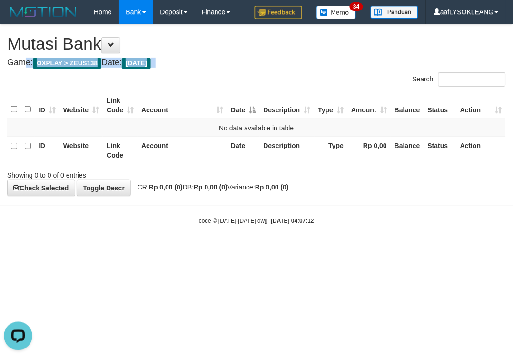
click at [227, 30] on div "**********" at bounding box center [256, 110] width 513 height 171
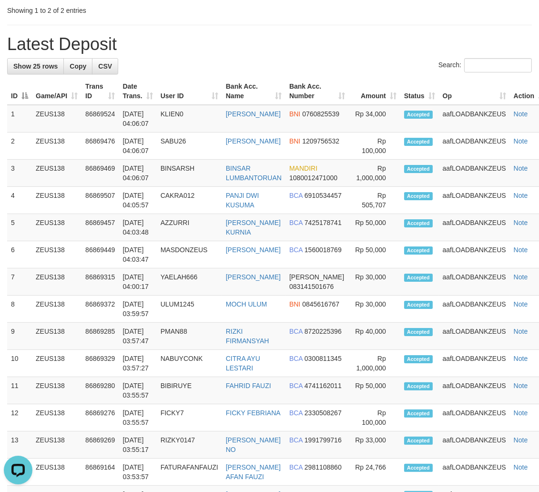
scroll to position [292, 0]
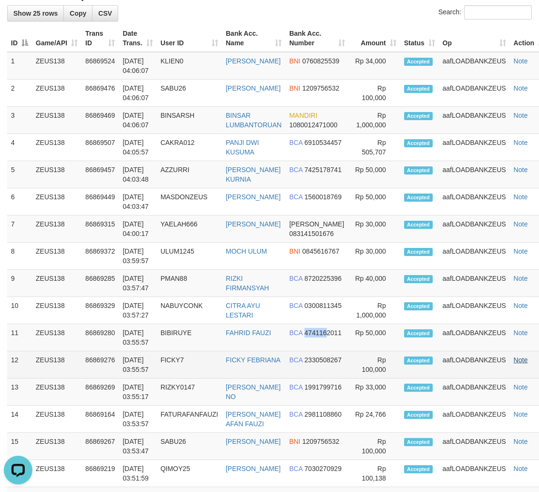
drag, startPoint x: 340, startPoint y: 331, endPoint x: 516, endPoint y: 336, distance: 176.8
click at [345, 332] on tbody "1 ZEUS138 86869524 01/09/2025 04:06:07 KLIEN0 AHMAD RAIS PURNANDY BNI 0760825539" at bounding box center [277, 391] width 541 height 679
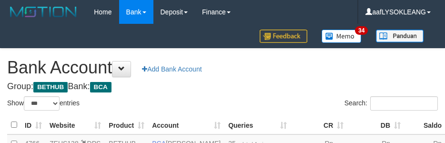
select select "***"
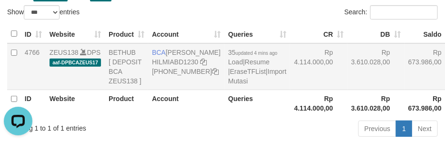
drag, startPoint x: 318, startPoint y: 77, endPoint x: 313, endPoint y: 80, distance: 5.6
click at [347, 77] on td "Rp 3.610.028,00" at bounding box center [375, 66] width 57 height 47
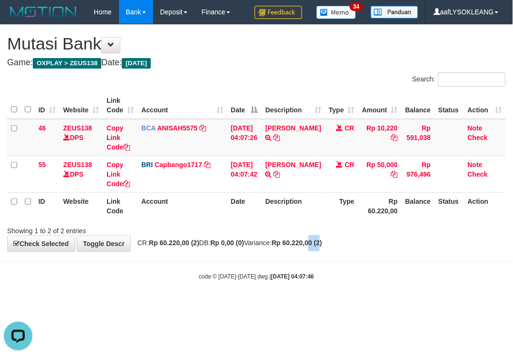
click at [321, 233] on div "**********" at bounding box center [256, 138] width 513 height 227
